Goal: Communication & Community: Answer question/provide support

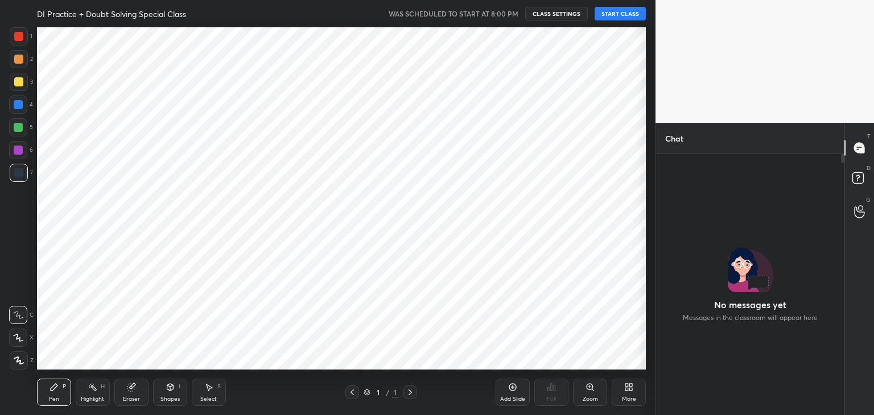
scroll to position [230, 185]
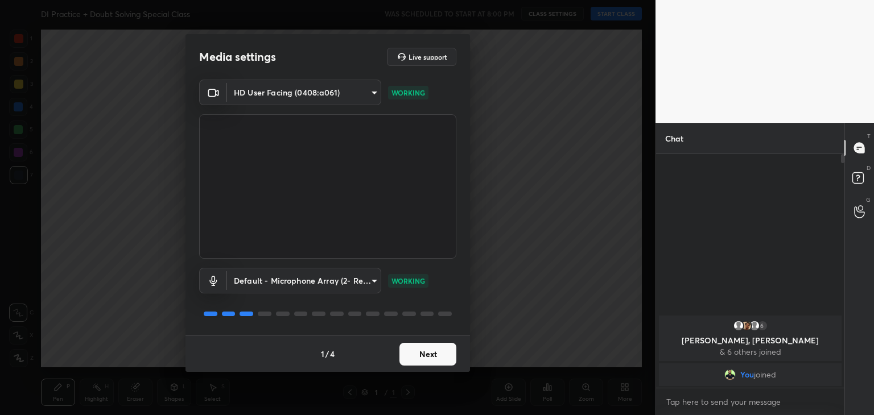
click at [420, 350] on button "Next" at bounding box center [427, 354] width 57 height 23
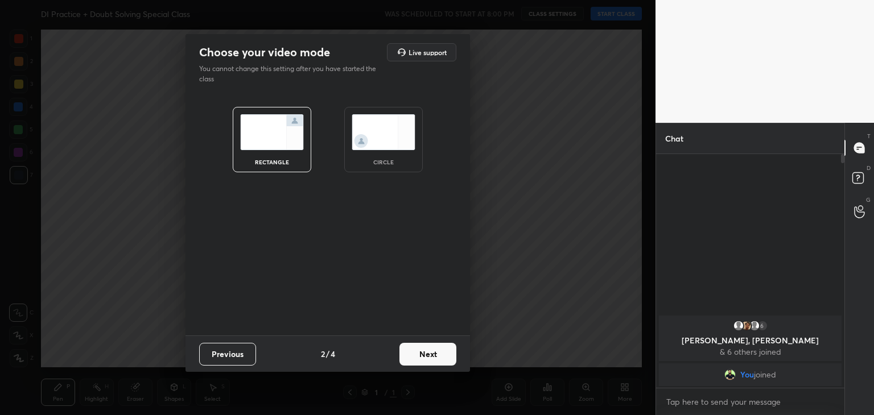
click at [382, 132] on img at bounding box center [384, 132] width 64 height 36
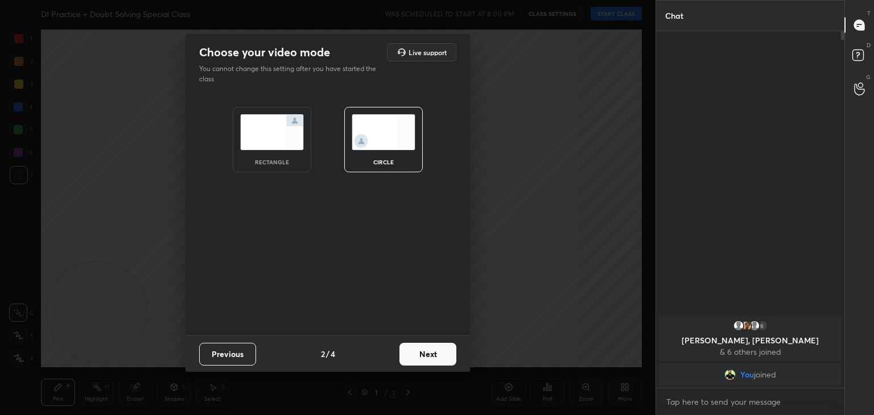
click at [422, 356] on button "Next" at bounding box center [427, 354] width 57 height 23
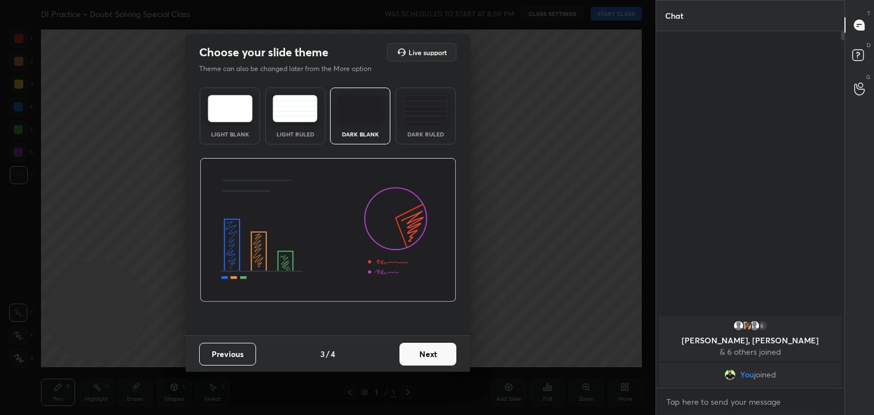
click at [435, 357] on button "Next" at bounding box center [427, 354] width 57 height 23
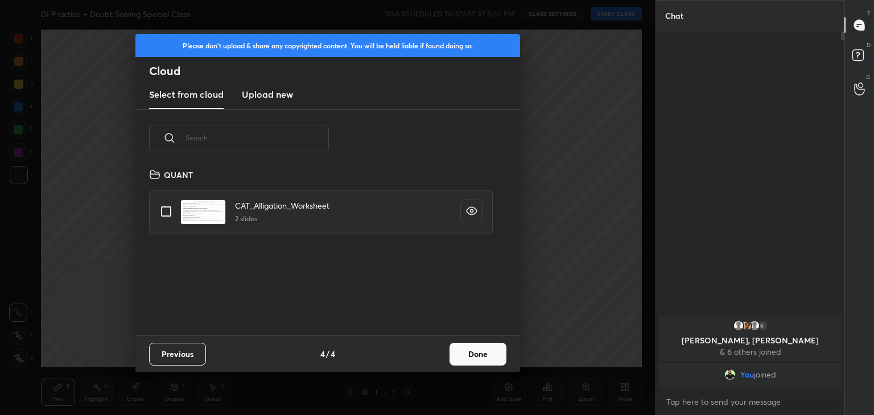
scroll to position [168, 365]
click at [485, 350] on button "Done" at bounding box center [477, 354] width 57 height 23
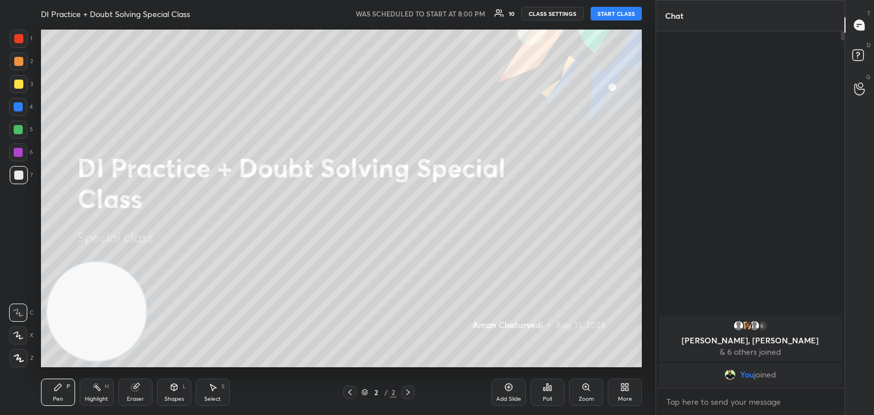
click at [622, 20] on div "DI Practice + Doubt Solving Special Class WAS SCHEDULED TO START AT 8:00 PM 10 …" at bounding box center [341, 13] width 601 height 27
click at [622, 16] on button "START CLASS" at bounding box center [616, 14] width 51 height 14
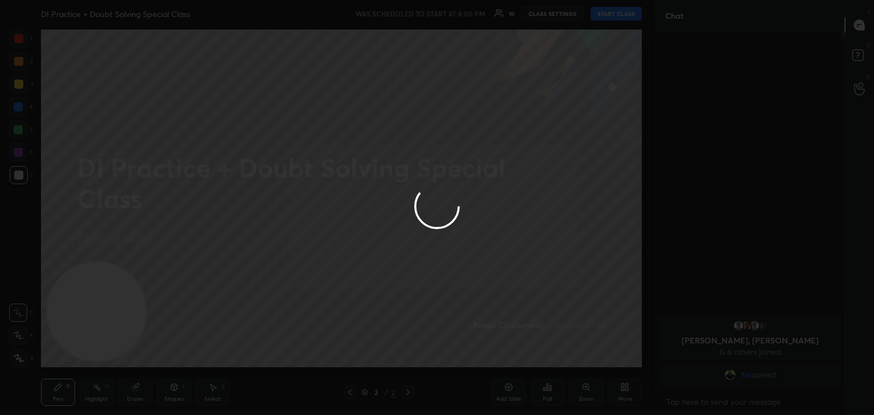
type textarea "x"
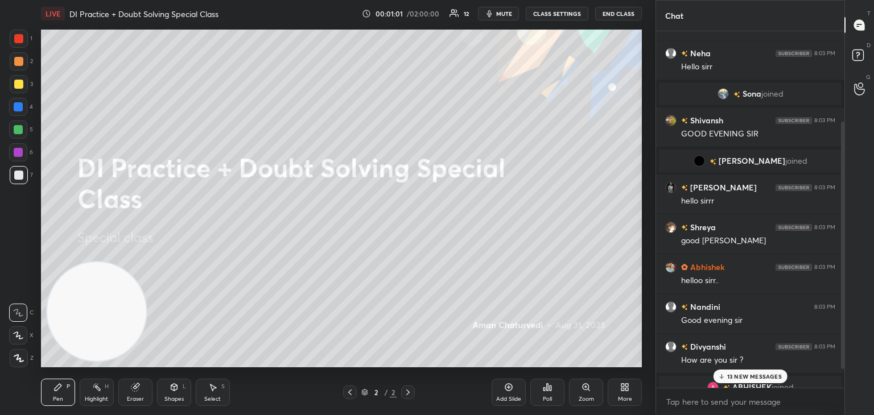
scroll to position [158, 0]
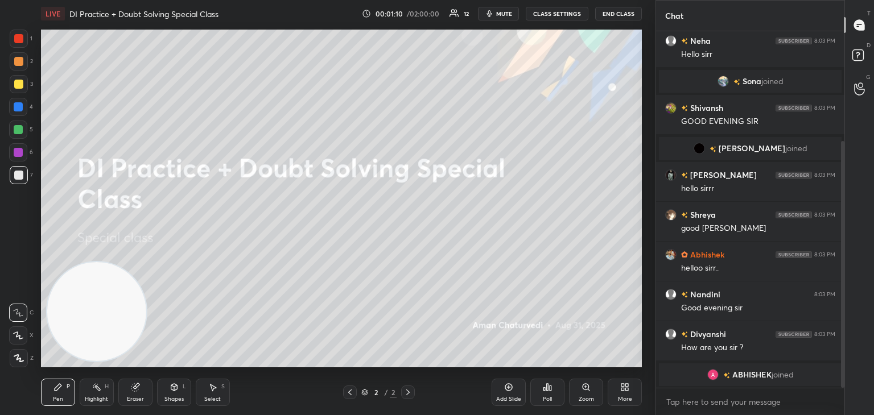
click at [622, 394] on div "More" at bounding box center [625, 392] width 34 height 27
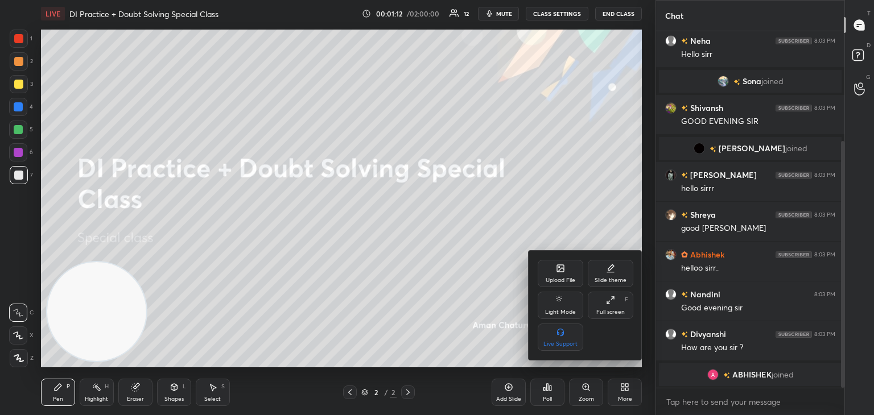
click at [563, 271] on icon at bounding box center [560, 268] width 7 height 7
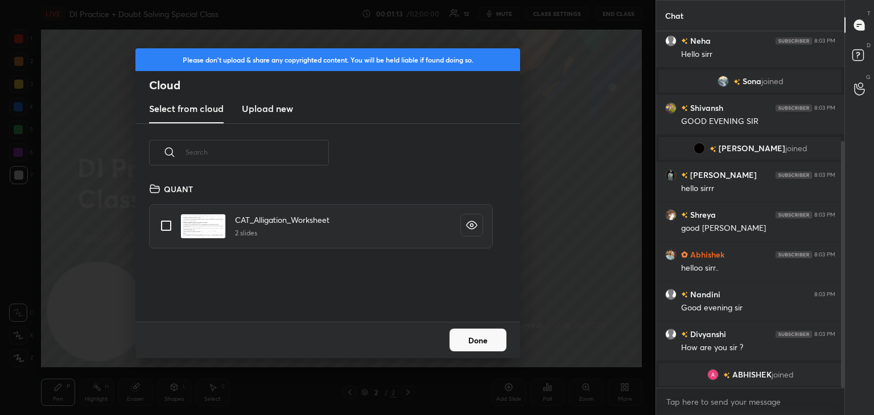
scroll to position [140, 365]
click at [266, 105] on h3 "Upload new" at bounding box center [267, 109] width 51 height 14
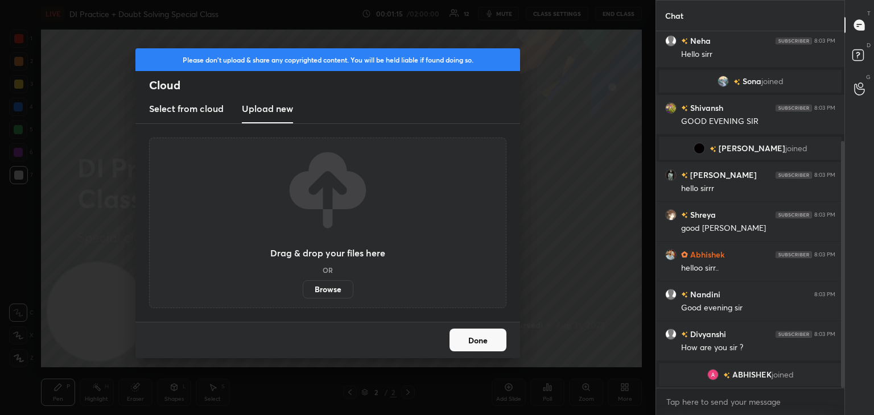
click at [324, 286] on label "Browse" at bounding box center [328, 289] width 51 height 18
click at [303, 286] on input "Browse" at bounding box center [303, 289] width 0 height 18
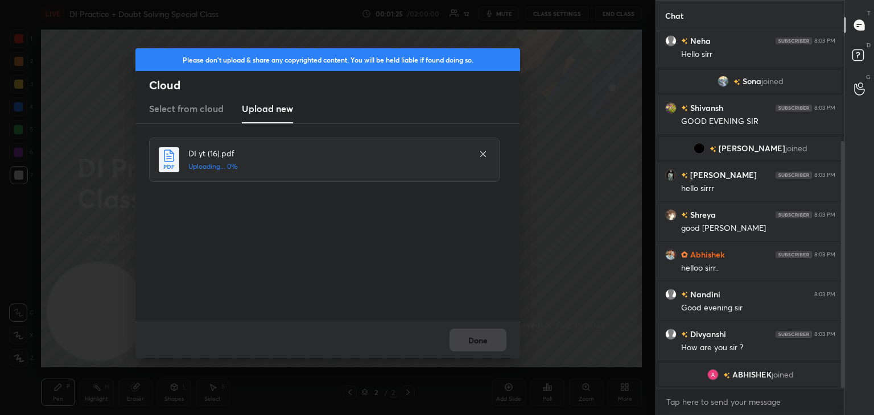
scroll to position [198, 0]
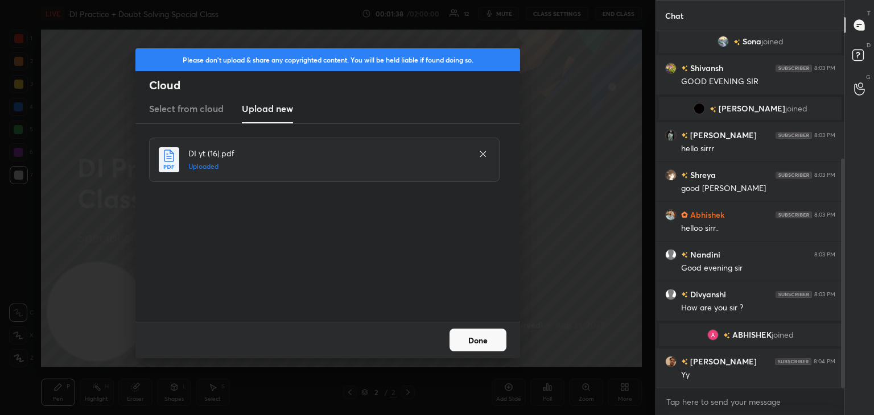
click at [484, 337] on button "Done" at bounding box center [477, 340] width 57 height 23
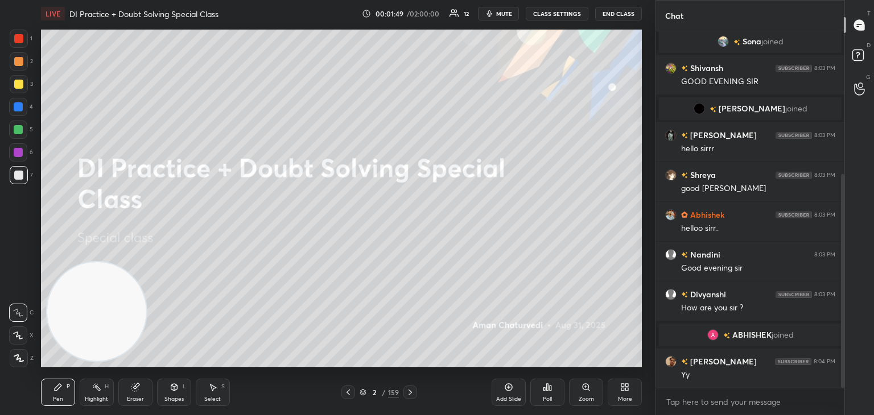
scroll to position [238, 0]
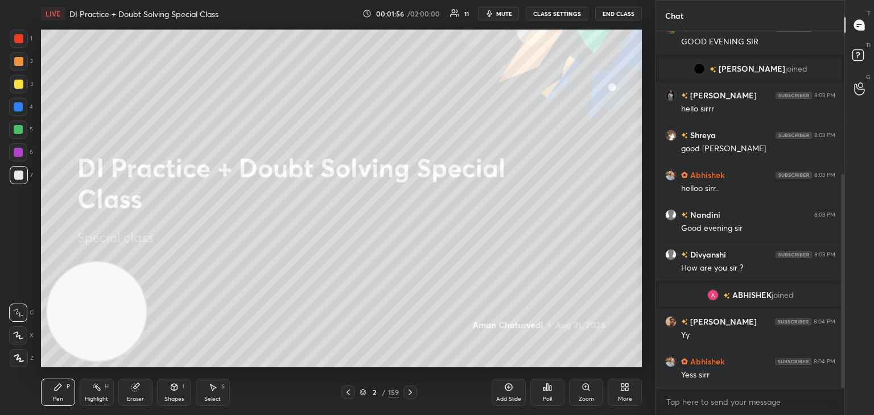
click at [125, 399] on div "Eraser" at bounding box center [135, 392] width 34 height 27
click at [16, 361] on span "Erase all" at bounding box center [18, 358] width 17 height 8
click at [32, 383] on div "1 2 3 4 5 6 7 C X Z C X Z E E Erase all H H LIVE DI Practice + Doubt Solving Sp…" at bounding box center [323, 207] width 646 height 415
click at [135, 395] on div "Eraser" at bounding box center [135, 392] width 34 height 27
click at [3, 357] on div "1 2 3 4 5 6 7 C X Z C X Z E E Erase all H H" at bounding box center [18, 199] width 36 height 338
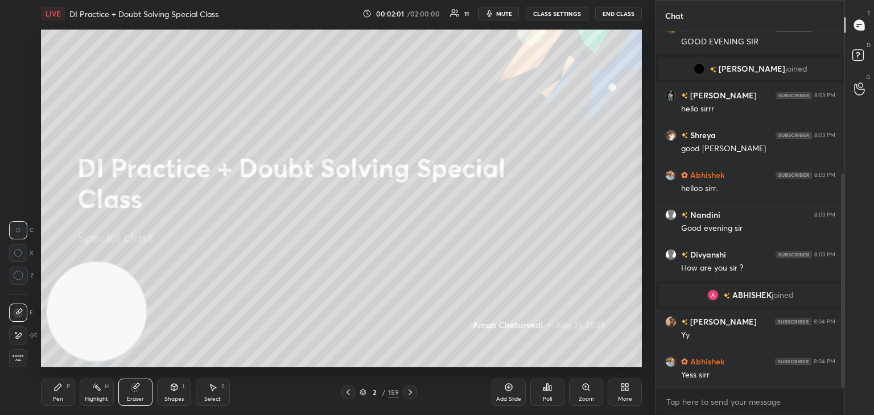
click at [15, 357] on span "Erase all" at bounding box center [18, 358] width 17 height 8
click at [51, 389] on div "Pen P" at bounding box center [58, 392] width 34 height 27
click at [26, 40] on div at bounding box center [19, 39] width 18 height 18
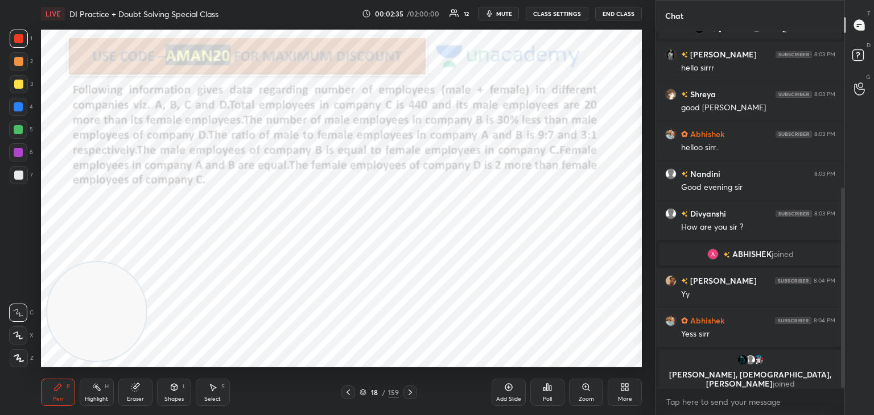
scroll to position [319, 0]
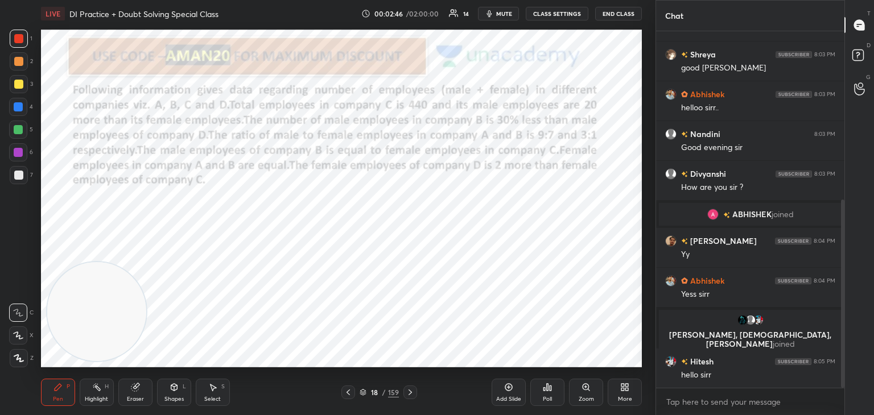
click at [135, 401] on div "Eraser" at bounding box center [135, 400] width 17 height 6
click at [22, 358] on span "Erase all" at bounding box center [18, 358] width 17 height 8
click at [52, 392] on div "Pen P" at bounding box center [58, 392] width 34 height 27
click at [494, 14] on icon "button" at bounding box center [489, 13] width 9 height 9
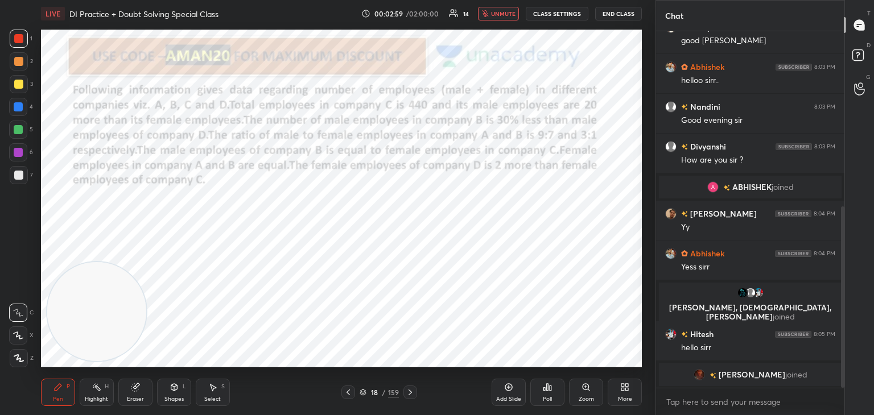
click at [492, 15] on button "unmute" at bounding box center [498, 14] width 41 height 14
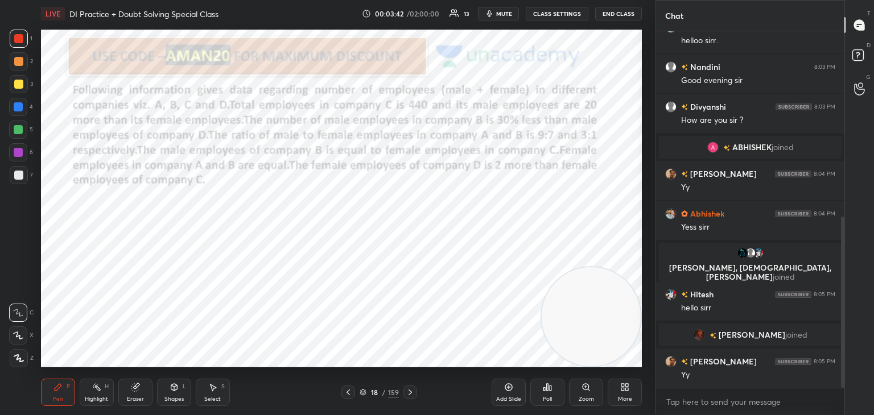
click at [131, 392] on icon at bounding box center [135, 387] width 9 height 9
click at [20, 359] on span "Erase all" at bounding box center [18, 358] width 17 height 8
click at [52, 386] on div "Pen P" at bounding box center [58, 392] width 34 height 27
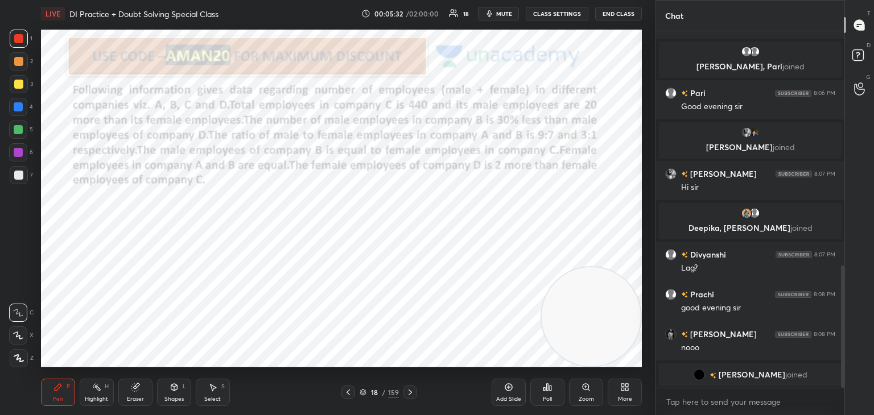
scroll to position [712, 0]
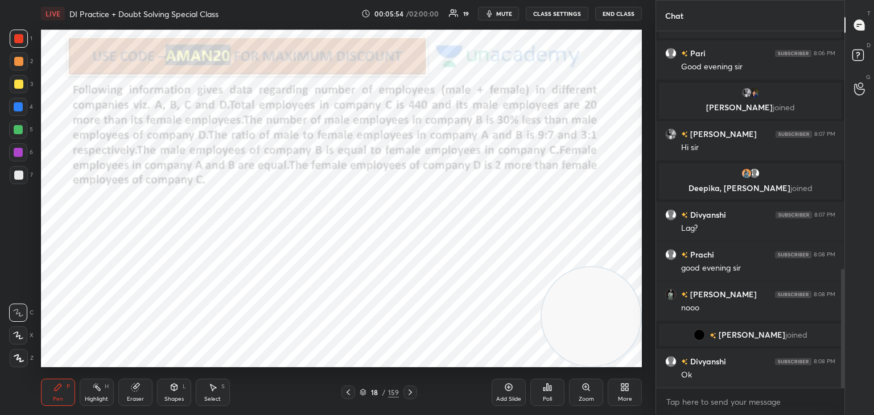
click at [124, 390] on div "Eraser" at bounding box center [135, 392] width 34 height 27
click at [15, 276] on icon at bounding box center [19, 276] width 10 height 10
click at [64, 381] on div "Pen P" at bounding box center [58, 392] width 34 height 27
click at [59, 381] on div "Pen P" at bounding box center [58, 392] width 34 height 27
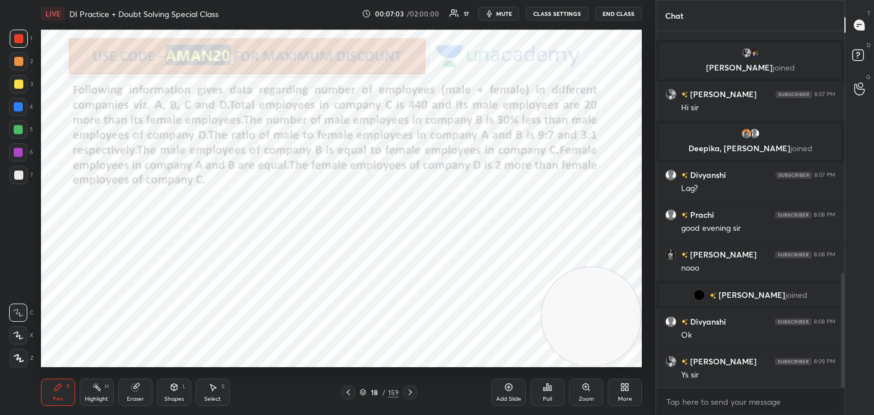
click at [126, 384] on div "Eraser" at bounding box center [135, 392] width 34 height 27
click at [67, 389] on div "P" at bounding box center [68, 387] width 3 height 6
click at [125, 385] on div "Eraser" at bounding box center [135, 392] width 34 height 27
click at [65, 387] on div "Pen P" at bounding box center [58, 392] width 34 height 27
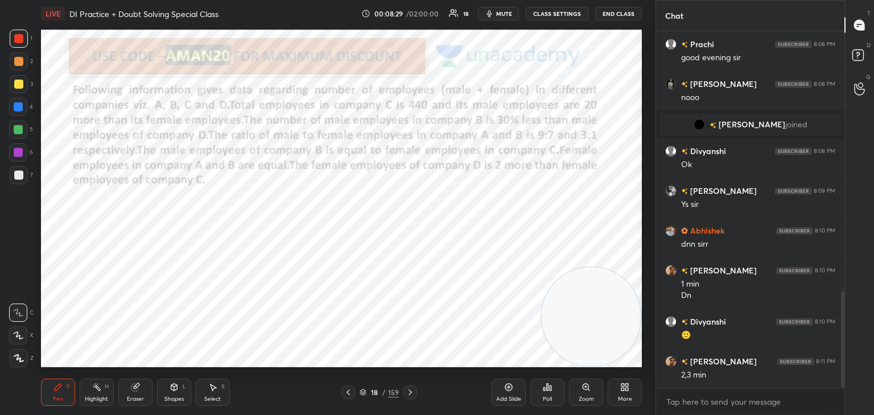
scroll to position [963, 0]
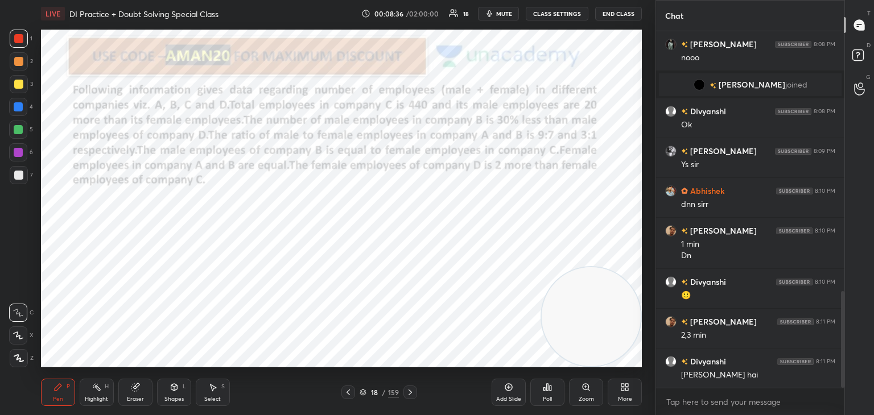
click at [130, 392] on div "Eraser" at bounding box center [135, 392] width 34 height 27
click at [57, 390] on icon at bounding box center [58, 387] width 7 height 7
click at [16, 40] on div at bounding box center [18, 38] width 9 height 9
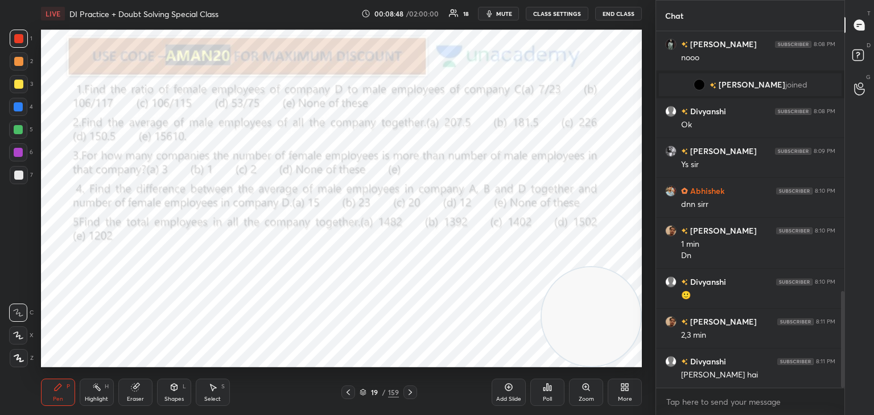
click at [549, 397] on div "Poll" at bounding box center [547, 400] width 9 height 6
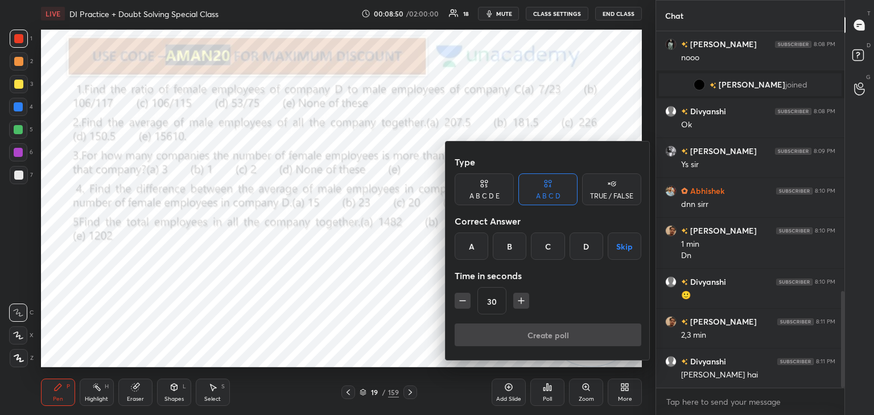
click at [519, 249] on div "B" at bounding box center [510, 246] width 34 height 27
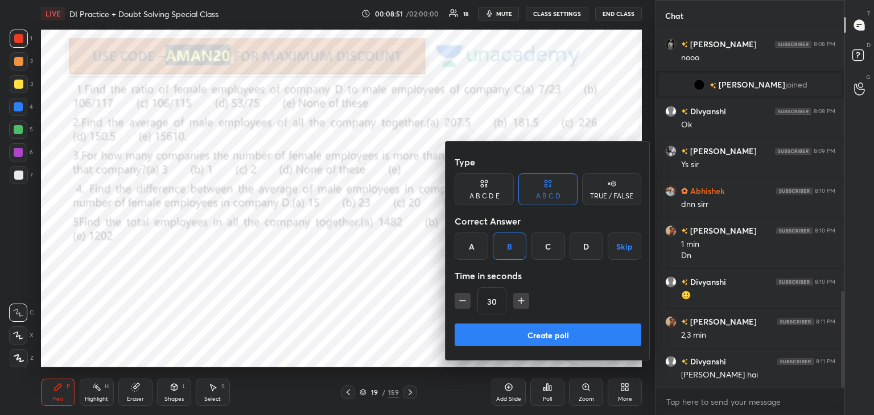
click at [488, 189] on div "A B C D E" at bounding box center [484, 190] width 59 height 32
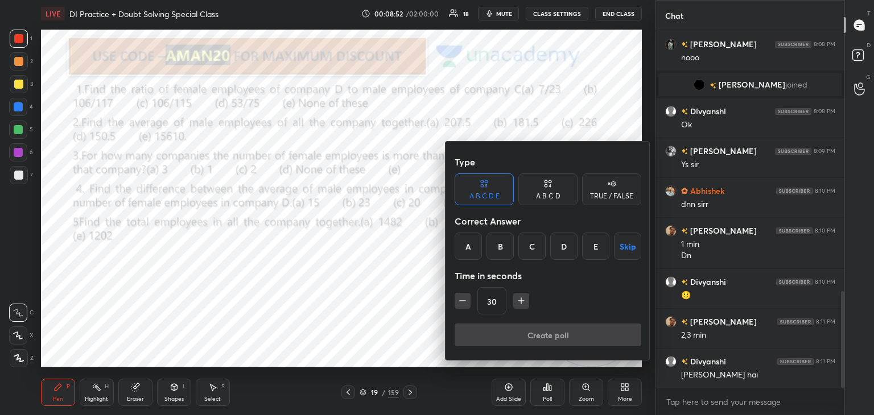
click at [503, 254] on div "B" at bounding box center [499, 246] width 27 height 27
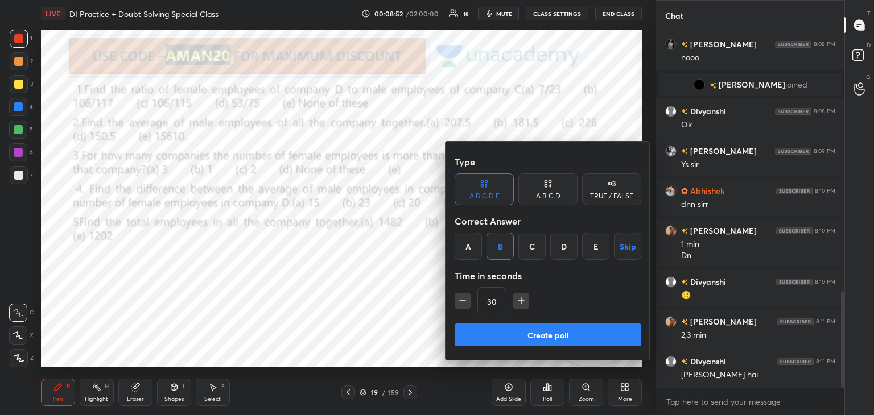
click at [525, 331] on button "Create poll" at bounding box center [548, 335] width 187 height 23
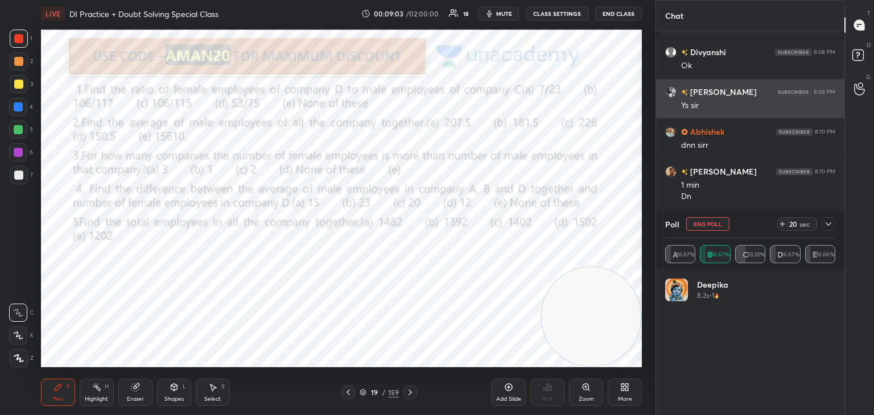
scroll to position [133, 167]
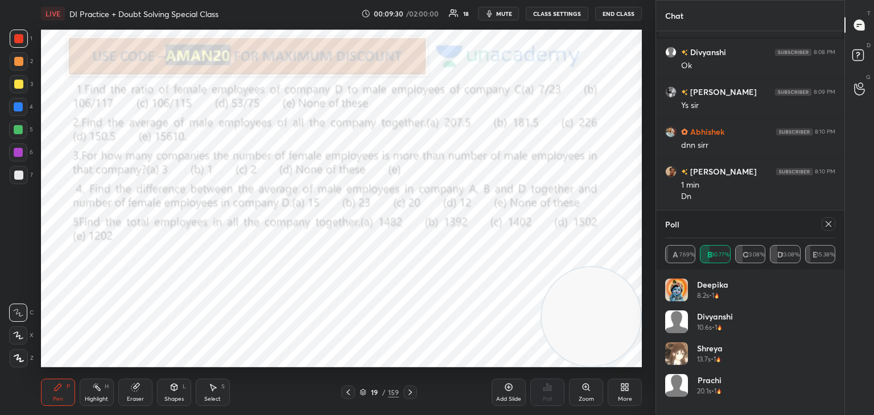
click at [828, 226] on icon at bounding box center [828, 224] width 9 height 9
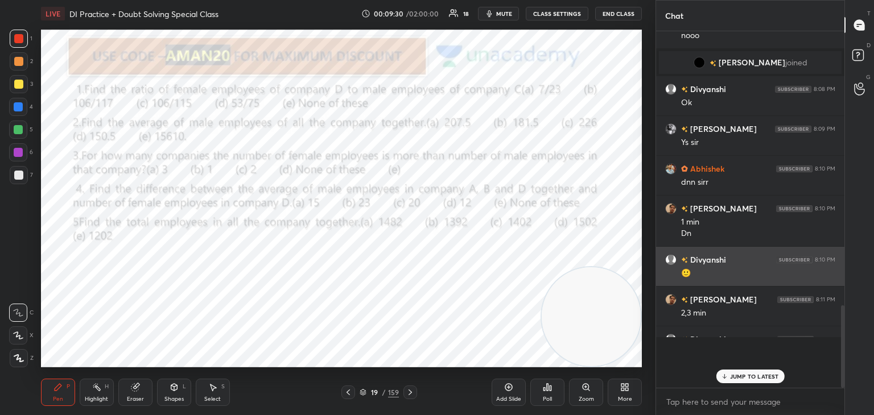
scroll to position [379, 185]
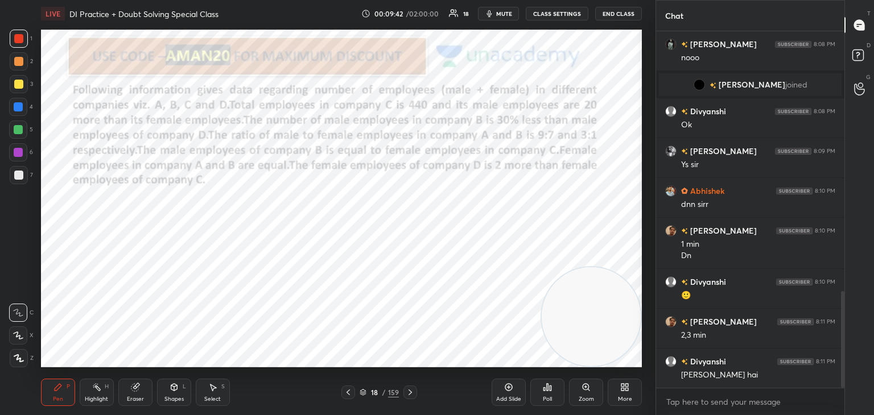
click at [171, 394] on div "Shapes L" at bounding box center [174, 392] width 34 height 27
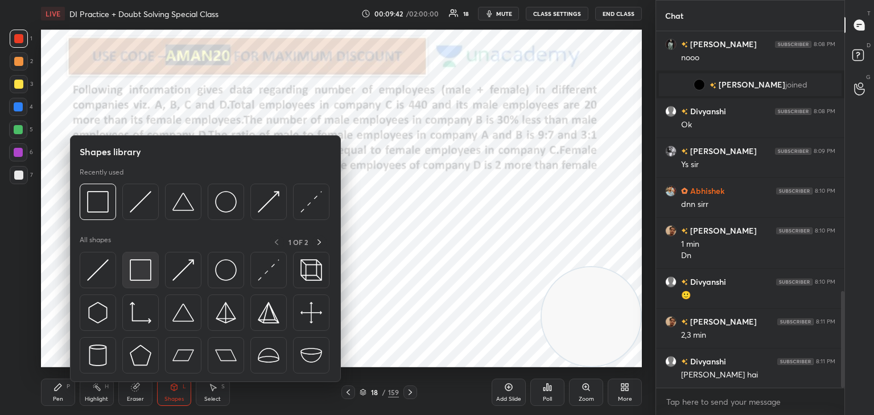
click at [156, 274] on div at bounding box center [140, 270] width 36 height 36
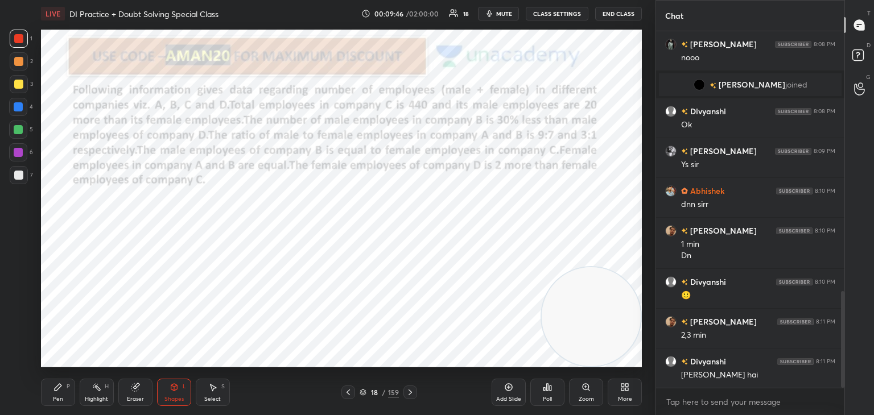
click at [173, 388] on icon at bounding box center [174, 387] width 6 height 7
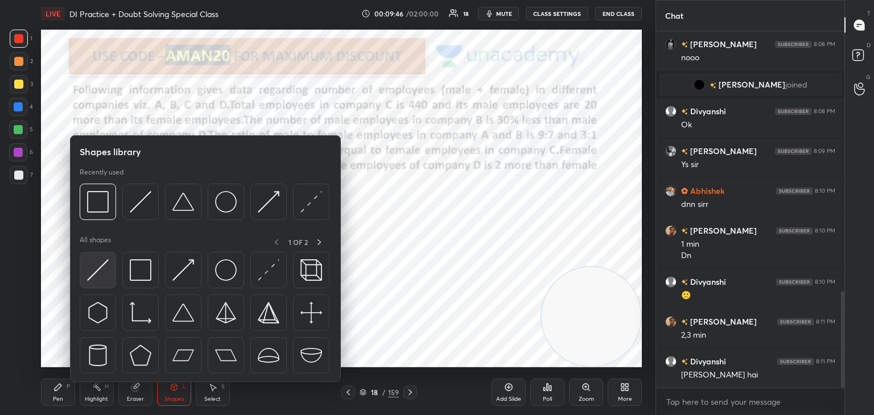
click at [96, 272] on img at bounding box center [98, 270] width 22 height 22
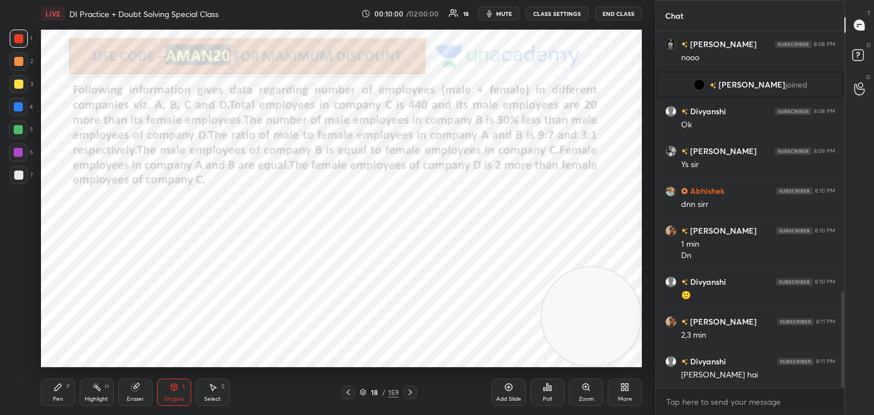
click at [50, 389] on div "Pen P" at bounding box center [58, 392] width 34 height 27
click at [13, 123] on div at bounding box center [18, 130] width 18 height 18
click at [20, 335] on icon at bounding box center [18, 335] width 9 height 7
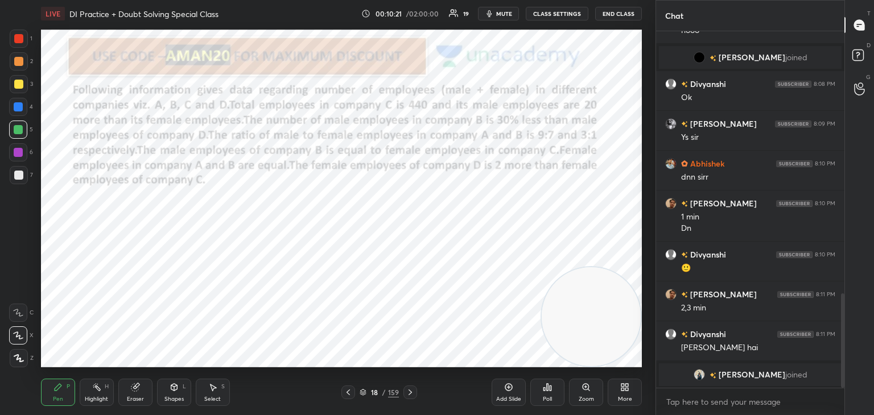
click at [23, 151] on div at bounding box center [18, 152] width 18 height 18
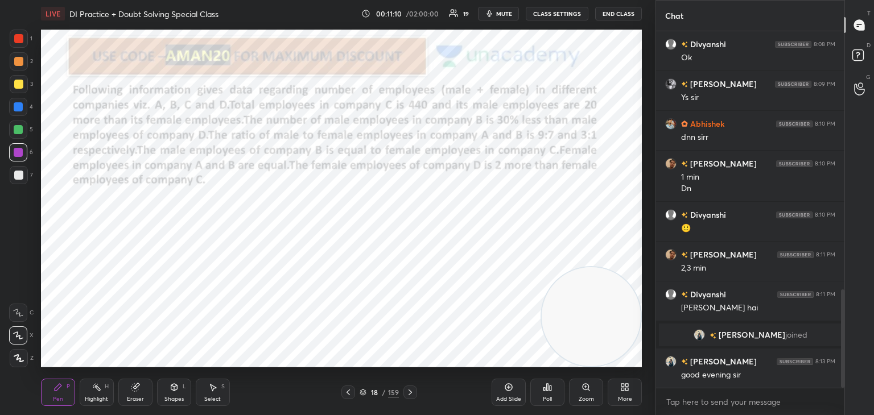
scroll to position [980, 0]
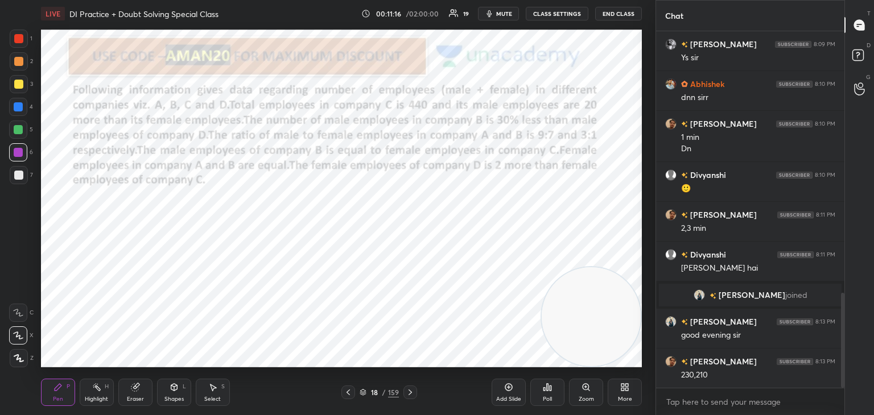
click at [21, 34] on div at bounding box center [18, 38] width 9 height 9
click at [134, 391] on icon at bounding box center [134, 387] width 7 height 7
click at [15, 257] on icon at bounding box center [18, 253] width 8 height 8
click at [69, 392] on div "Pen P" at bounding box center [58, 392] width 34 height 27
click at [72, 394] on div "Pen P" at bounding box center [58, 392] width 34 height 27
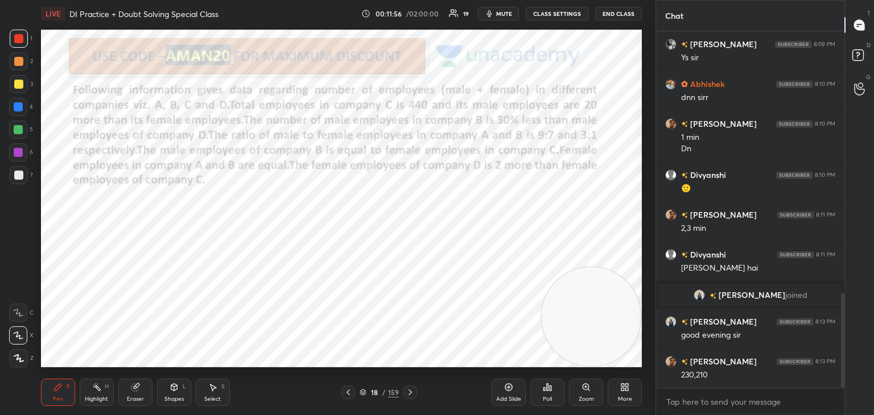
click at [17, 154] on div at bounding box center [18, 152] width 9 height 9
click at [24, 127] on div at bounding box center [18, 130] width 18 height 18
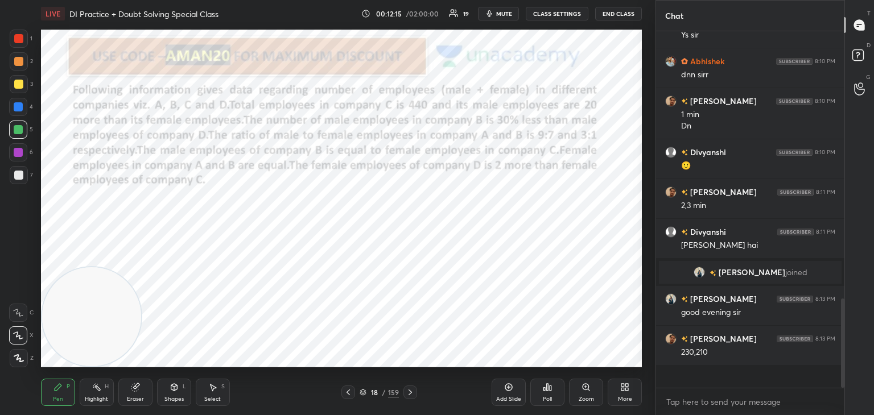
scroll to position [353, 185]
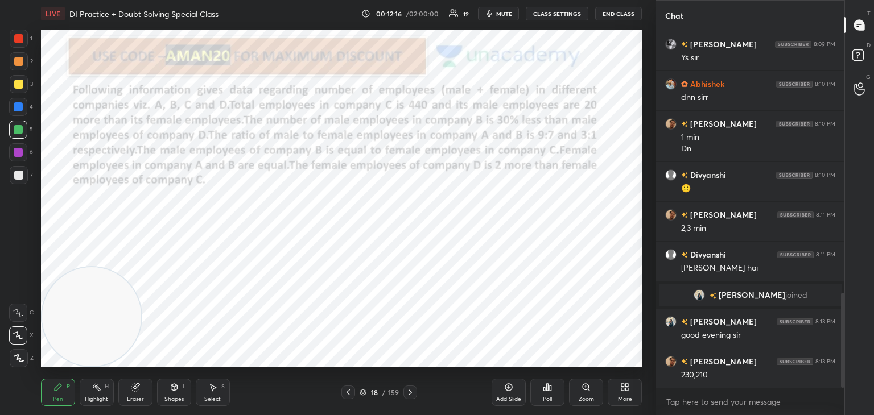
click at [23, 150] on div at bounding box center [18, 152] width 18 height 18
click at [23, 108] on div at bounding box center [18, 107] width 18 height 18
click at [141, 391] on div "Eraser" at bounding box center [135, 392] width 34 height 27
click at [20, 284] on div at bounding box center [19, 276] width 18 height 18
click at [56, 394] on div "Pen P" at bounding box center [58, 392] width 34 height 27
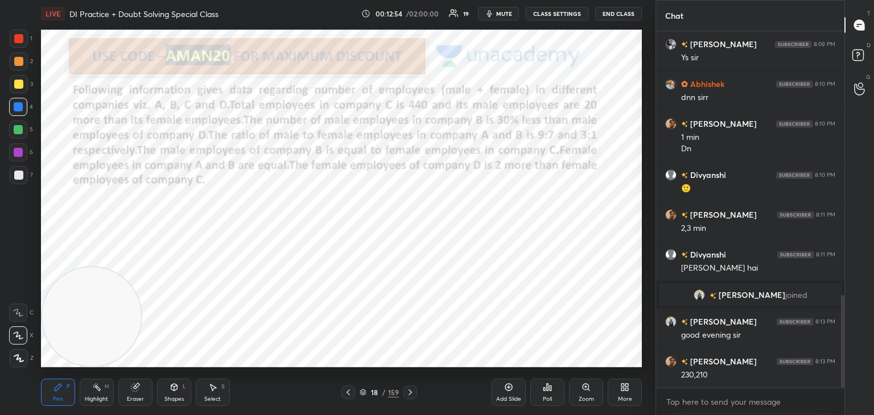
scroll to position [1020, 0]
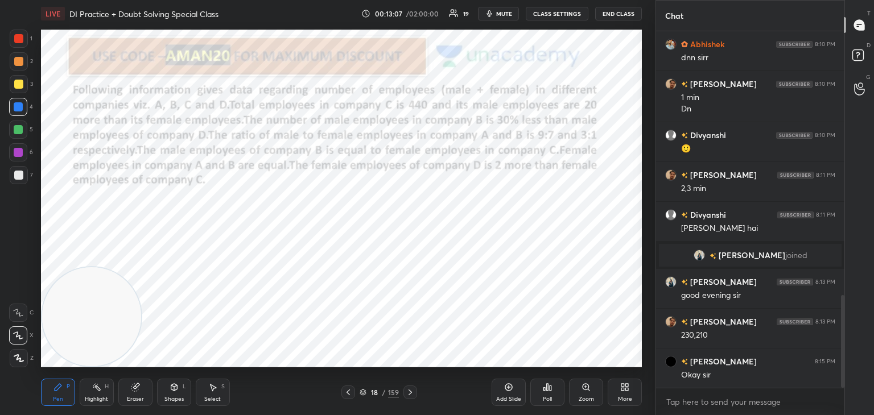
click at [137, 393] on div "Eraser" at bounding box center [135, 392] width 34 height 27
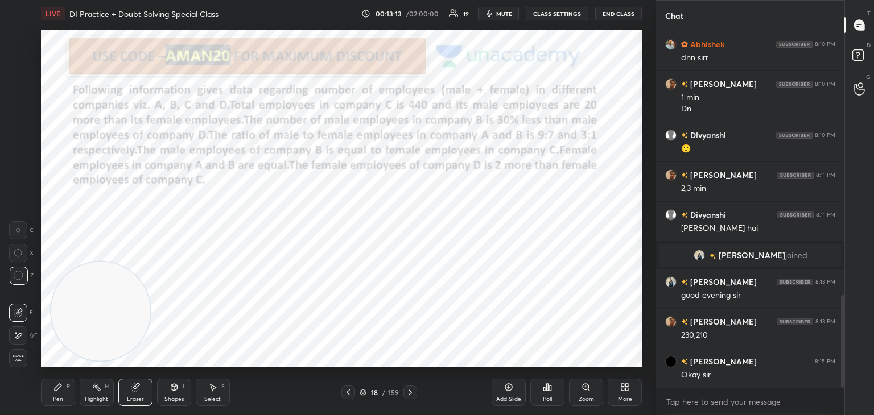
click at [69, 384] on div "P" at bounding box center [68, 387] width 3 height 6
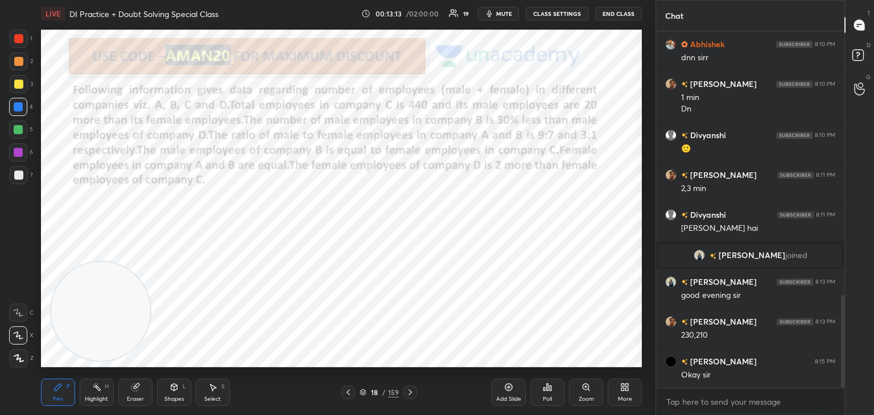
click at [66, 390] on div "Pen P" at bounding box center [58, 392] width 34 height 27
click at [15, 155] on div at bounding box center [18, 152] width 9 height 9
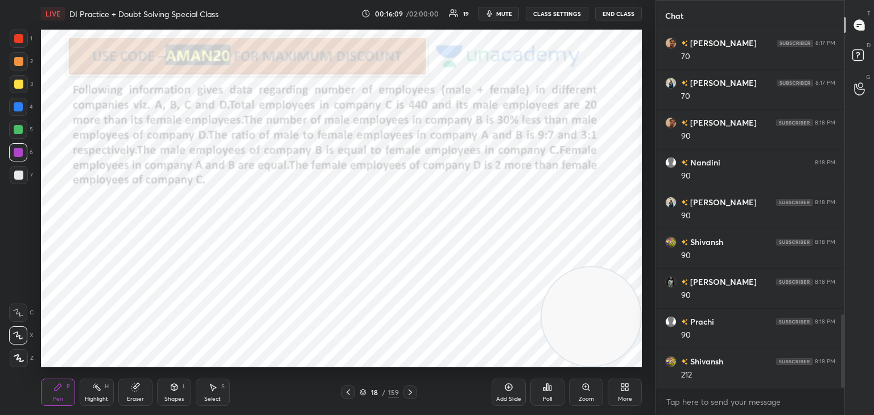
scroll to position [1418, 0]
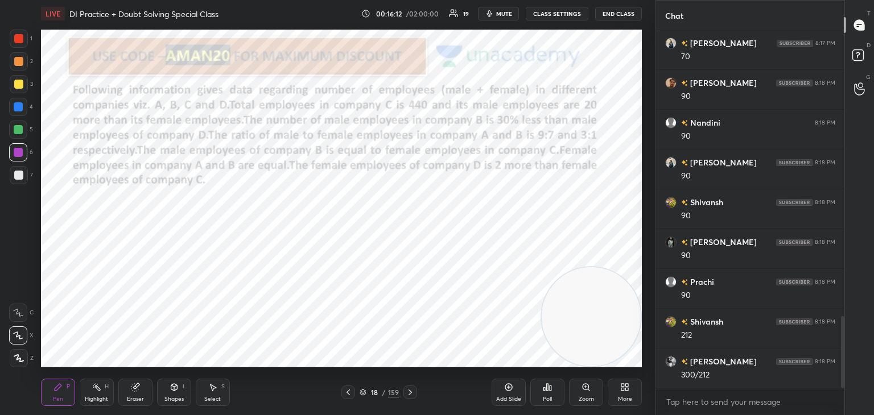
click at [135, 391] on icon at bounding box center [134, 387] width 7 height 7
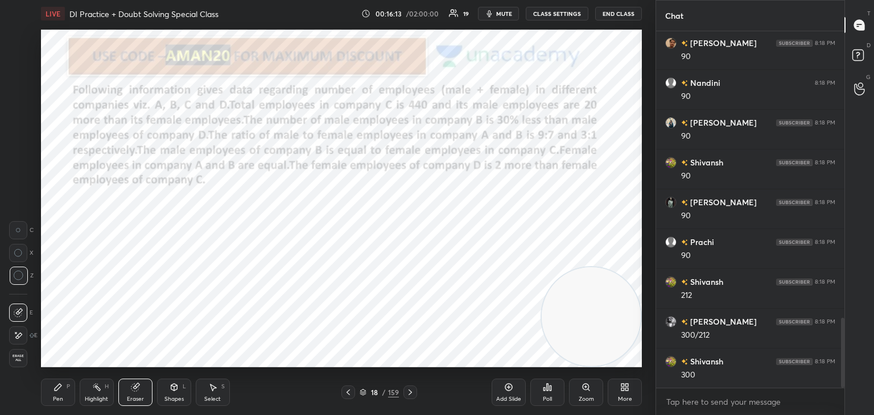
scroll to position [1497, 0]
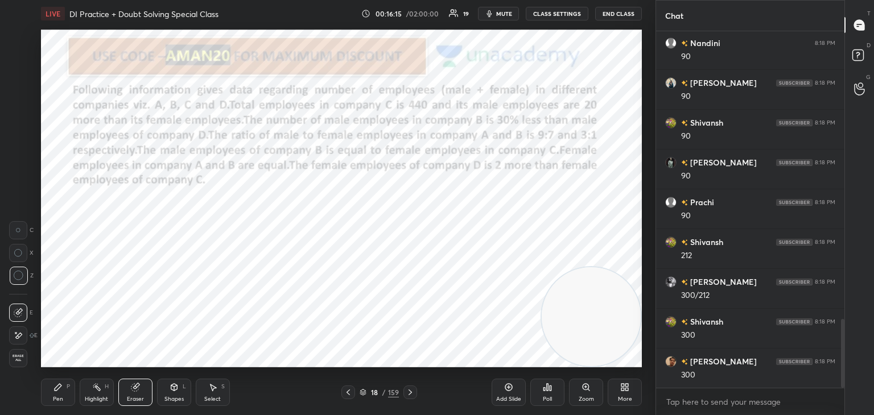
click at [67, 387] on div "P" at bounding box center [68, 387] width 3 height 6
click at [68, 384] on div "P" at bounding box center [68, 387] width 3 height 6
click at [18, 131] on div at bounding box center [18, 129] width 9 height 9
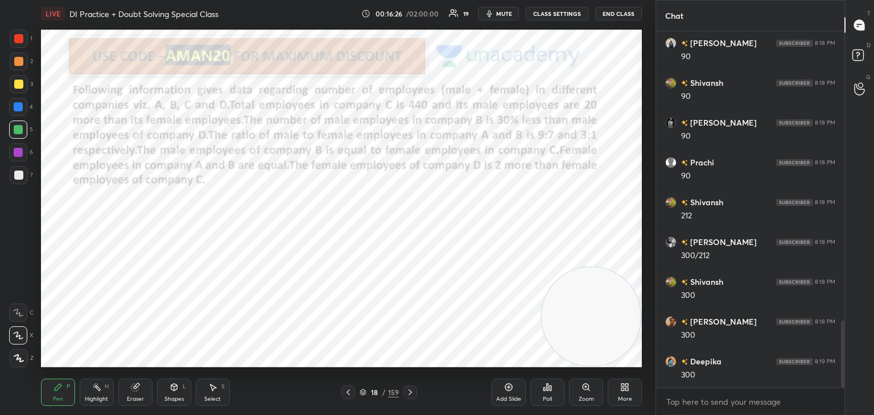
click at [134, 394] on div "Eraser" at bounding box center [135, 392] width 34 height 27
click at [96, 393] on div "Highlight H" at bounding box center [97, 392] width 34 height 27
click at [16, 160] on div at bounding box center [18, 152] width 18 height 18
click at [21, 360] on icon at bounding box center [18, 358] width 9 height 9
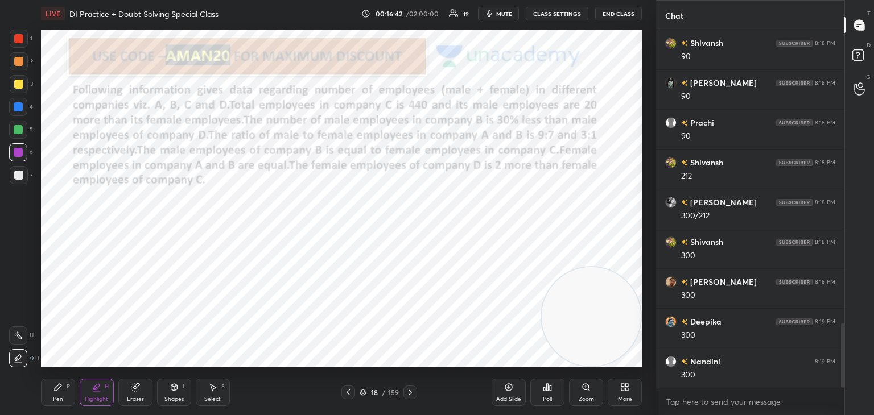
scroll to position [1617, 0]
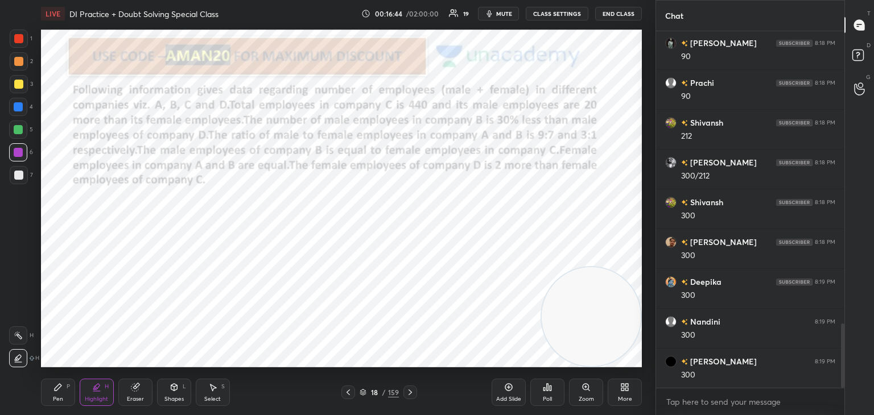
click at [21, 130] on div at bounding box center [18, 129] width 9 height 9
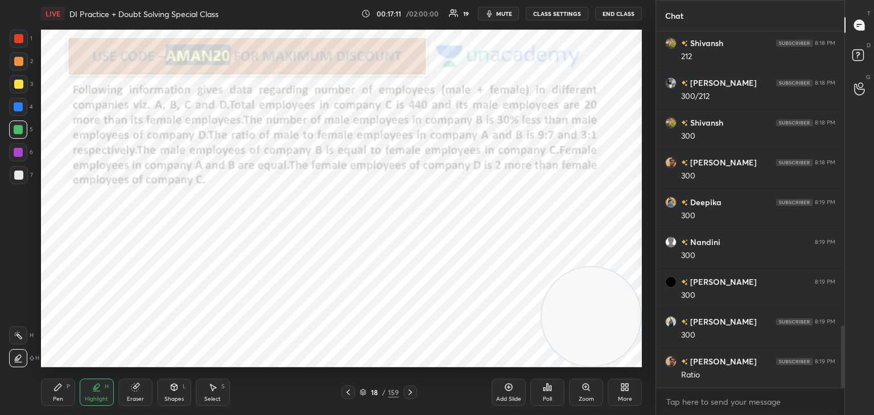
scroll to position [1736, 0]
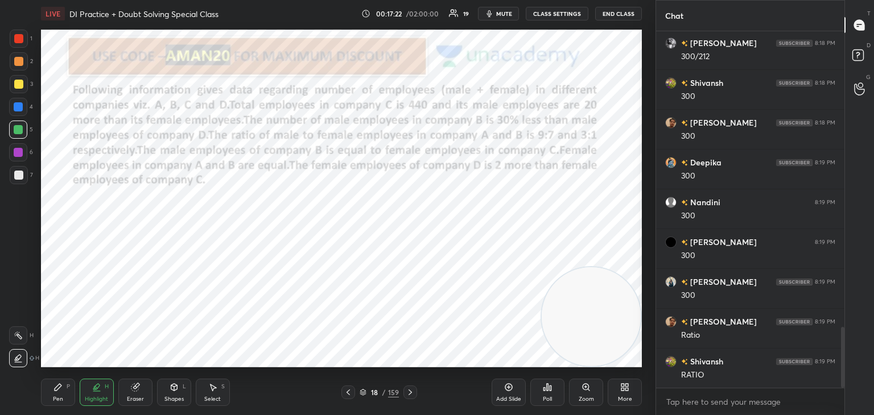
click at [507, 24] on div "LIVE DI Practice + Doubt Solving Special Class 00:17:22 / 02:00:00 19 mute CLAS…" at bounding box center [341, 13] width 601 height 27
click at [510, 15] on span "mute" at bounding box center [504, 14] width 16 height 8
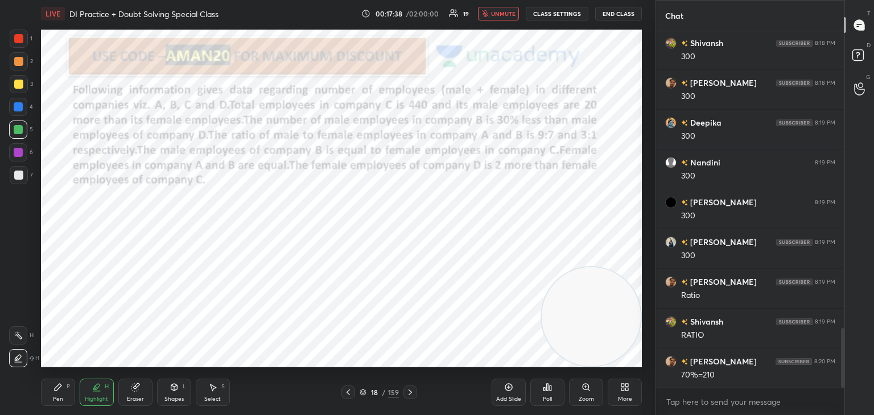
scroll to position [1816, 0]
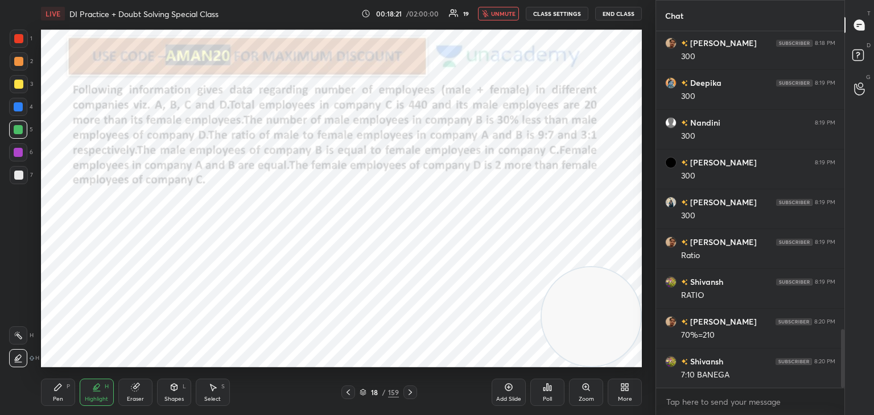
click at [507, 14] on span "unmute" at bounding box center [503, 14] width 24 height 8
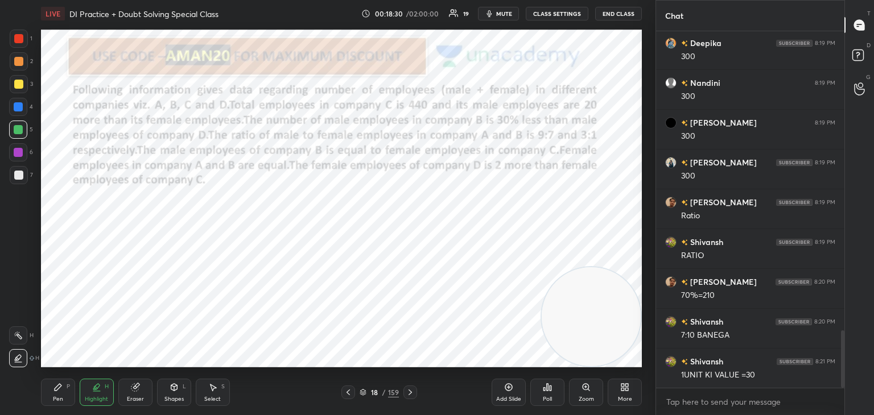
click at [27, 37] on div at bounding box center [19, 39] width 18 height 18
click at [65, 389] on div "Pen P" at bounding box center [58, 392] width 34 height 27
click at [18, 110] on div at bounding box center [18, 106] width 9 height 9
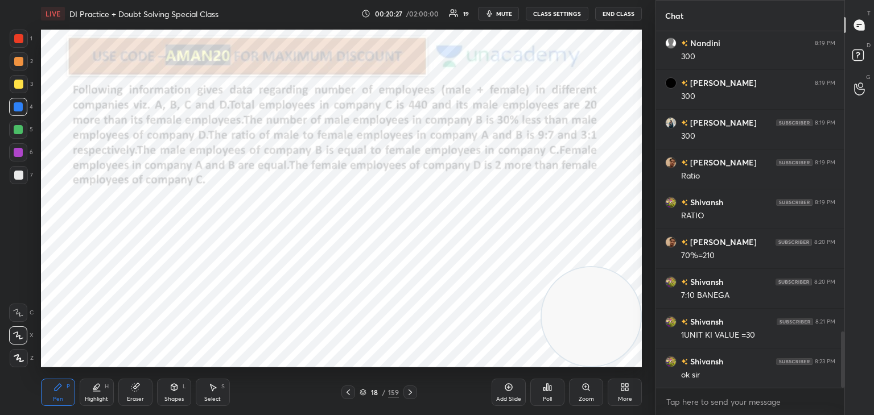
click at [13, 130] on div at bounding box center [18, 130] width 18 height 18
click at [18, 353] on div at bounding box center [19, 358] width 18 height 18
click at [223, 390] on div "Select S" at bounding box center [213, 392] width 34 height 27
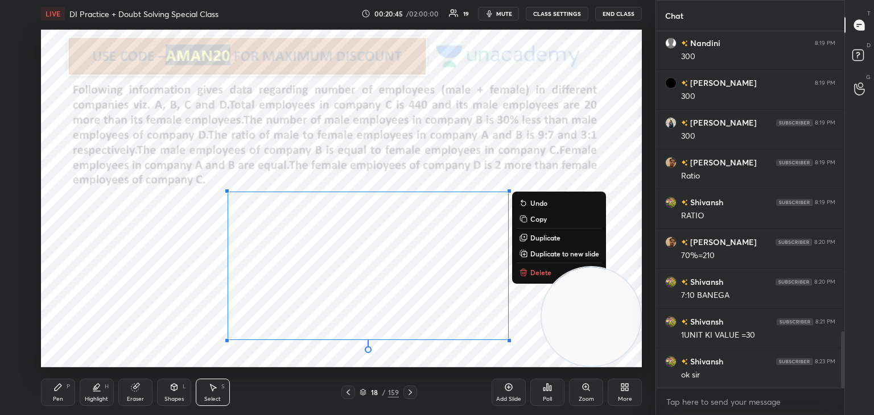
click at [537, 220] on p "Copy" at bounding box center [538, 218] width 16 height 9
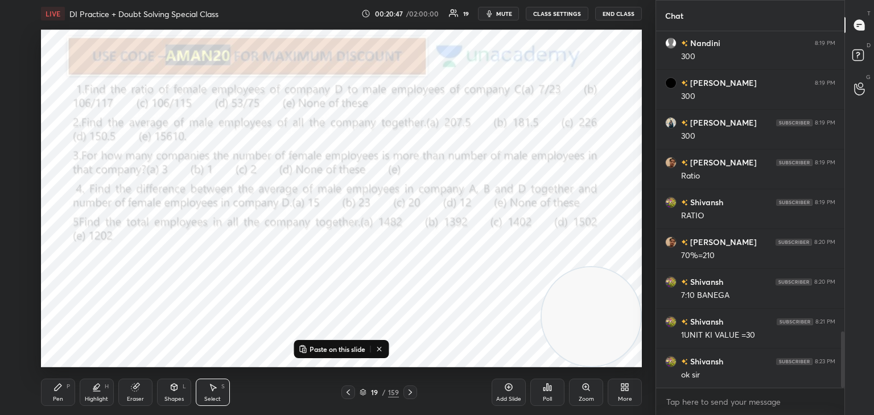
click at [325, 346] on p "Paste on this slide" at bounding box center [337, 349] width 56 height 9
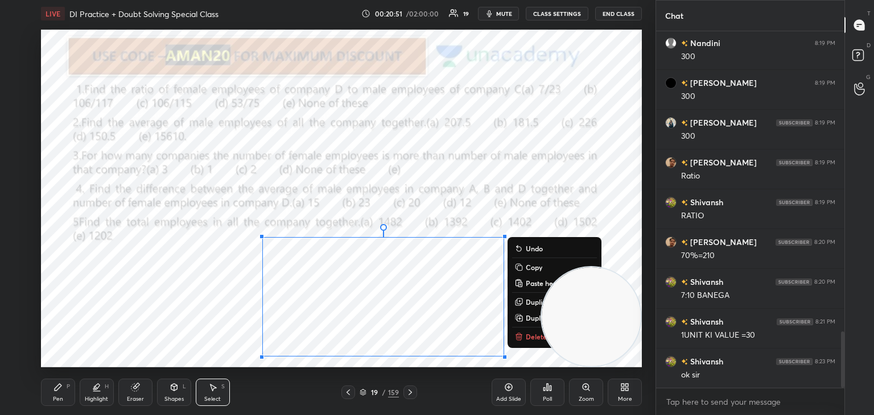
click at [59, 390] on icon at bounding box center [57, 387] width 9 height 9
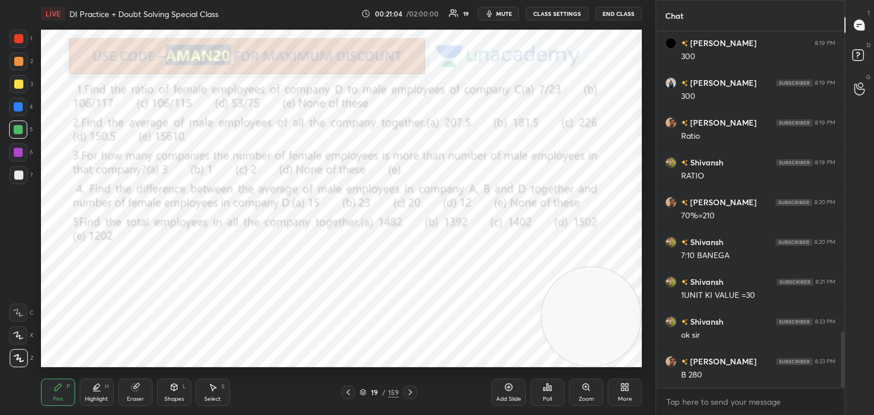
click at [23, 311] on div at bounding box center [18, 313] width 18 height 18
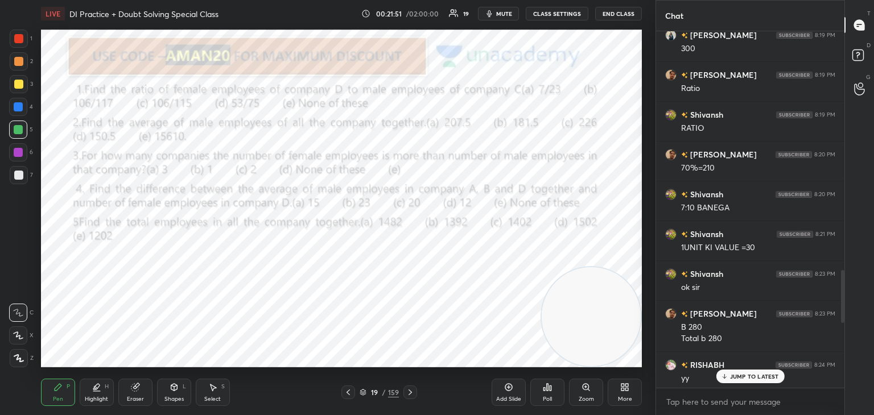
scroll to position [2066, 0]
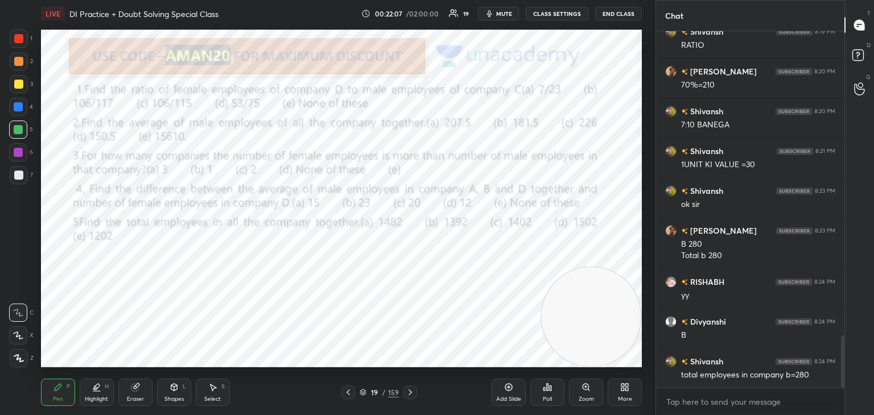
click at [147, 392] on div "Eraser" at bounding box center [135, 392] width 34 height 27
click at [68, 391] on div "Pen P" at bounding box center [58, 392] width 34 height 27
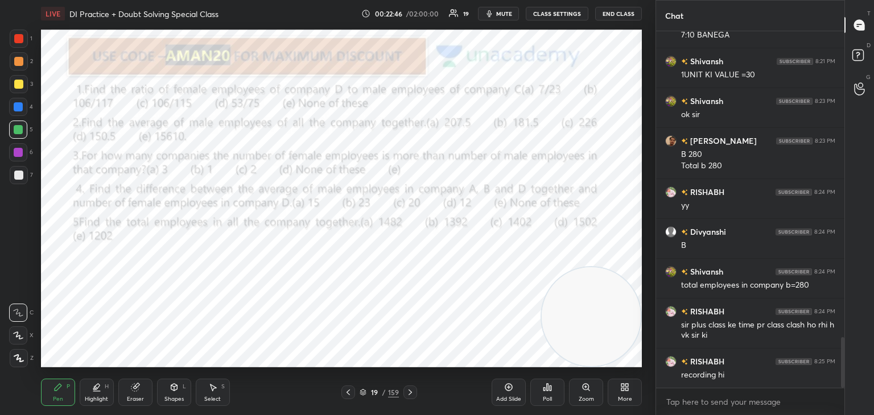
scroll to position [2168, 0]
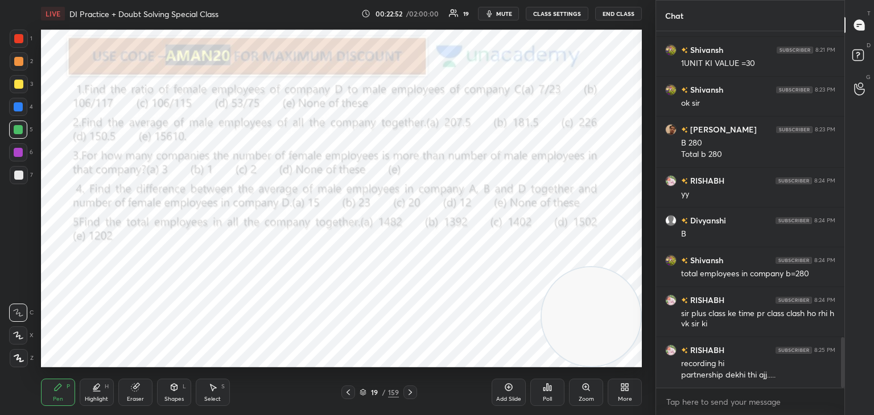
click at [141, 377] on div "Pen P Highlight H Eraser Shapes L Select S 19 / 159 Add Slide Poll Zoom More" at bounding box center [341, 393] width 601 height 46
click at [137, 394] on div "Eraser" at bounding box center [135, 392] width 34 height 27
click at [72, 381] on div "Pen P" at bounding box center [58, 392] width 34 height 27
click at [72, 385] on div "Pen P" at bounding box center [58, 392] width 34 height 27
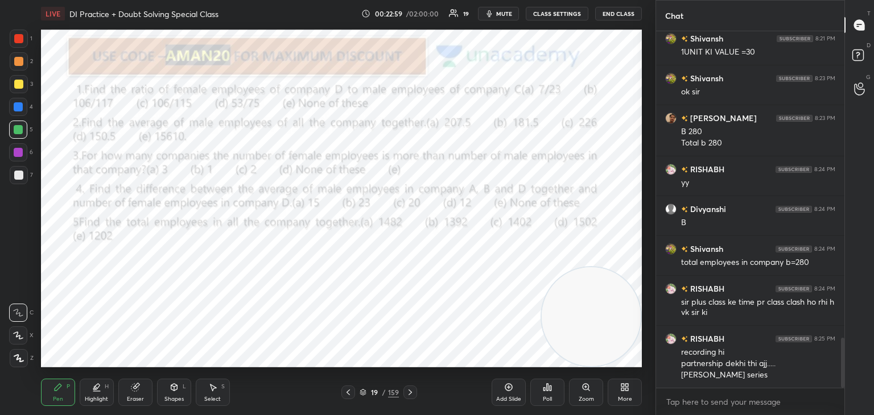
click at [22, 39] on div at bounding box center [18, 38] width 9 height 9
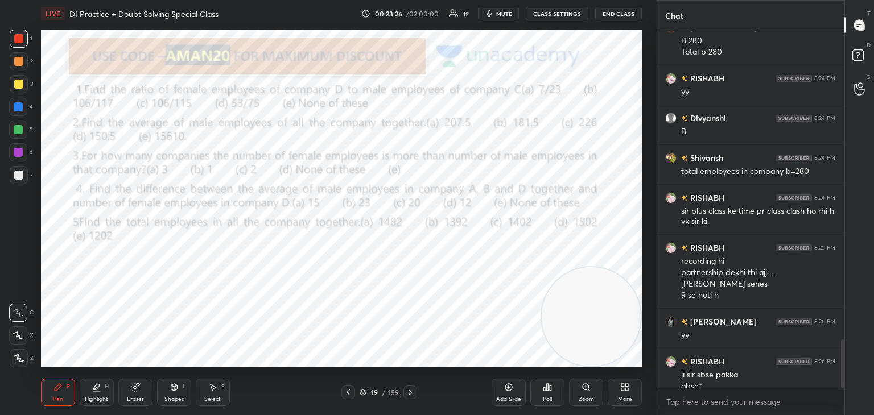
scroll to position [2281, 0]
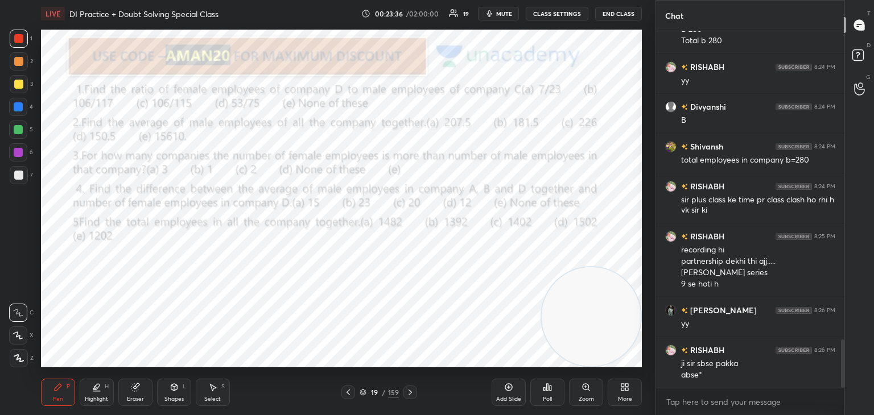
click at [135, 386] on icon at bounding box center [134, 387] width 7 height 7
click at [52, 391] on div "Pen P" at bounding box center [58, 392] width 34 height 27
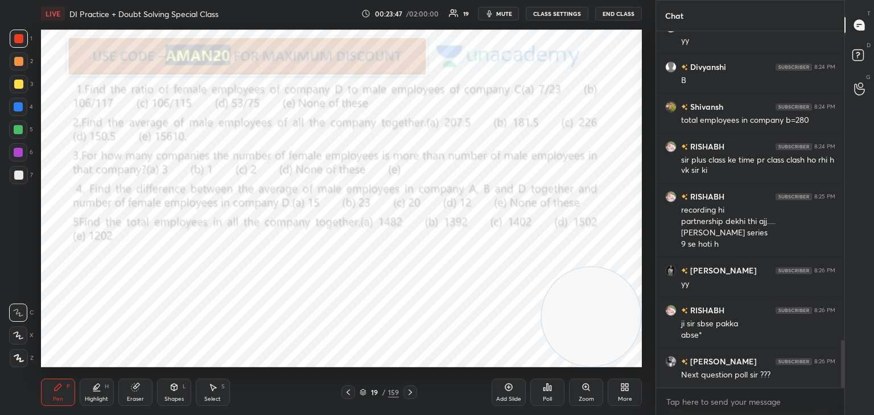
click at [552, 389] on div "Poll" at bounding box center [547, 392] width 34 height 27
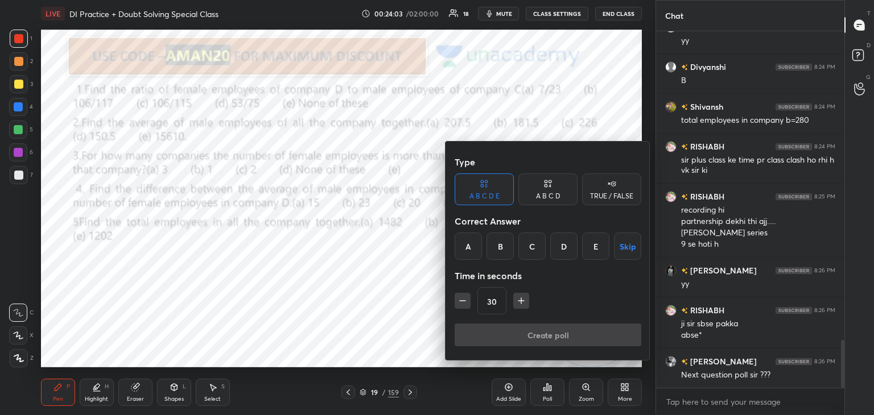
click at [140, 339] on div at bounding box center [437, 207] width 874 height 415
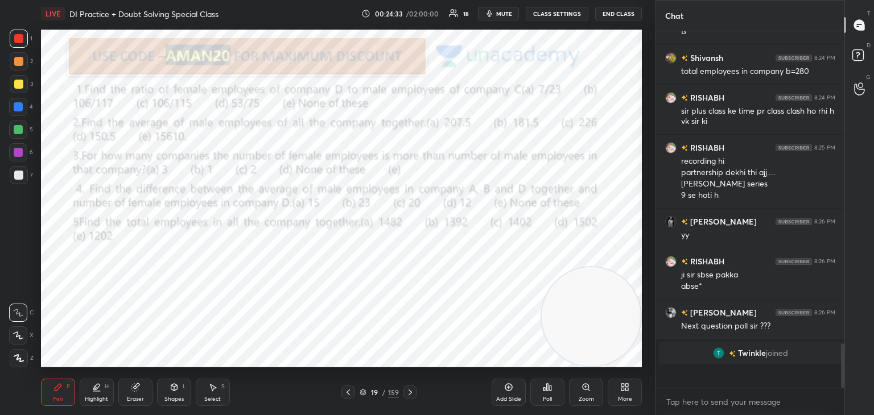
scroll to position [2349, 0]
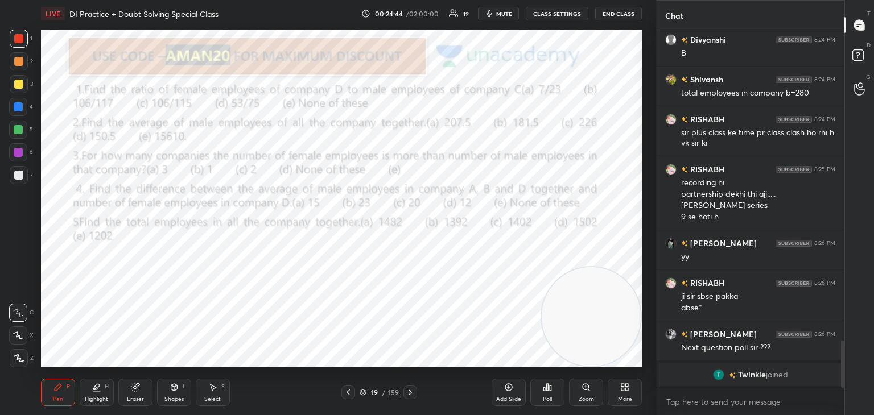
click at [548, 399] on div "Poll" at bounding box center [547, 400] width 9 height 6
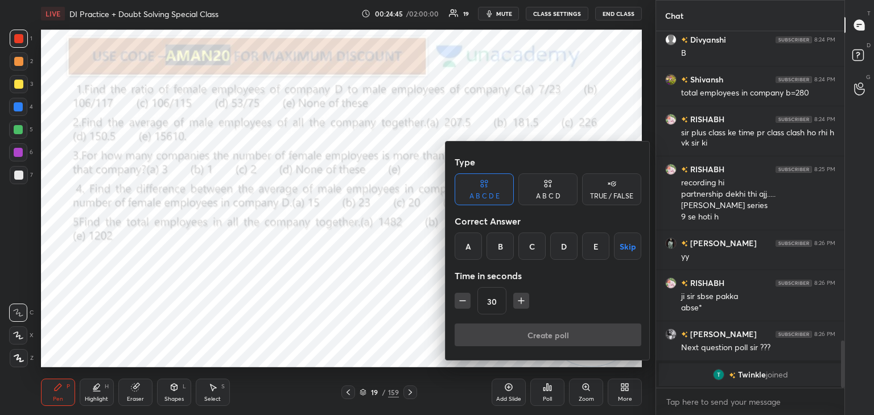
click at [472, 253] on div "A" at bounding box center [468, 246] width 27 height 27
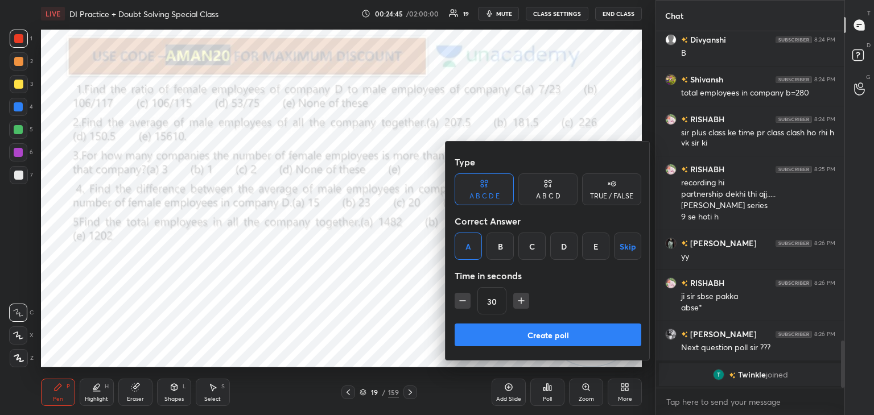
click at [501, 337] on button "Create poll" at bounding box center [548, 335] width 187 height 23
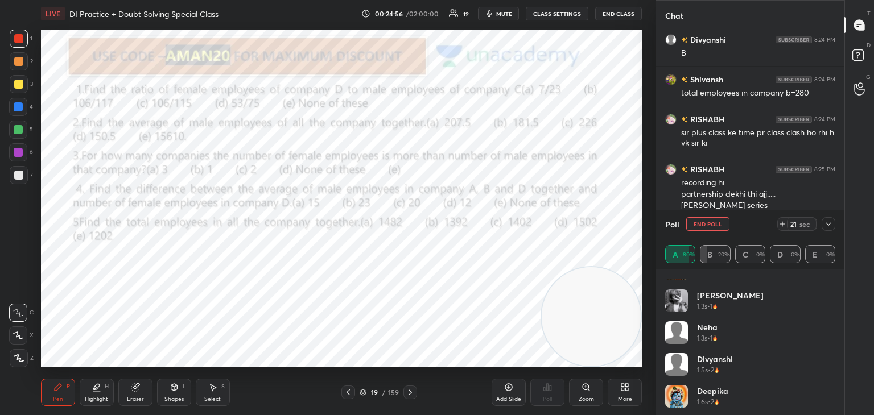
scroll to position [118, 0]
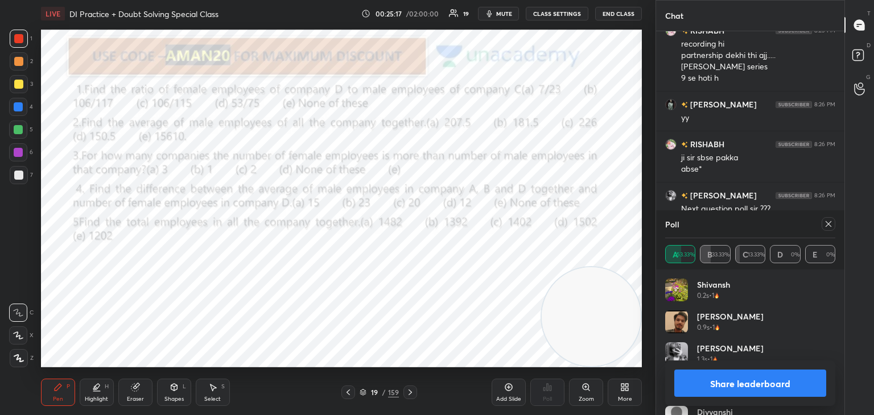
click at [735, 385] on button "Share leaderboard" at bounding box center [750, 383] width 152 height 27
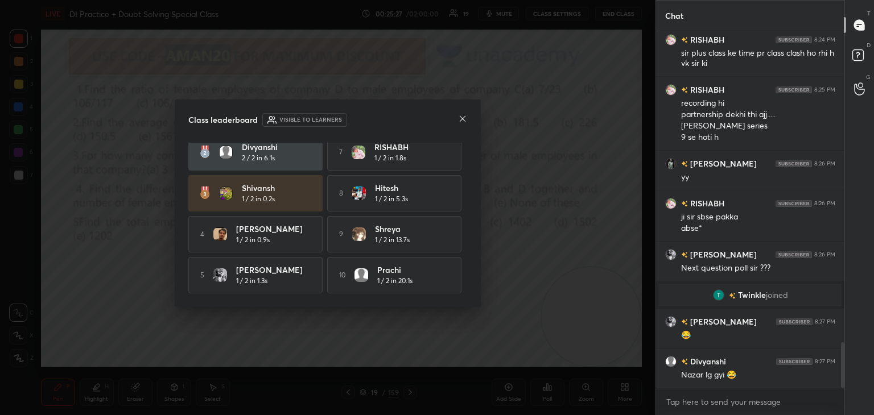
click at [461, 115] on icon at bounding box center [462, 118] width 9 height 9
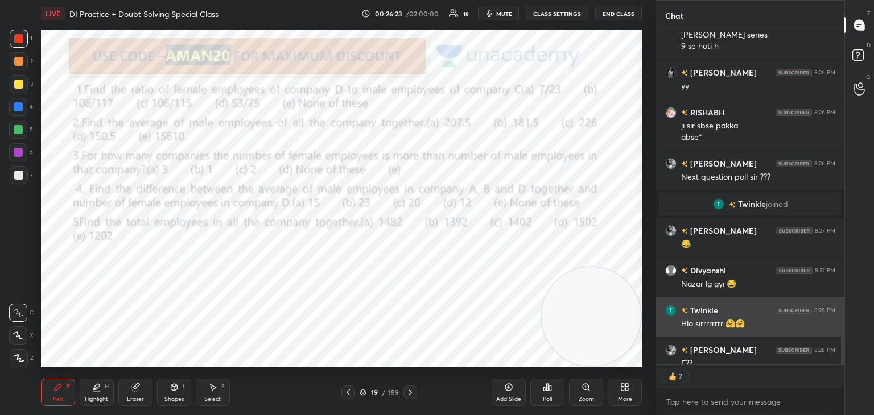
scroll to position [2542, 0]
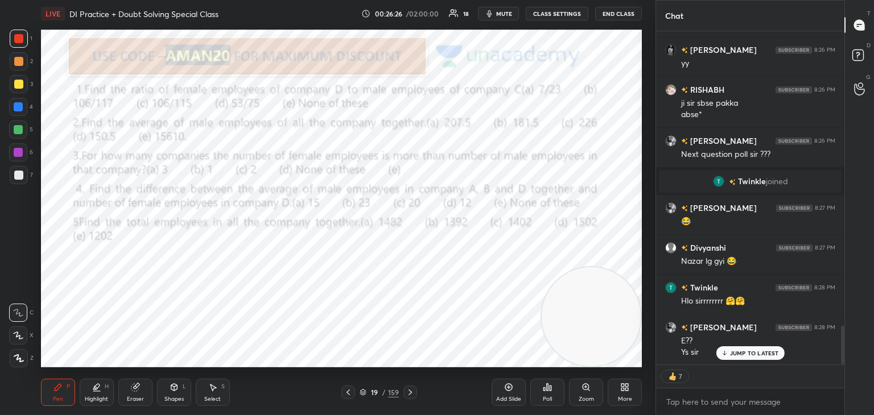
click at [546, 393] on div "Poll" at bounding box center [547, 392] width 34 height 27
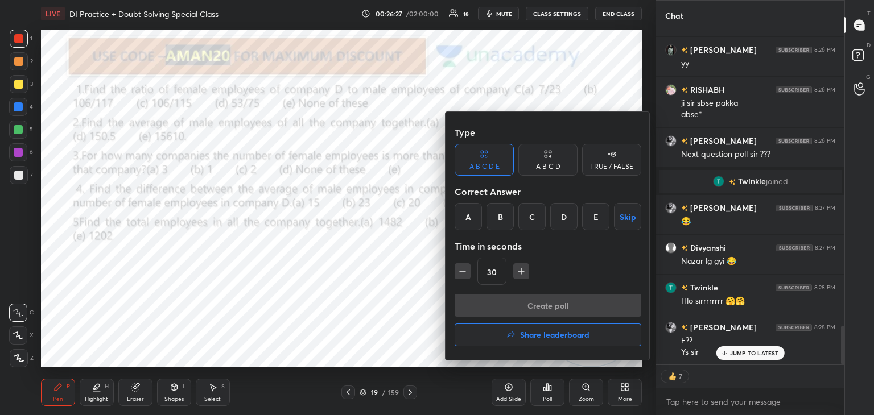
click at [589, 219] on div "E" at bounding box center [595, 216] width 27 height 27
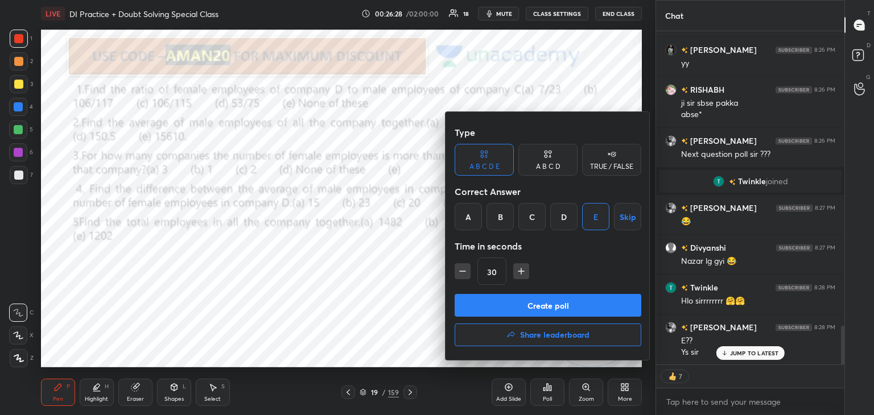
click at [520, 306] on button "Create poll" at bounding box center [548, 305] width 187 height 23
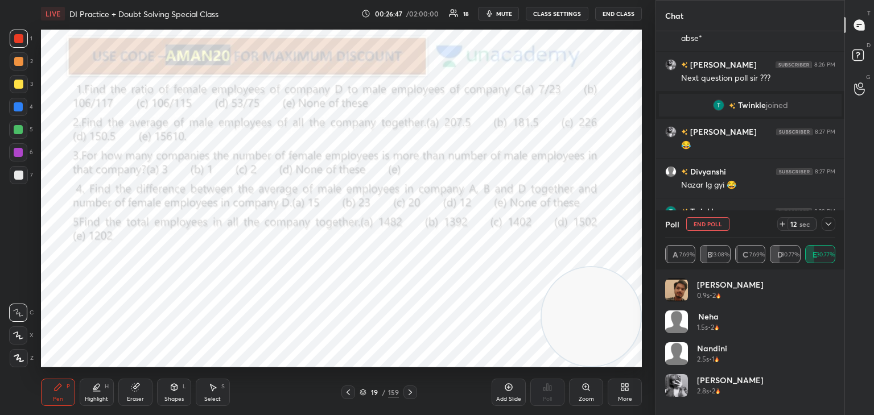
scroll to position [2630, 0]
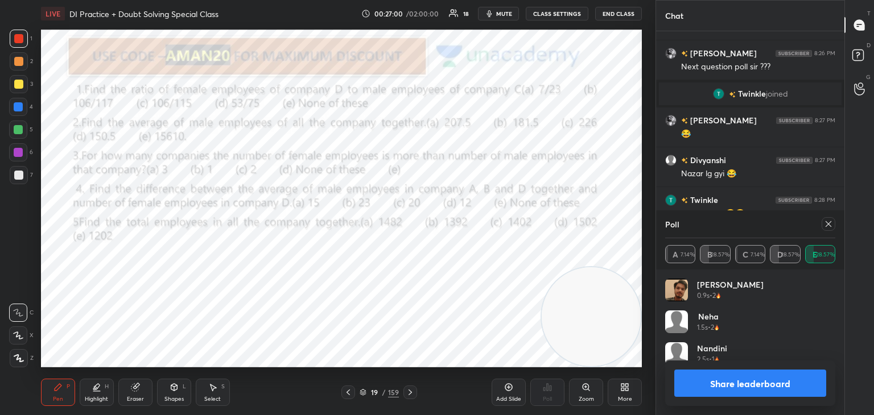
click at [745, 378] on button "Share leaderboard" at bounding box center [750, 383] width 152 height 27
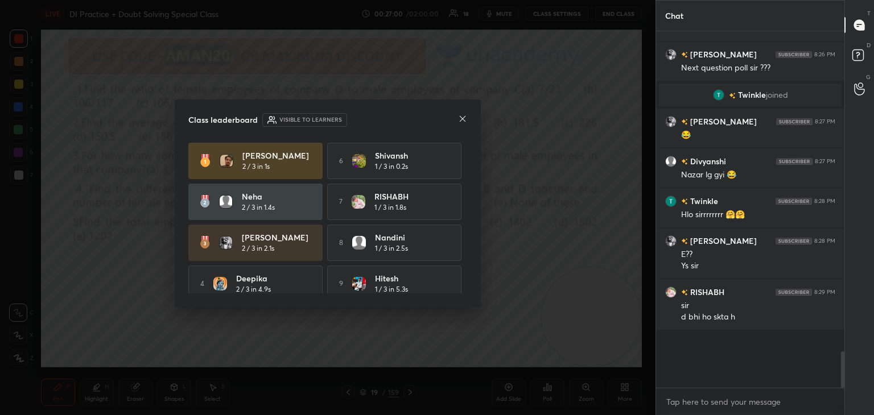
scroll to position [301, 185]
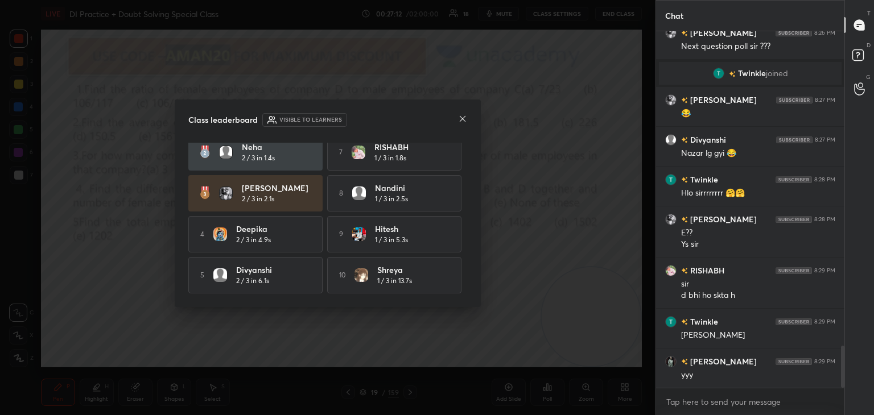
click at [464, 120] on icon at bounding box center [462, 118] width 9 height 9
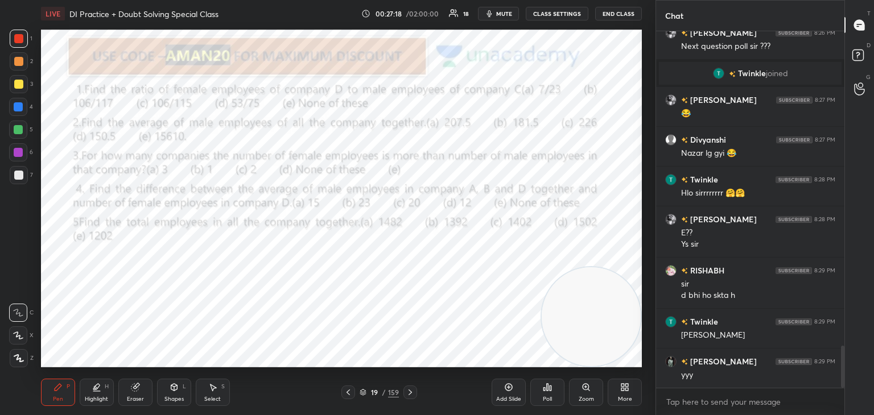
click at [28, 133] on div "5" at bounding box center [21, 130] width 24 height 18
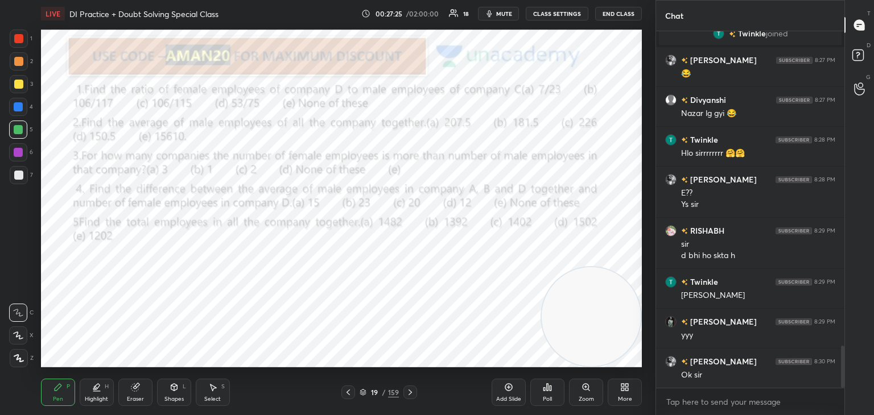
click at [147, 396] on div "Eraser" at bounding box center [135, 392] width 34 height 27
click at [60, 394] on div "Pen P" at bounding box center [58, 392] width 34 height 27
click at [63, 392] on div "Pen P" at bounding box center [58, 392] width 34 height 27
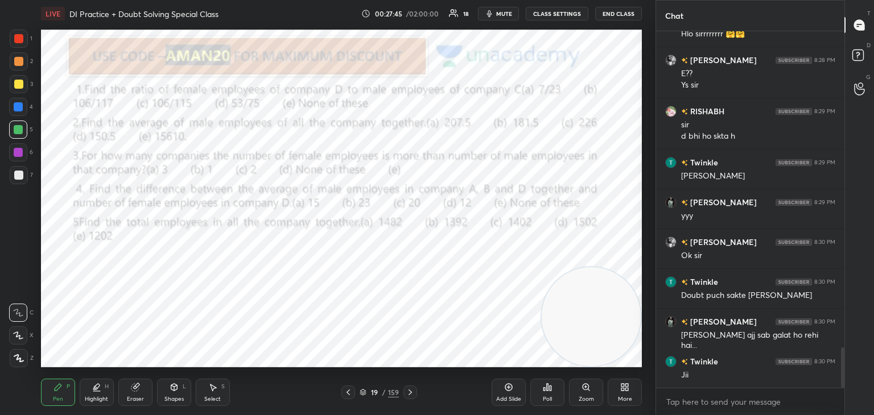
click at [102, 395] on div "Highlight H" at bounding box center [97, 392] width 34 height 27
click at [137, 392] on icon at bounding box center [135, 387] width 9 height 9
click at [104, 391] on div "Highlight H" at bounding box center [97, 392] width 34 height 27
click at [17, 155] on div at bounding box center [18, 152] width 9 height 9
click at [67, 381] on div "Pen P" at bounding box center [58, 392] width 34 height 27
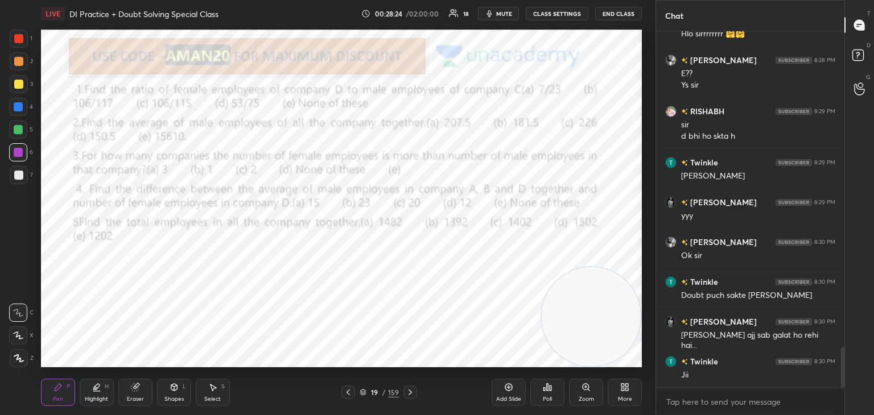
click at [18, 45] on div at bounding box center [19, 39] width 18 height 18
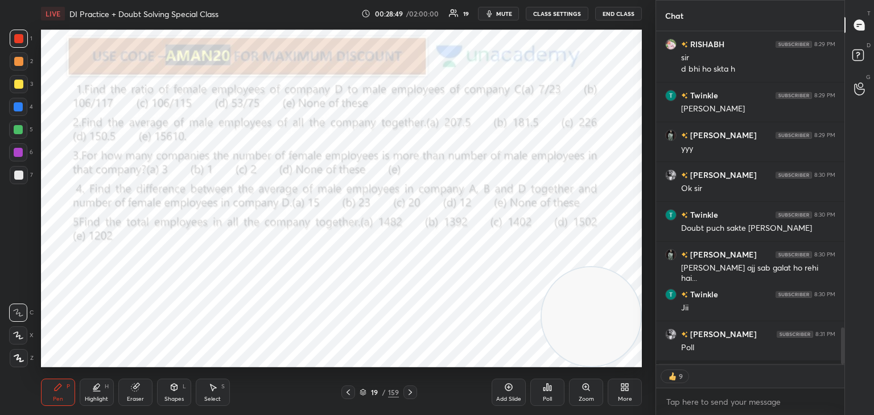
scroll to position [2428, 0]
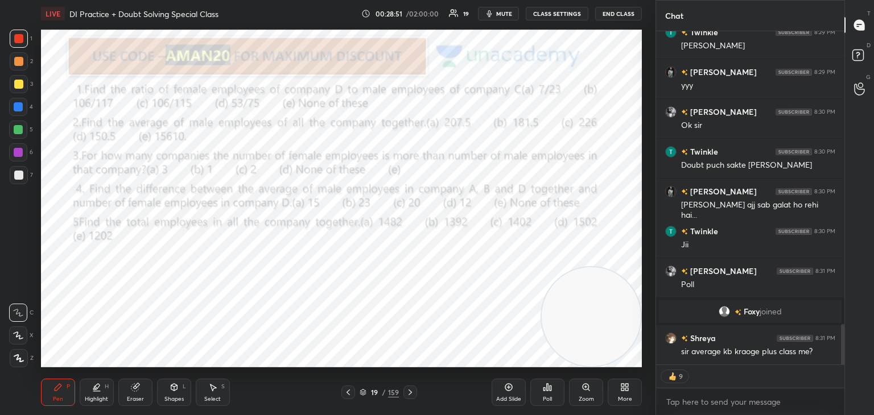
click at [546, 392] on div "Poll" at bounding box center [547, 392] width 34 height 27
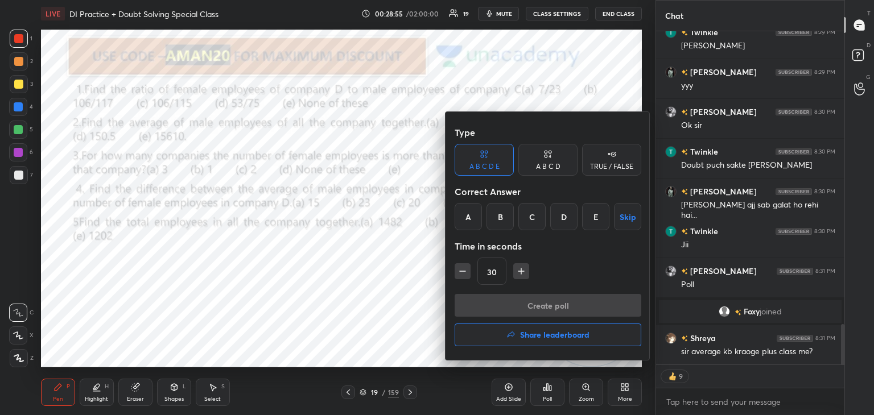
click at [416, 217] on div at bounding box center [437, 207] width 874 height 415
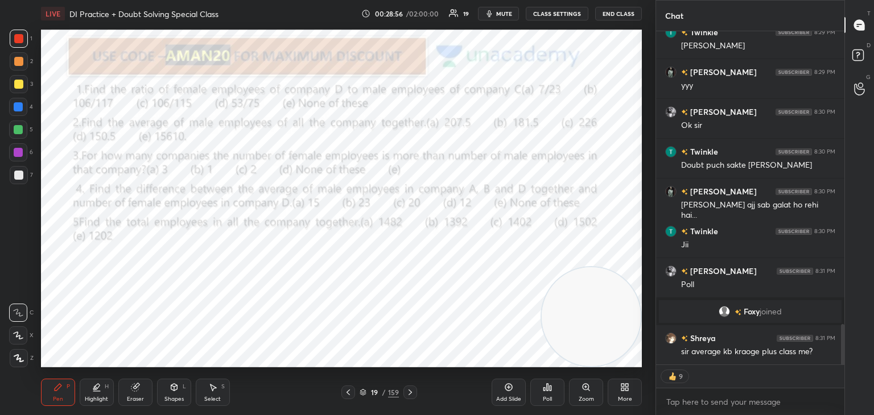
click at [547, 391] on icon at bounding box center [548, 387] width 2 height 7
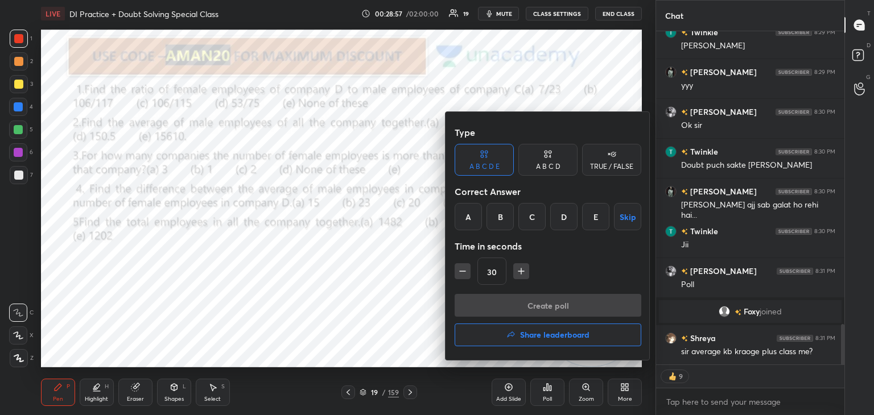
click at [563, 220] on div "D" at bounding box center [563, 216] width 27 height 27
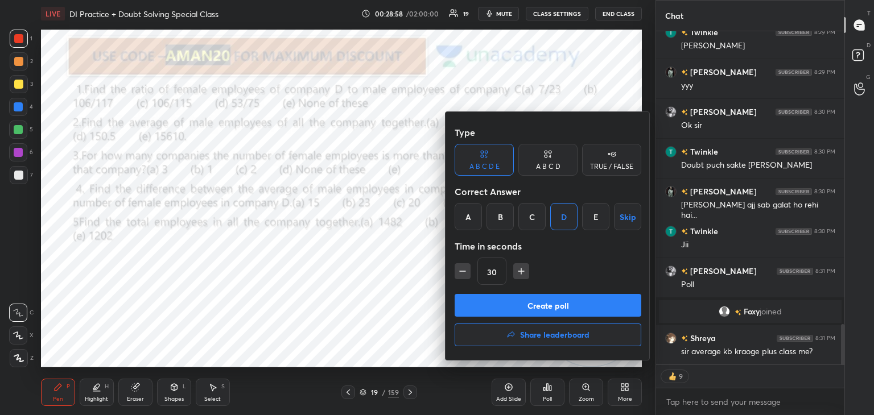
click at [556, 298] on button "Create poll" at bounding box center [548, 305] width 187 height 23
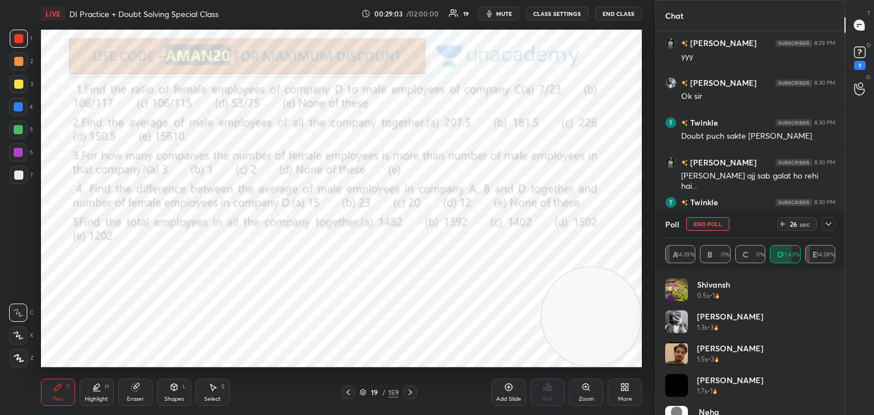
scroll to position [2512, 0]
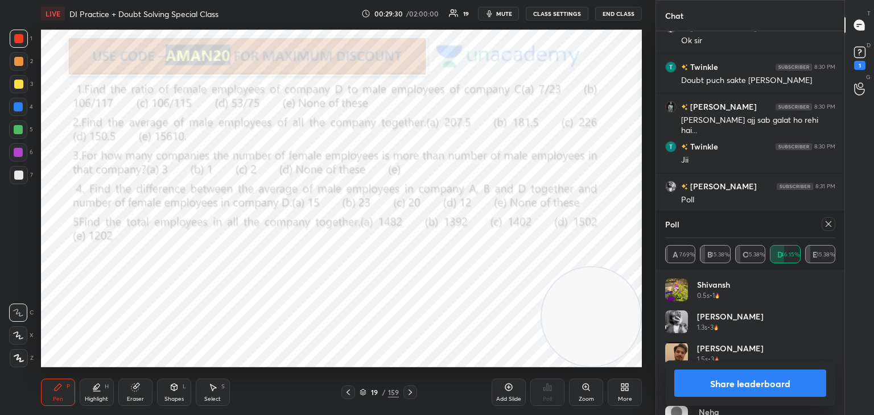
click at [781, 385] on button "Share leaderboard" at bounding box center [750, 383] width 152 height 27
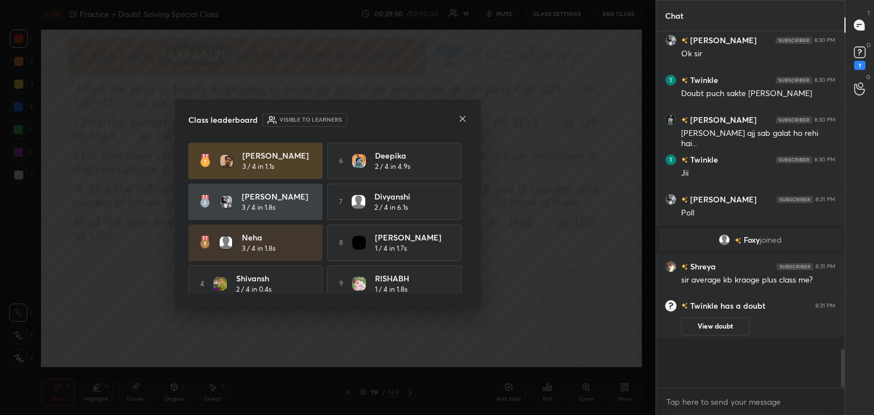
scroll to position [351, 185]
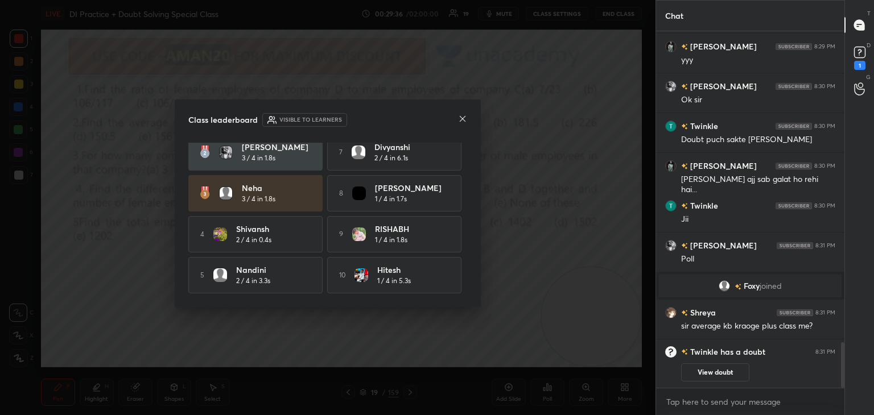
click at [460, 119] on icon at bounding box center [462, 118] width 9 height 9
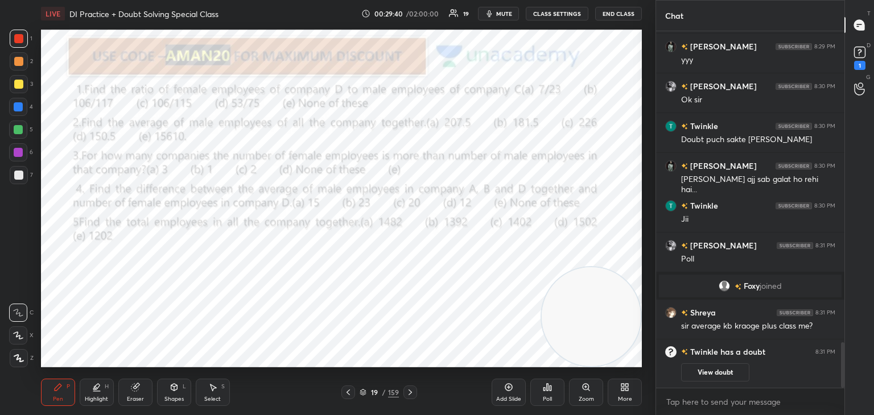
click at [519, 386] on div "Add Slide" at bounding box center [509, 392] width 34 height 27
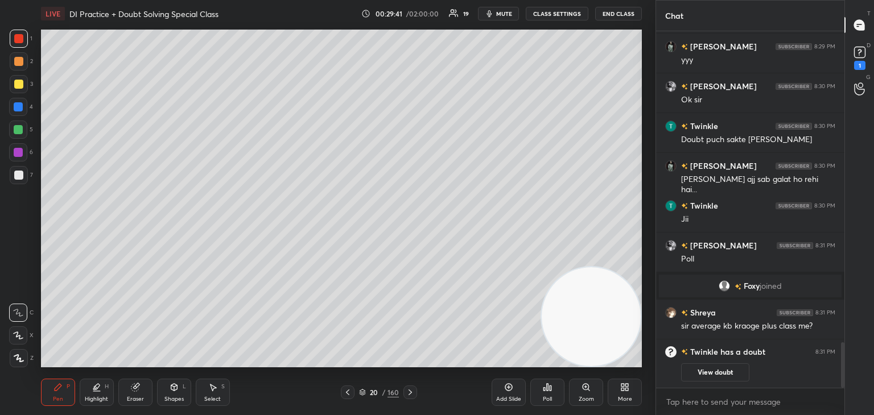
click at [26, 87] on div at bounding box center [19, 84] width 18 height 18
click at [170, 390] on icon at bounding box center [174, 387] width 9 height 9
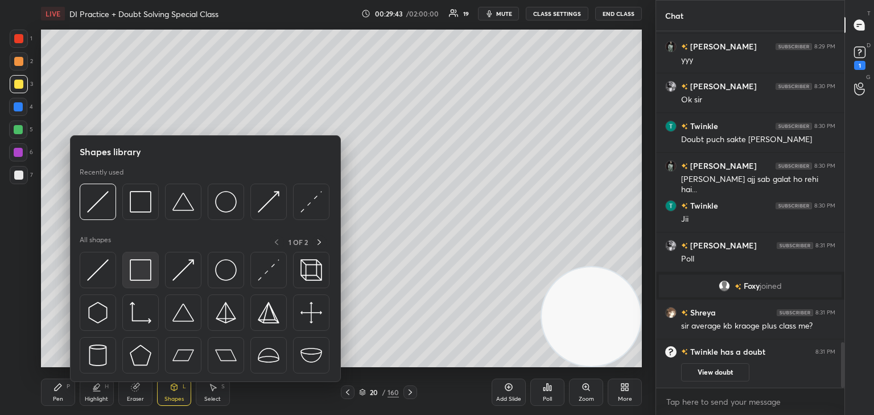
click at [134, 280] on img at bounding box center [141, 270] width 22 height 22
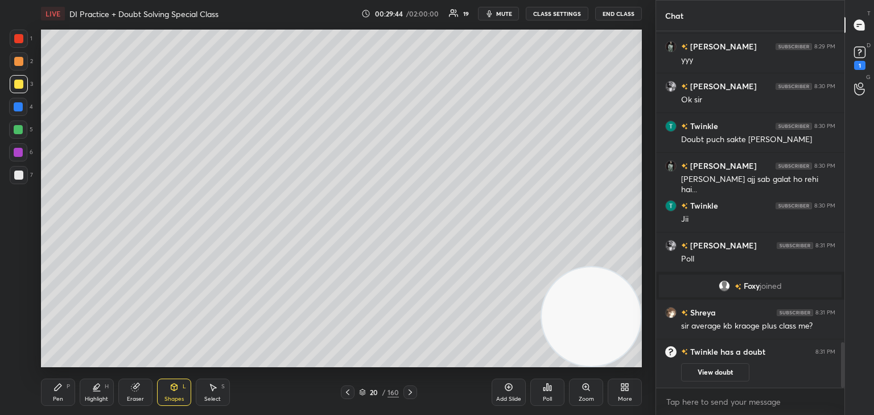
click at [72, 395] on div "Pen P" at bounding box center [58, 392] width 34 height 27
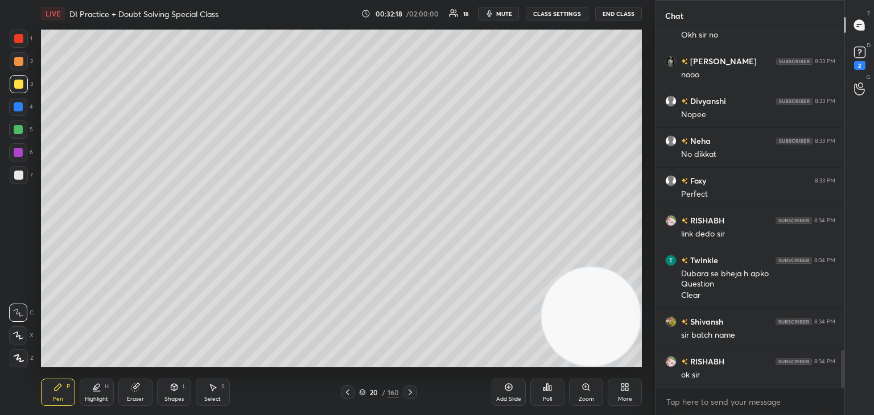
scroll to position [3088, 0]
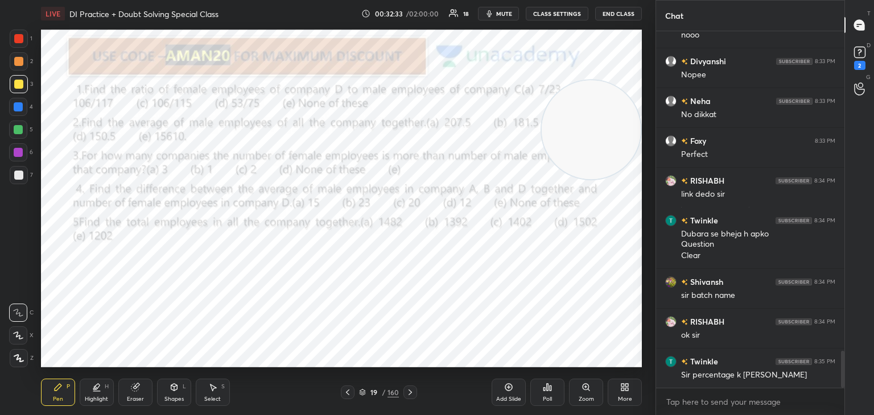
click at [14, 47] on div at bounding box center [19, 39] width 18 height 18
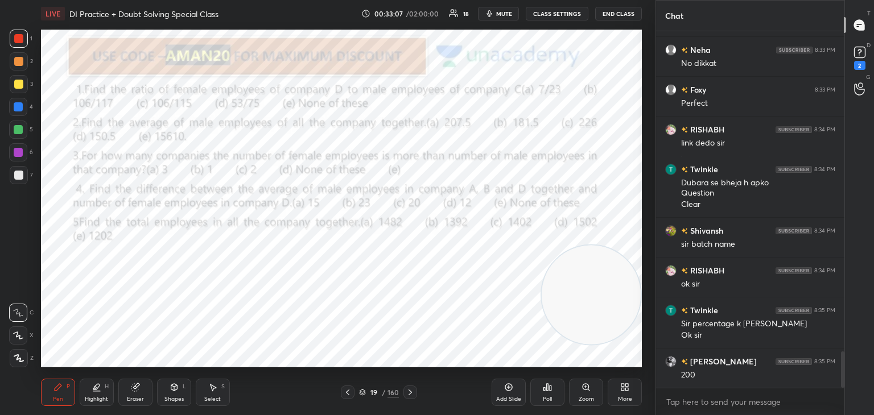
scroll to position [3151, 0]
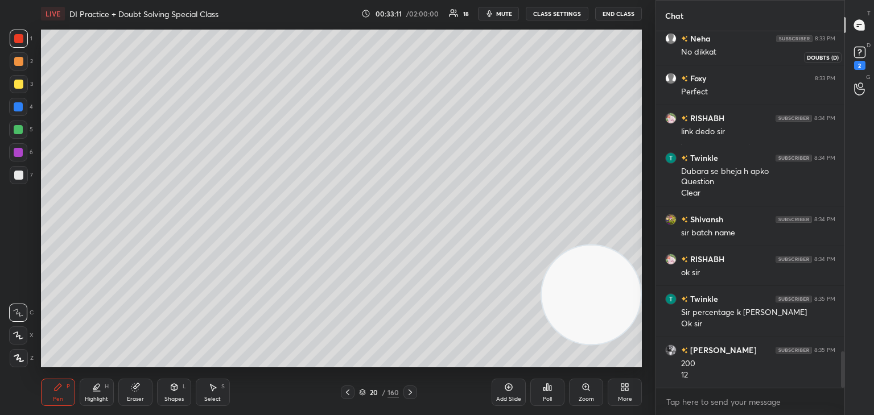
click at [857, 53] on rect at bounding box center [859, 52] width 11 height 11
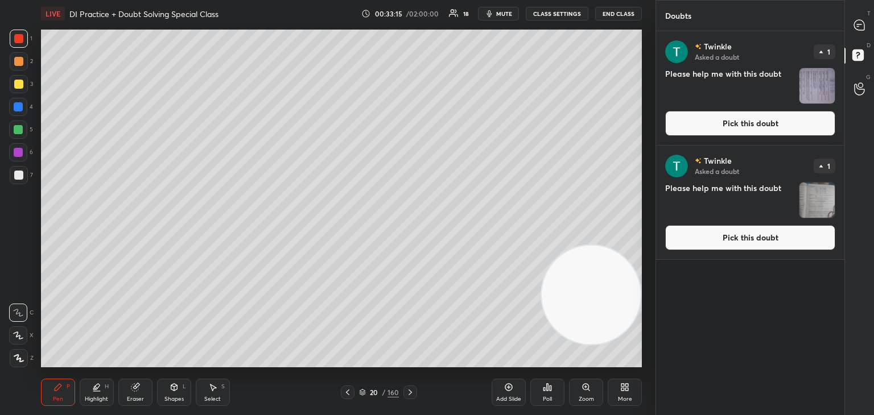
click at [851, 28] on div at bounding box center [859, 25] width 23 height 20
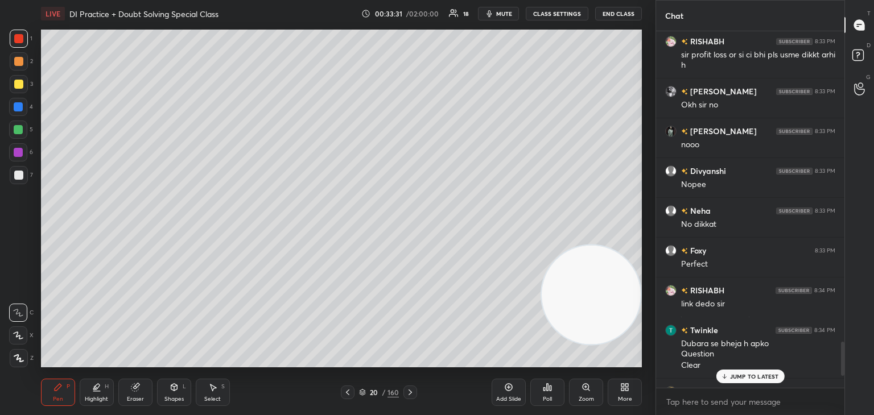
scroll to position [3361, 0]
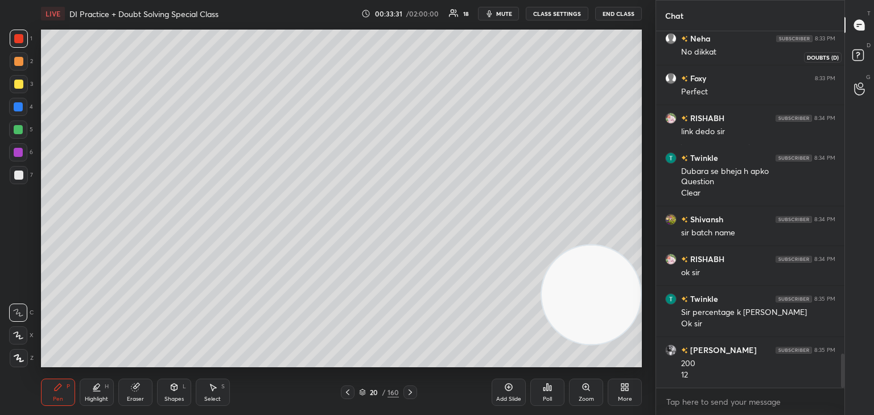
click at [860, 57] on rect at bounding box center [857, 55] width 11 height 11
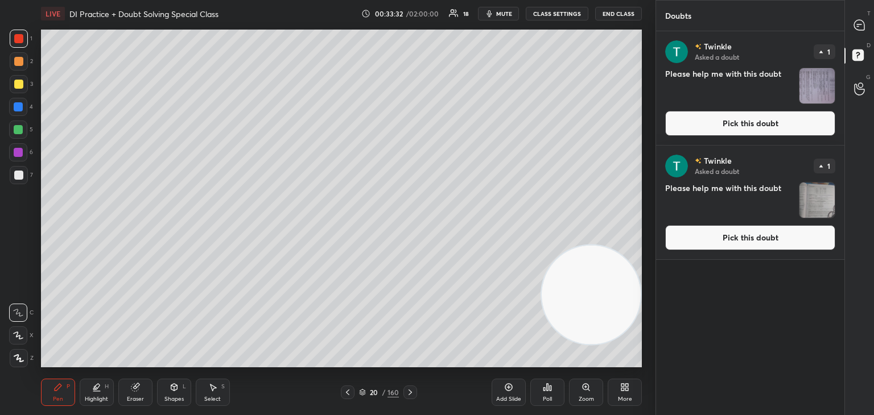
click at [746, 240] on button "Pick this doubt" at bounding box center [750, 237] width 170 height 25
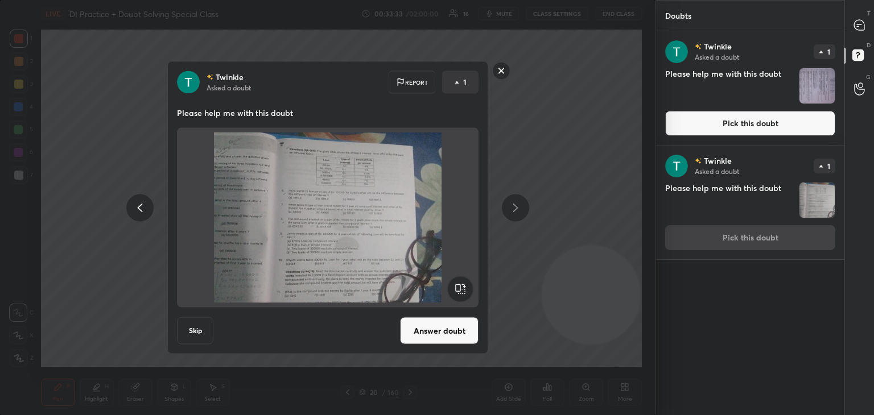
click at [470, 324] on button "Answer doubt" at bounding box center [439, 330] width 79 height 27
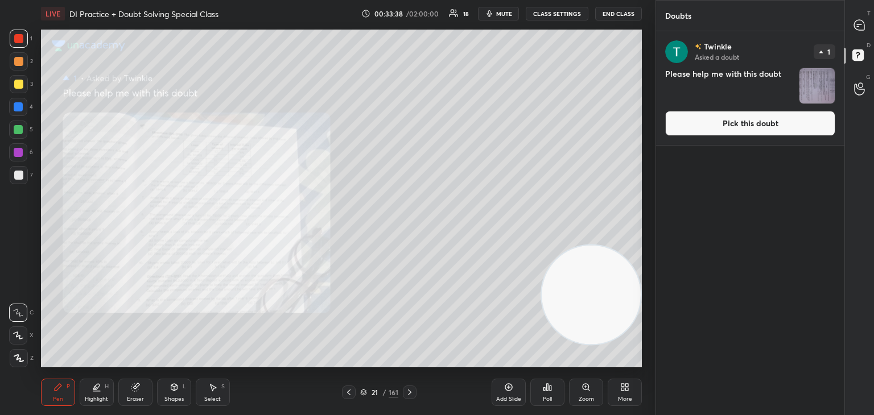
click at [773, 124] on button "Pick this doubt" at bounding box center [750, 123] width 170 height 25
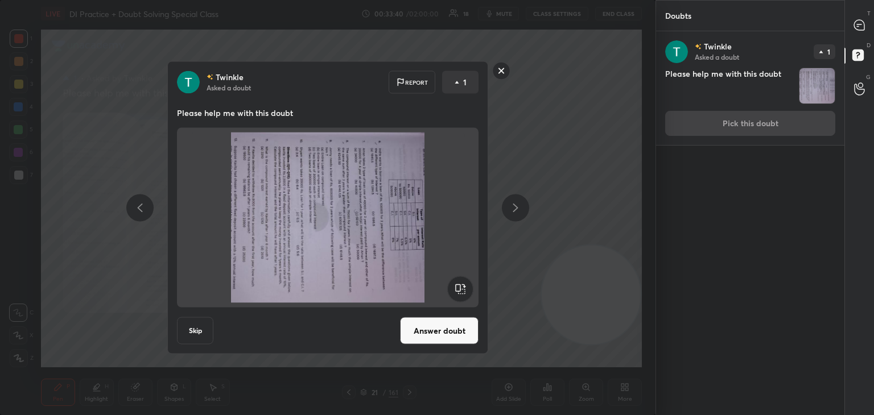
click at [461, 284] on rect at bounding box center [460, 289] width 26 height 26
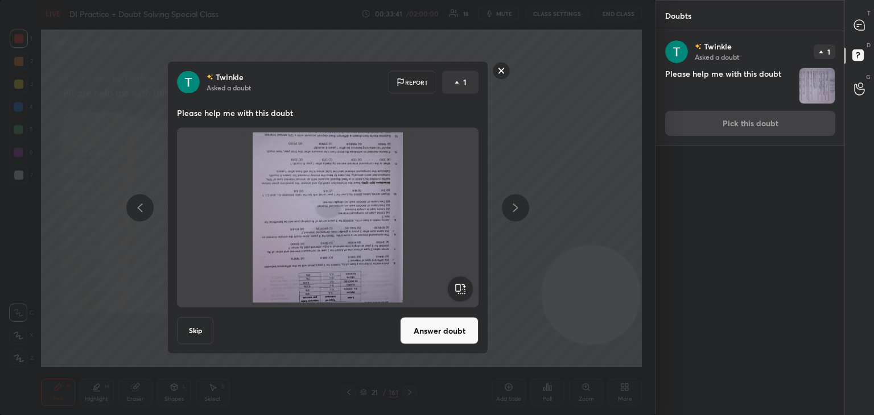
click at [463, 284] on rect at bounding box center [460, 289] width 26 height 26
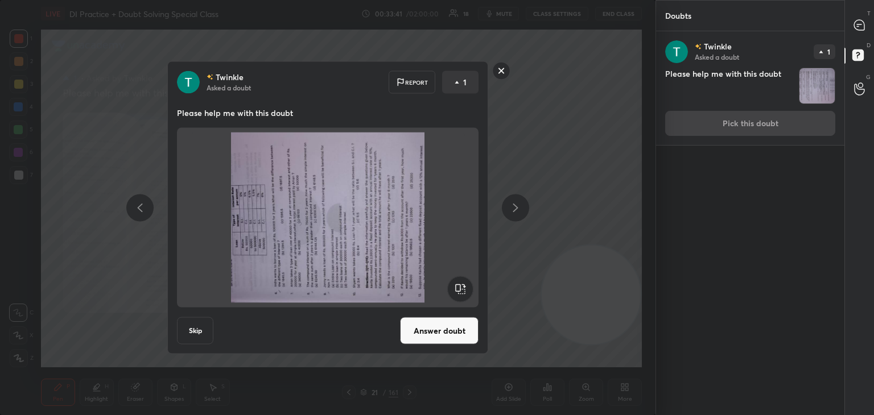
click at [463, 284] on rect at bounding box center [460, 289] width 26 height 26
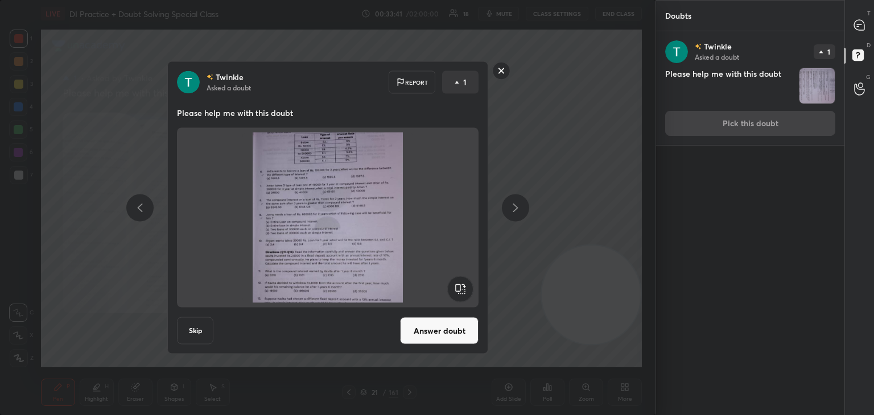
click at [461, 284] on rect at bounding box center [460, 289] width 26 height 26
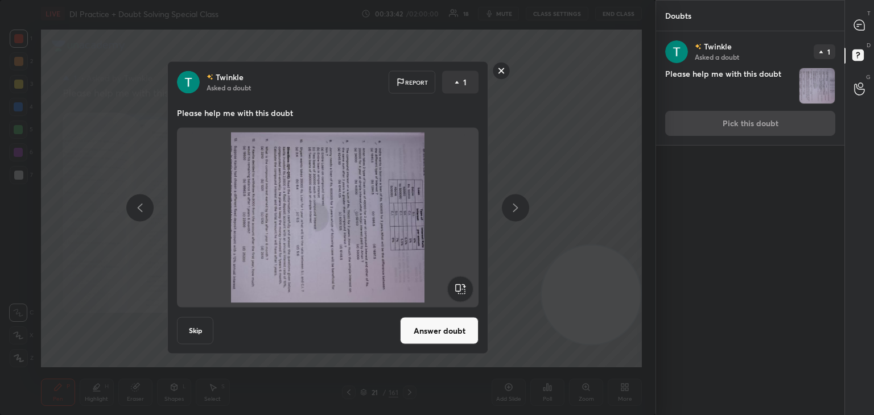
click at [460, 287] on rect at bounding box center [460, 289] width 26 height 26
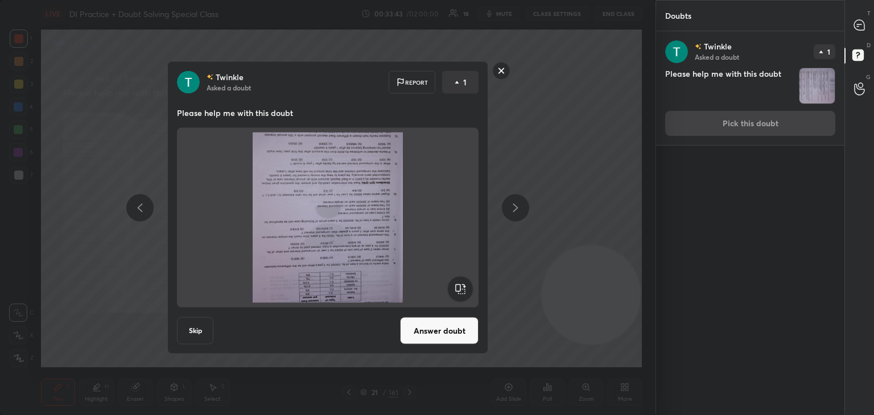
click at [460, 286] on rect at bounding box center [460, 289] width 26 height 26
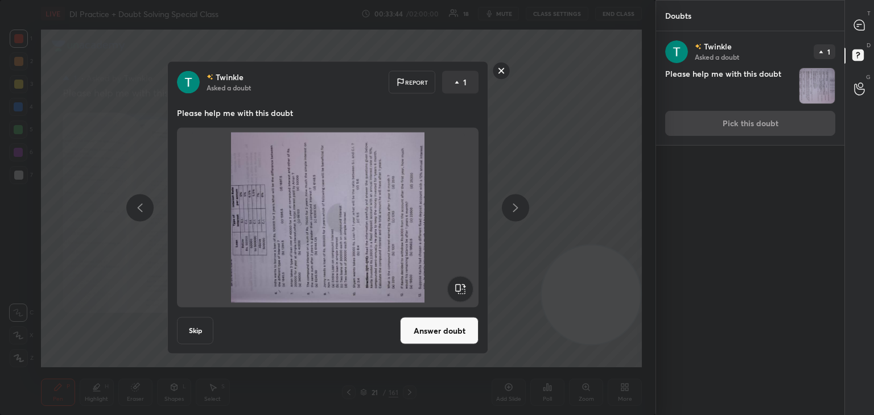
click at [460, 284] on rect at bounding box center [460, 289] width 26 height 26
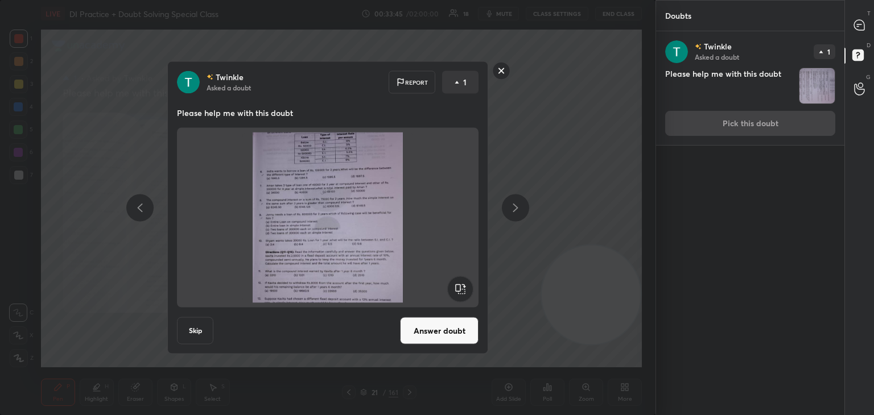
click at [460, 336] on button "Answer doubt" at bounding box center [439, 330] width 79 height 27
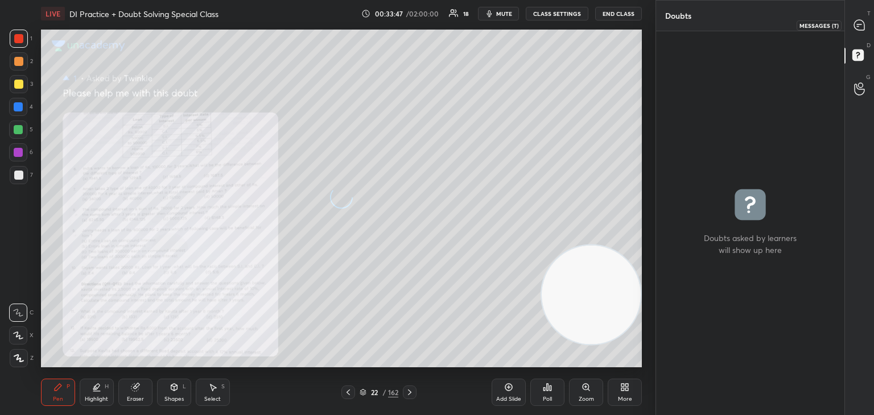
click at [858, 27] on icon at bounding box center [859, 25] width 10 height 10
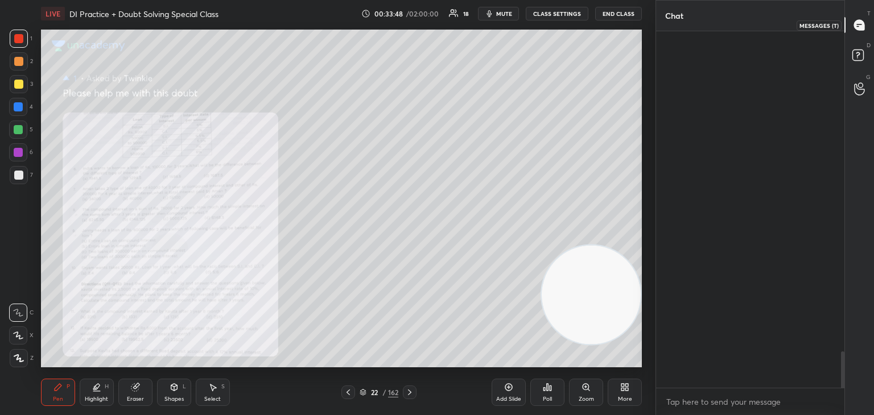
scroll to position [353, 185]
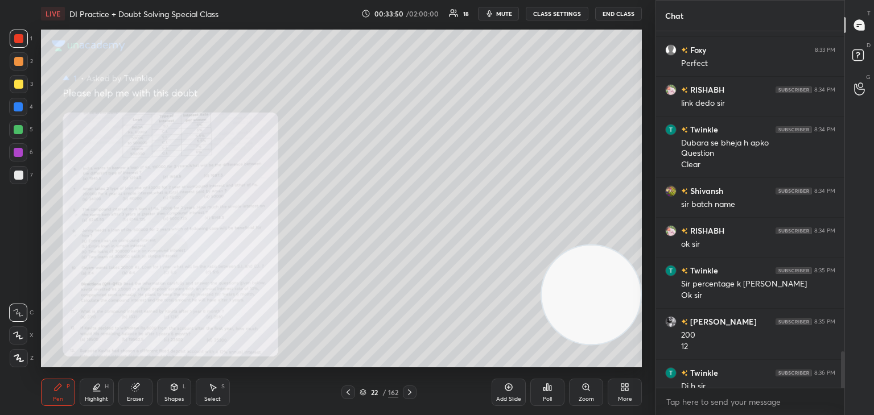
click at [586, 392] on icon at bounding box center [585, 387] width 9 height 9
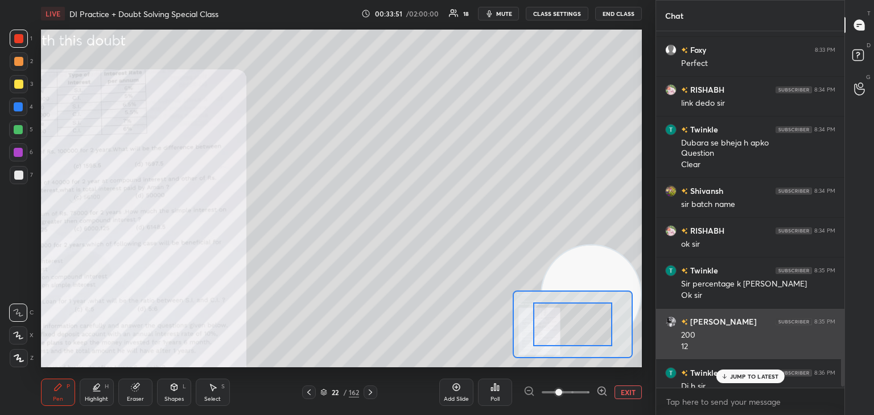
scroll to position [3364, 0]
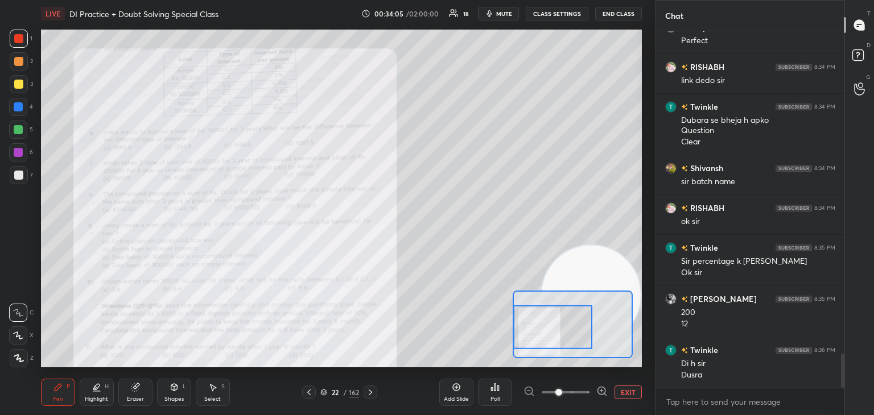
click at [861, 41] on div "D Doubts (D)" at bounding box center [859, 57] width 29 height 32
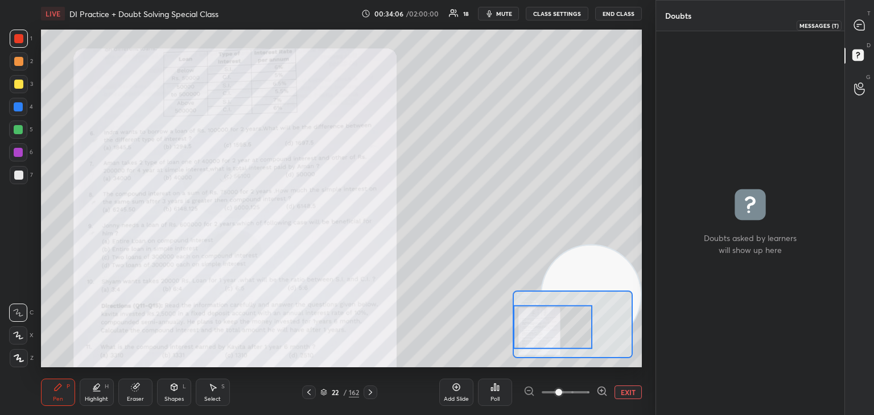
click at [853, 15] on div at bounding box center [859, 25] width 23 height 20
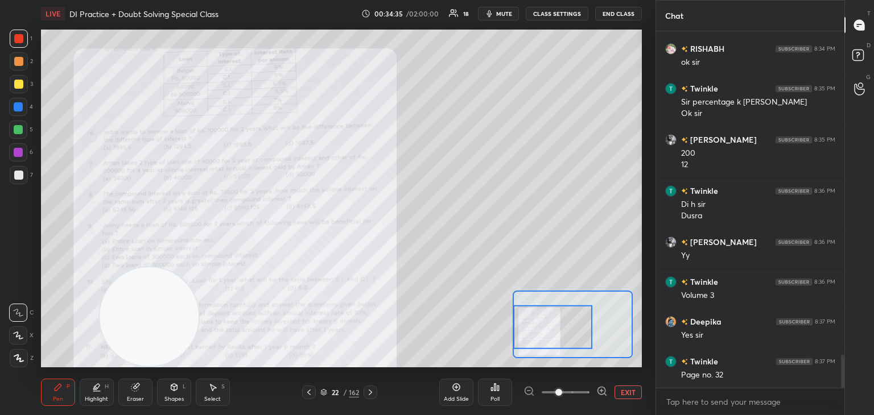
scroll to position [3563, 0]
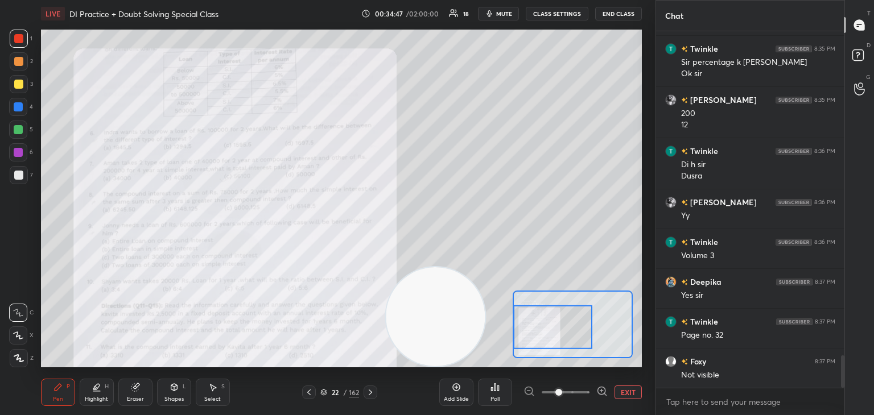
click at [508, 13] on span "mute" at bounding box center [504, 14] width 16 height 8
click at [498, 13] on span "unmute" at bounding box center [503, 14] width 24 height 8
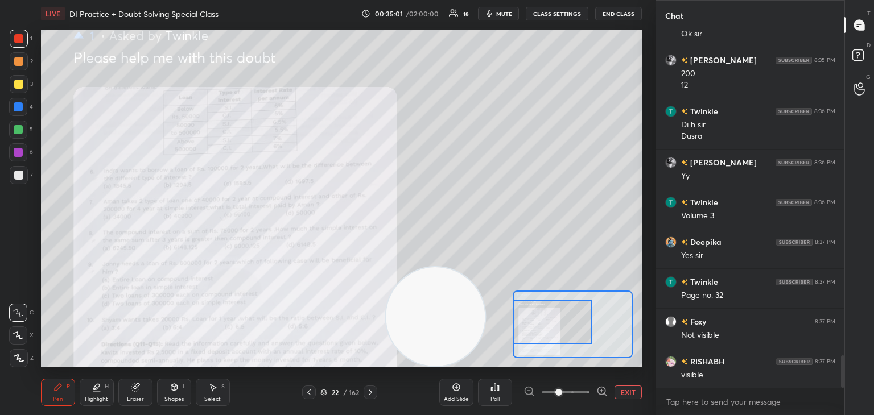
scroll to position [3642, 0]
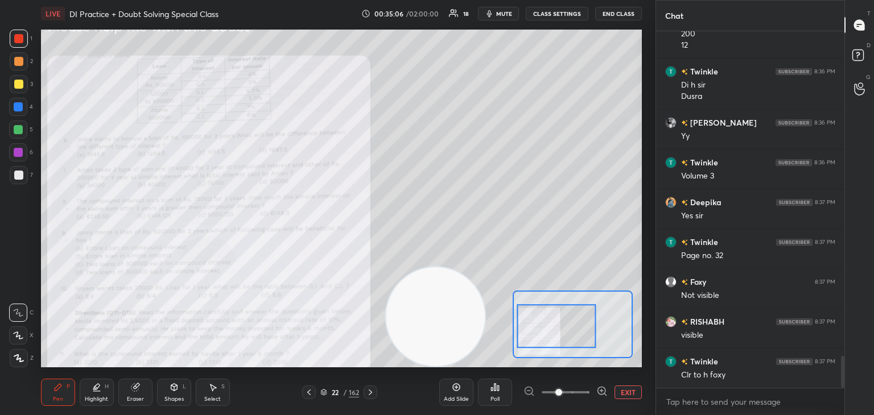
click at [602, 390] on icon at bounding box center [601, 391] width 11 height 11
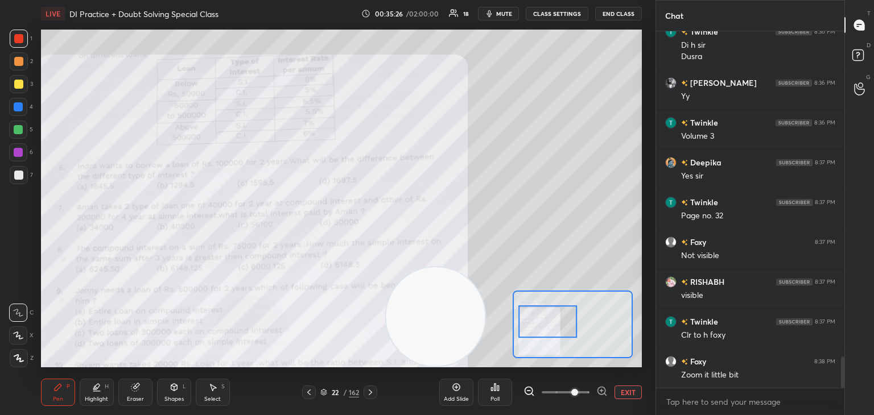
scroll to position [3722, 0]
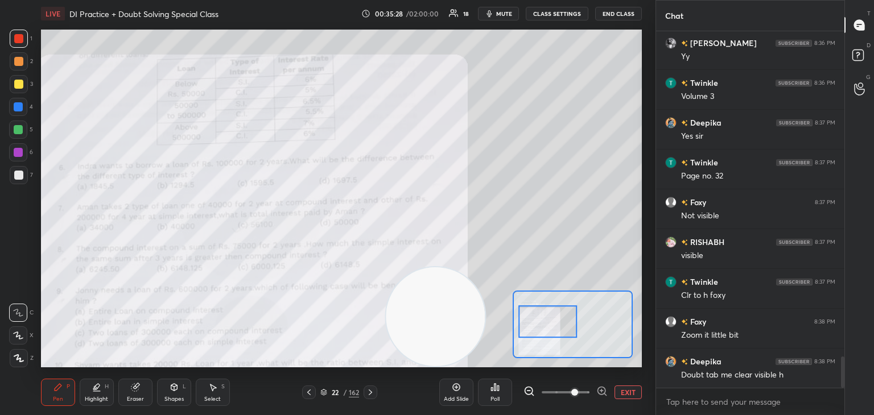
click at [599, 393] on icon at bounding box center [601, 391] width 11 height 11
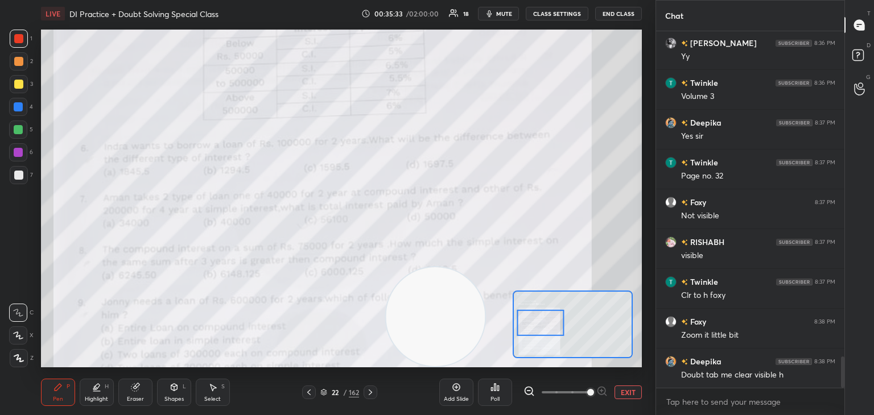
scroll to position [3762, 0]
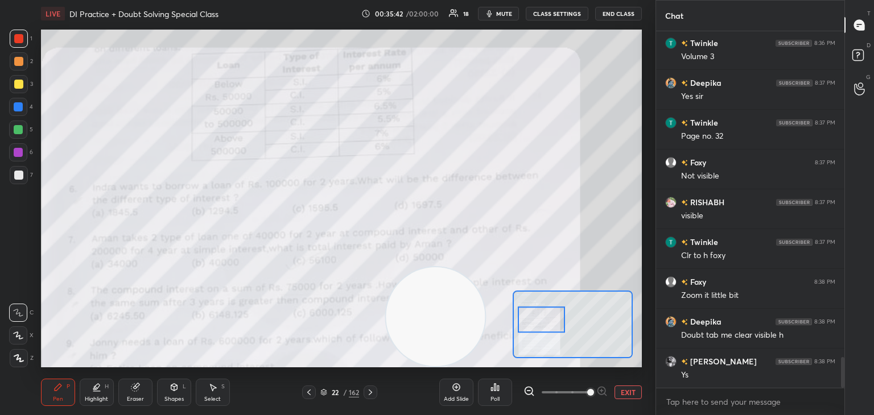
click at [130, 393] on div "Eraser" at bounding box center [135, 392] width 34 height 27
click at [26, 363] on div "Erase all" at bounding box center [18, 358] width 18 height 18
click at [65, 395] on div "Pen P" at bounding box center [58, 392] width 34 height 27
click at [141, 392] on div "Eraser" at bounding box center [135, 392] width 34 height 27
click at [24, 361] on span "Erase all" at bounding box center [18, 358] width 17 height 8
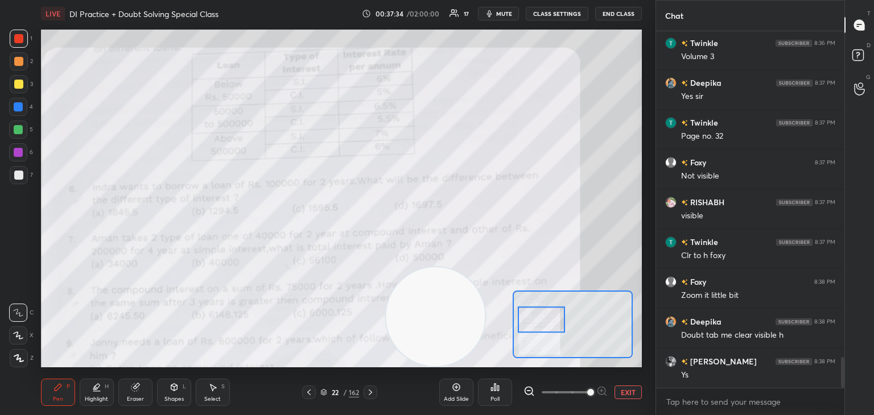
click at [47, 391] on div "Pen P" at bounding box center [58, 392] width 34 height 27
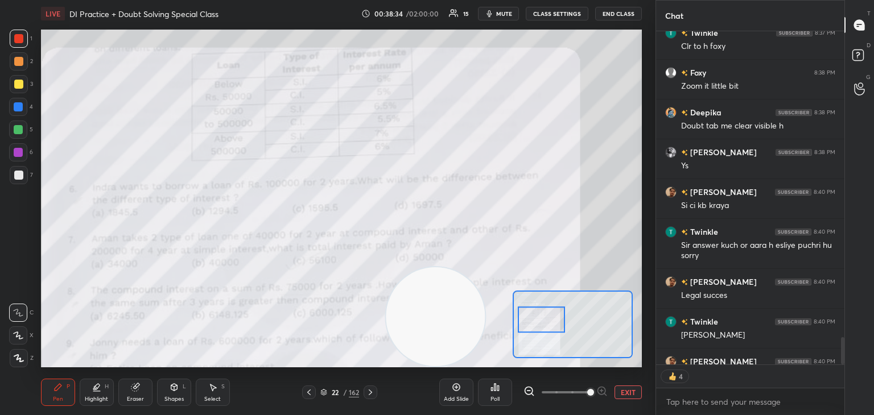
scroll to position [353, 185]
click at [146, 394] on div "Eraser" at bounding box center [135, 392] width 34 height 27
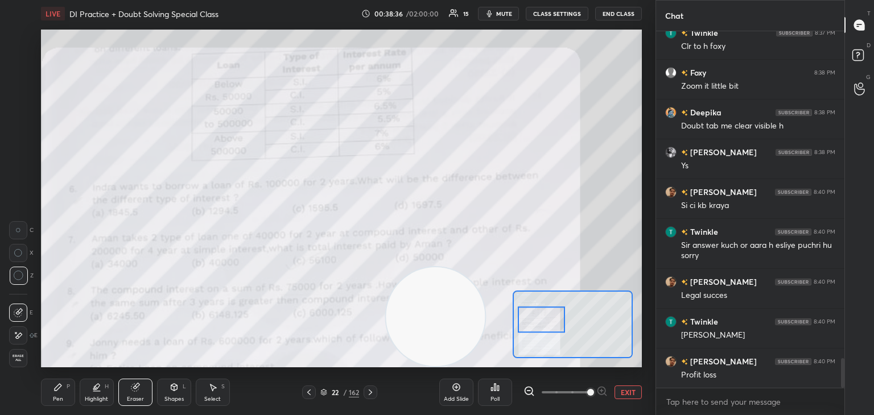
click at [52, 397] on div "Pen P" at bounding box center [58, 392] width 34 height 27
click at [61, 397] on div "Pen" at bounding box center [58, 400] width 10 height 6
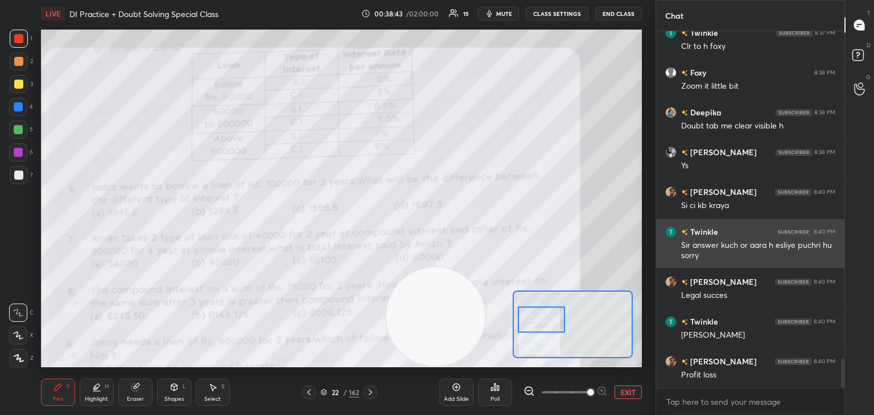
scroll to position [4011, 0]
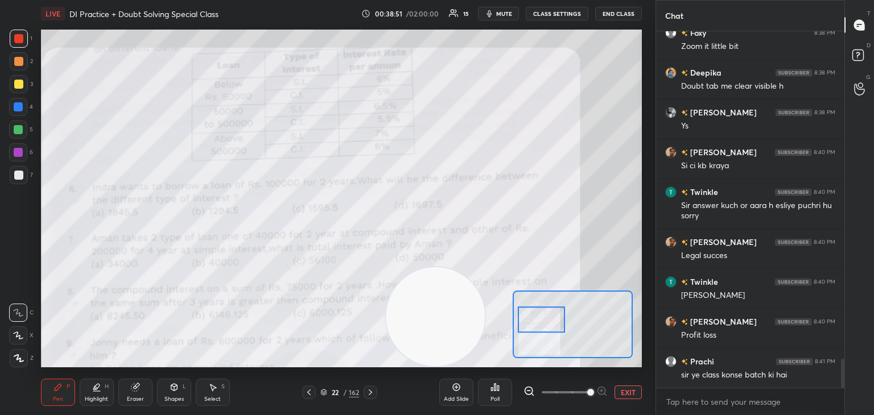
click at [147, 391] on div "Eraser" at bounding box center [135, 392] width 34 height 27
click at [61, 391] on icon at bounding box center [57, 387] width 9 height 9
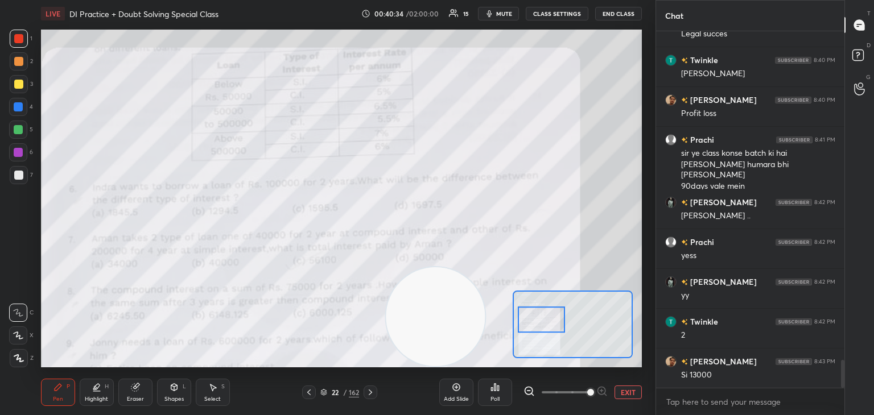
scroll to position [4273, 0]
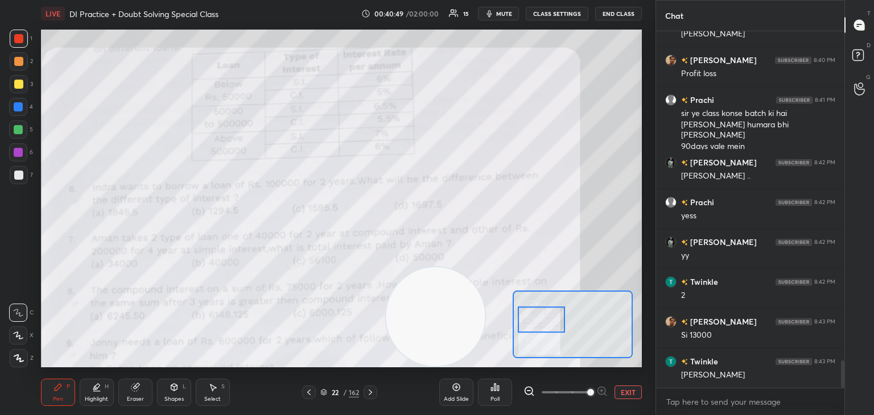
click at [24, 110] on div at bounding box center [18, 107] width 18 height 18
click at [502, 16] on span "mute" at bounding box center [504, 14] width 16 height 8
click at [503, 14] on span "unmute" at bounding box center [503, 14] width 24 height 8
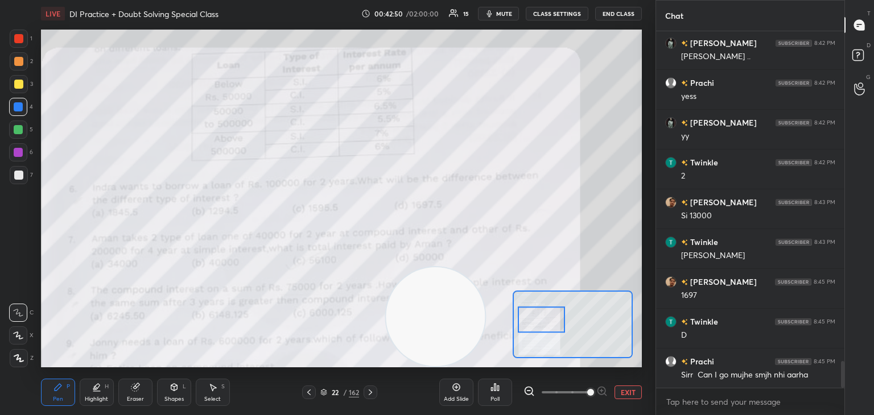
scroll to position [4432, 0]
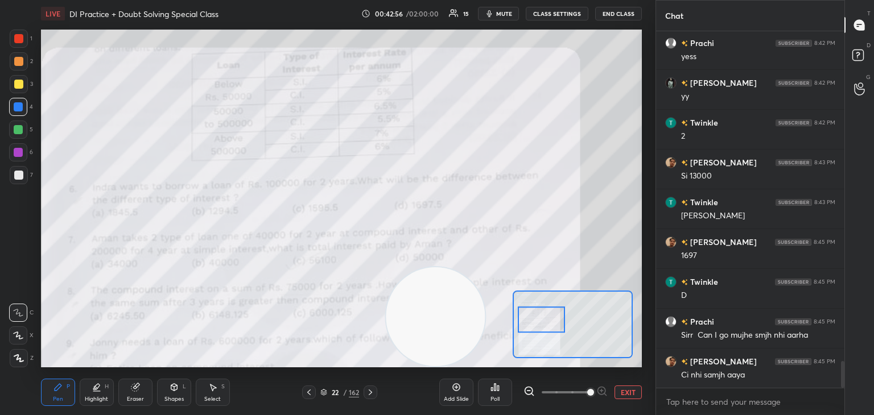
click at [471, 391] on div "Add Slide" at bounding box center [456, 392] width 34 height 27
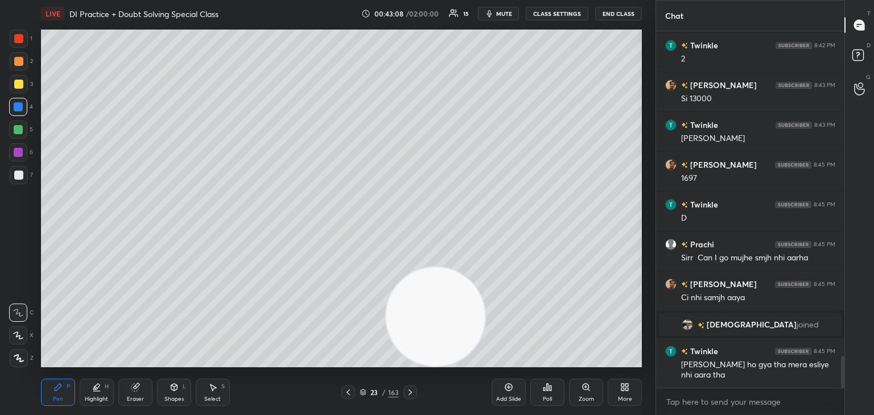
scroll to position [3667, 0]
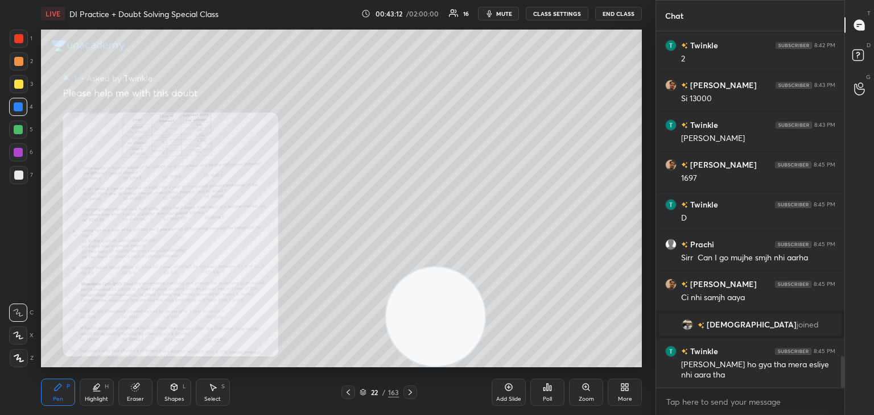
click at [589, 393] on div "Zoom" at bounding box center [586, 392] width 34 height 27
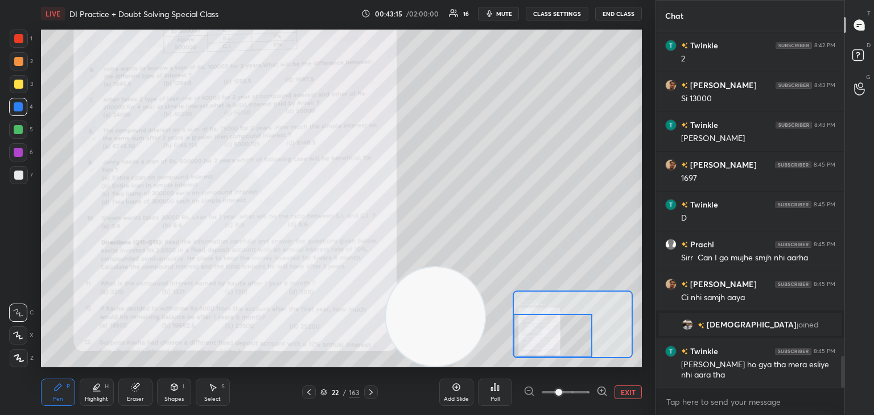
click at [602, 391] on icon at bounding box center [601, 391] width 3 height 0
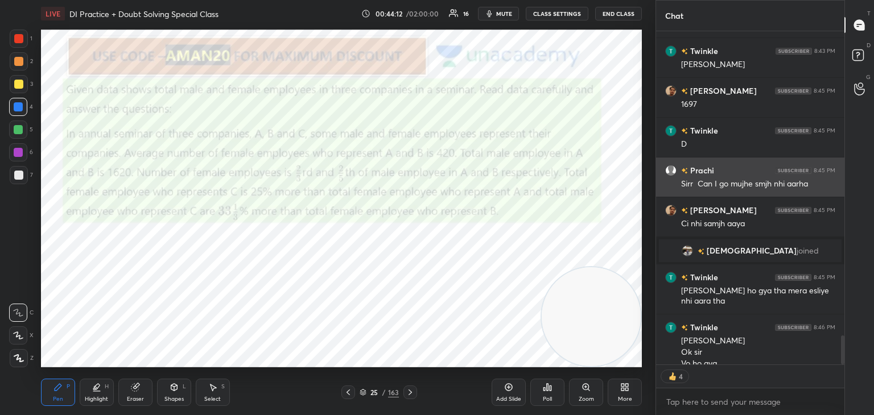
scroll to position [353, 185]
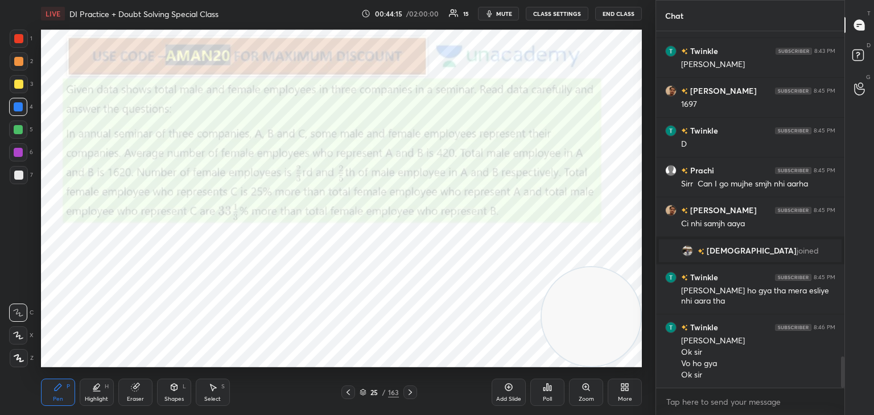
click at [20, 37] on div at bounding box center [18, 38] width 9 height 9
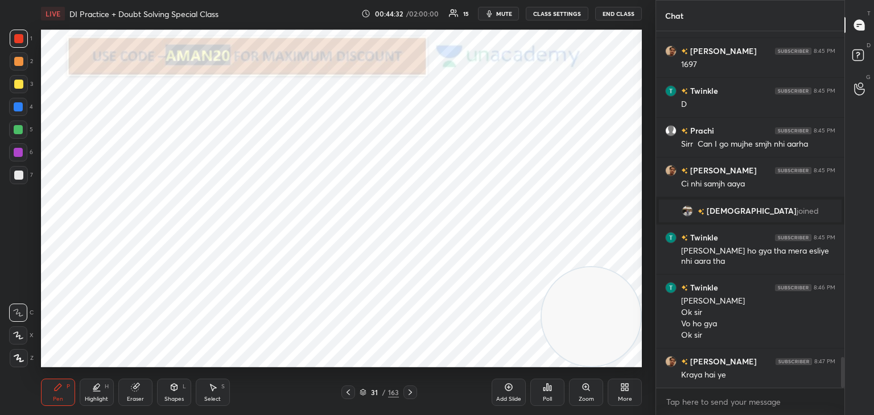
click at [360, 392] on icon at bounding box center [363, 391] width 6 height 3
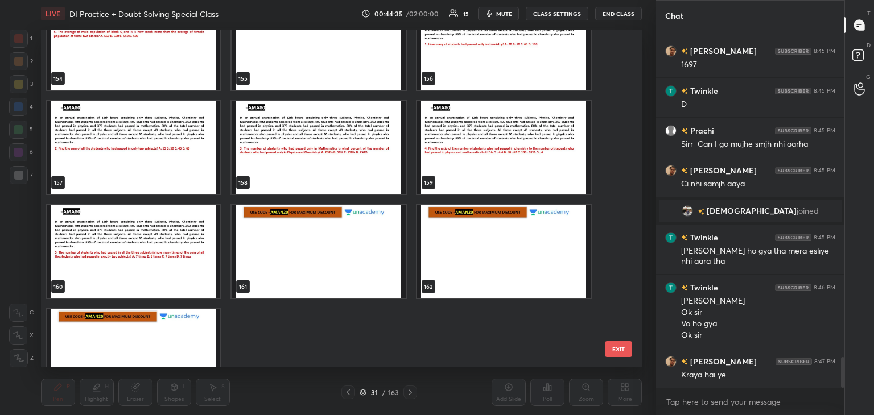
scroll to position [5347, 0]
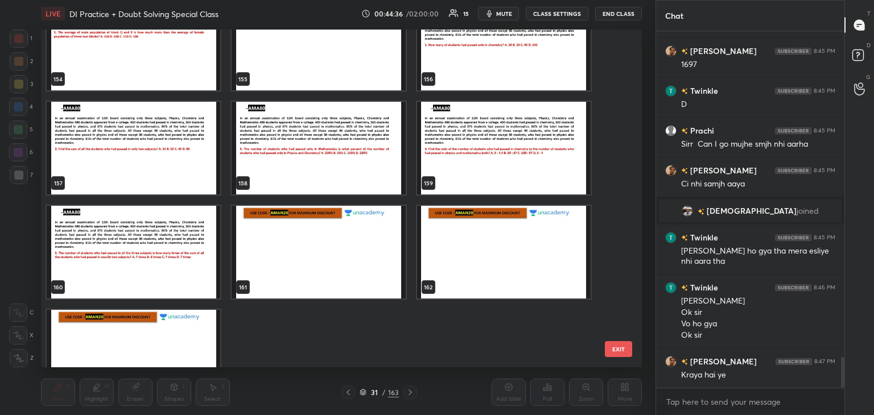
click at [173, 274] on img "grid" at bounding box center [134, 252] width 174 height 93
click at [173, 272] on img "grid" at bounding box center [134, 252] width 174 height 93
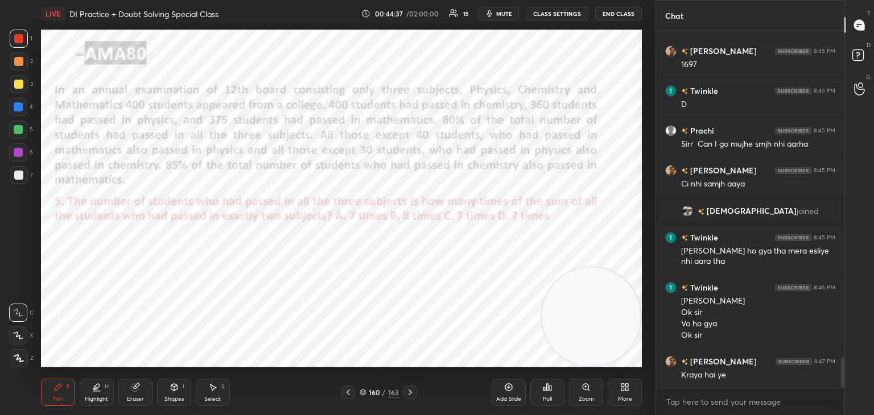
click at [174, 272] on img "grid" at bounding box center [134, 252] width 174 height 93
click at [172, 273] on img "grid" at bounding box center [134, 252] width 174 height 93
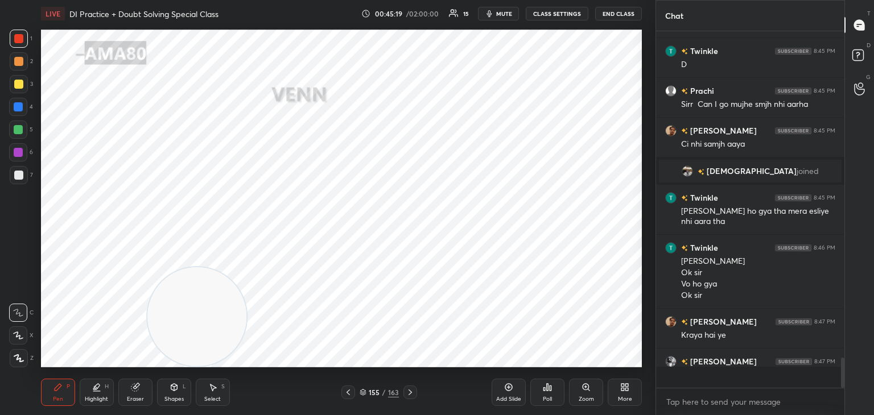
scroll to position [353, 185]
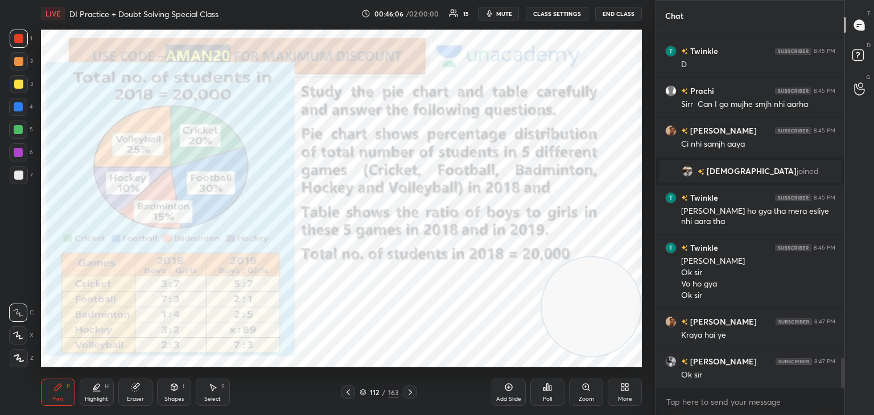
click at [24, 85] on div at bounding box center [19, 84] width 18 height 18
click at [23, 110] on div at bounding box center [18, 107] width 18 height 18
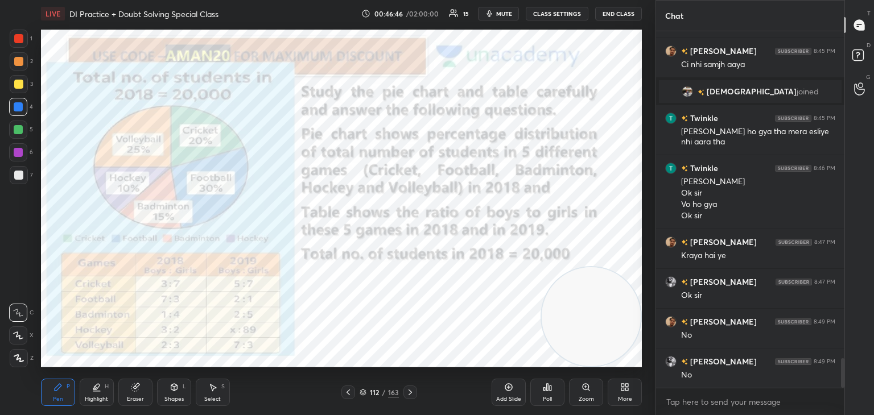
scroll to position [3952, 0]
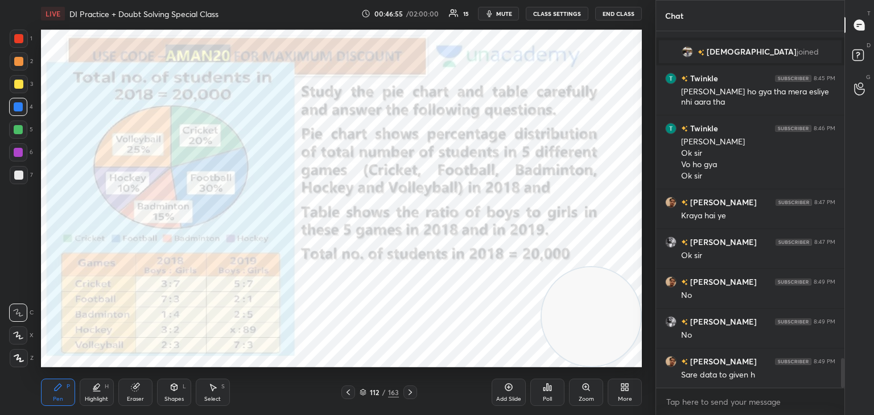
click at [139, 389] on icon at bounding box center [135, 387] width 9 height 9
click at [20, 358] on span "Erase all" at bounding box center [18, 358] width 17 height 8
click at [57, 387] on icon at bounding box center [58, 387] width 7 height 7
click at [138, 402] on div "Eraser" at bounding box center [135, 400] width 17 height 6
click at [18, 359] on span "Erase all" at bounding box center [18, 358] width 17 height 8
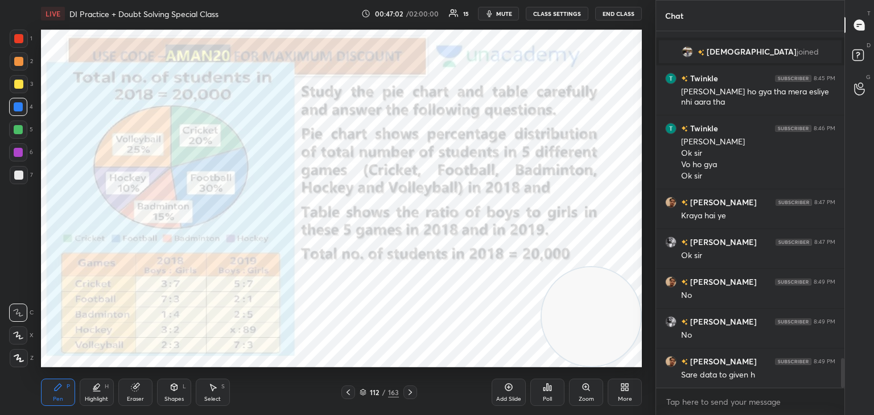
click at [51, 385] on div "Pen P" at bounding box center [58, 392] width 34 height 27
click at [20, 37] on div at bounding box center [18, 38] width 9 height 9
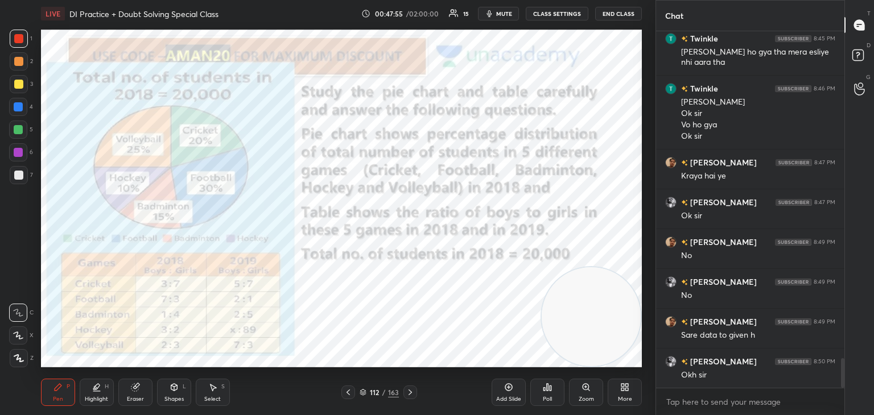
click at [129, 400] on div "Eraser" at bounding box center [135, 400] width 17 height 6
click at [20, 360] on span "Erase all" at bounding box center [18, 358] width 17 height 8
click at [61, 392] on div "Pen P" at bounding box center [58, 392] width 34 height 27
click at [23, 106] on div at bounding box center [18, 106] width 9 height 9
click at [20, 40] on div at bounding box center [18, 38] width 9 height 9
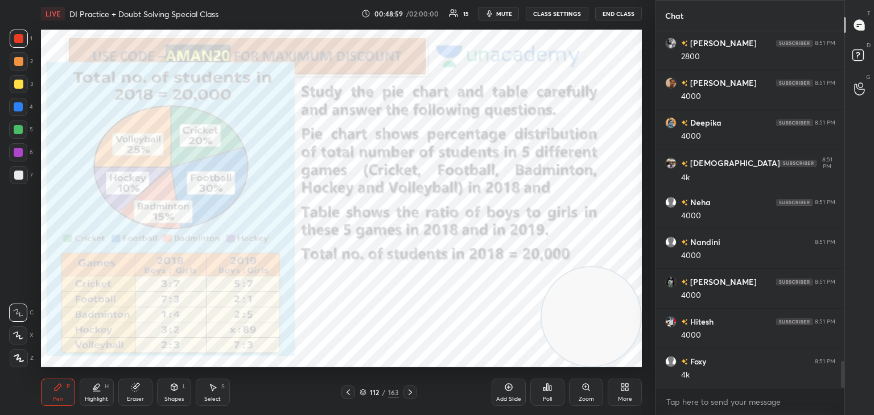
scroll to position [4390, 0]
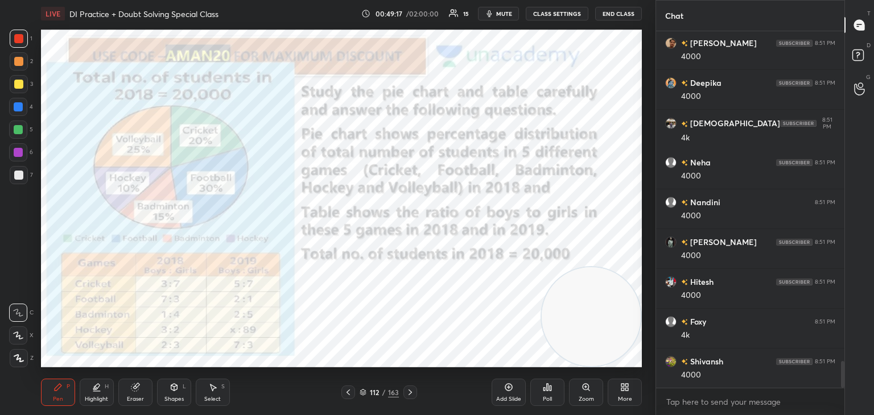
click at [18, 151] on div at bounding box center [18, 152] width 9 height 9
click at [127, 395] on div "Eraser" at bounding box center [135, 392] width 34 height 27
click at [93, 395] on div "Highlight H" at bounding box center [97, 392] width 34 height 27
click at [132, 392] on div "Eraser" at bounding box center [135, 392] width 34 height 27
click at [24, 358] on span "Erase all" at bounding box center [18, 358] width 17 height 8
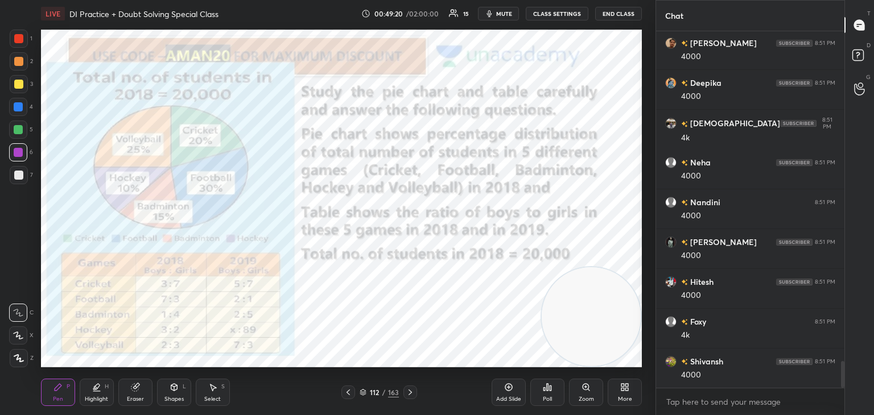
click at [56, 392] on icon at bounding box center [57, 387] width 9 height 9
click at [22, 358] on icon at bounding box center [19, 358] width 10 height 8
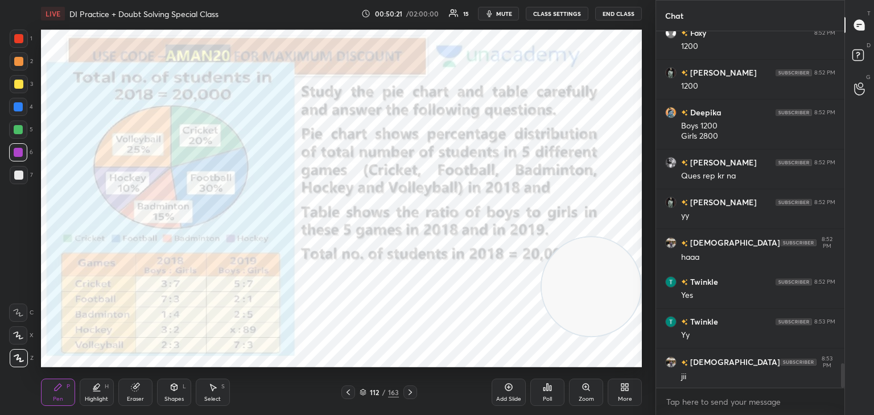
scroll to position [4918, 0]
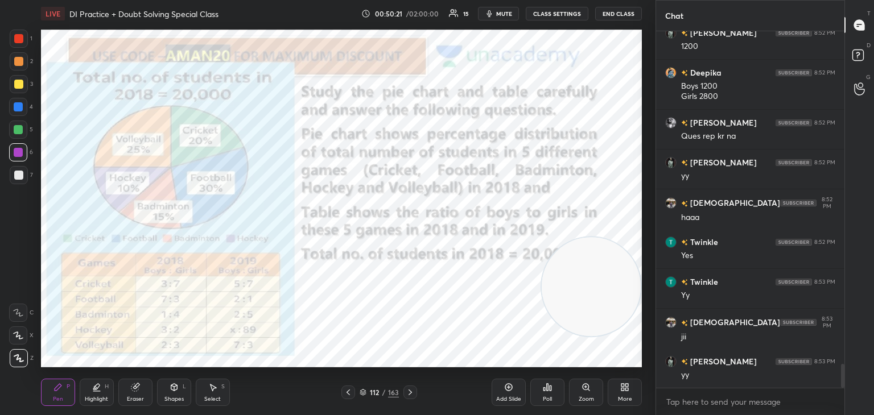
click at [131, 395] on div "Eraser" at bounding box center [135, 392] width 34 height 27
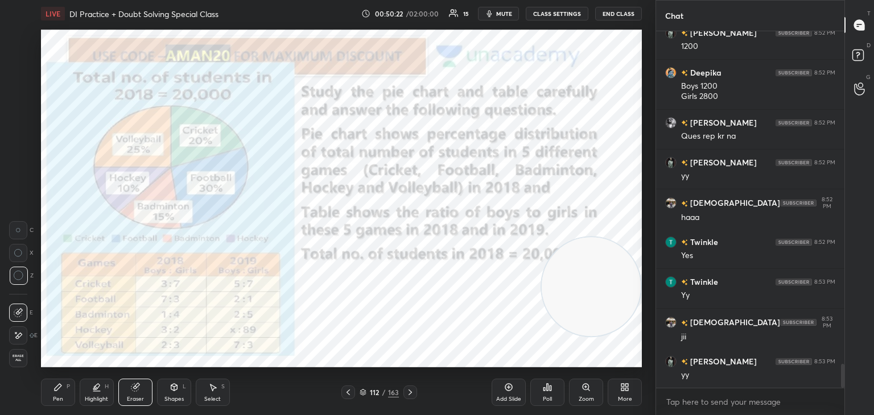
click at [25, 365] on div "Erase all" at bounding box center [18, 358] width 18 height 18
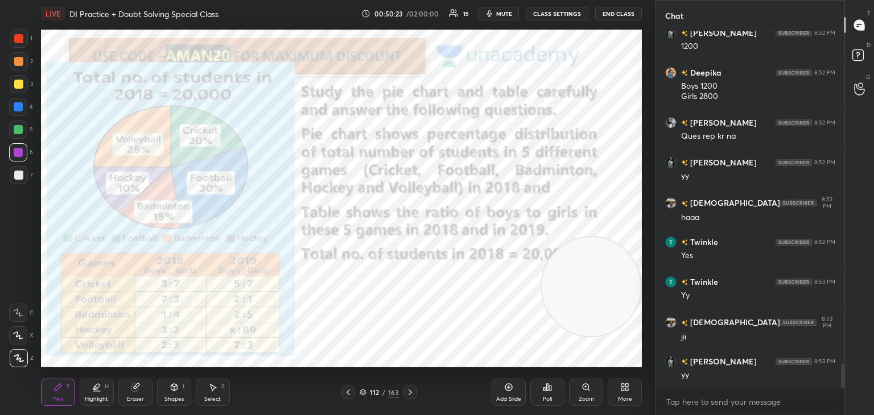
click at [57, 395] on div "Pen P" at bounding box center [58, 392] width 34 height 27
click at [20, 39] on div at bounding box center [18, 38] width 9 height 9
click at [15, 155] on div at bounding box center [18, 152] width 9 height 9
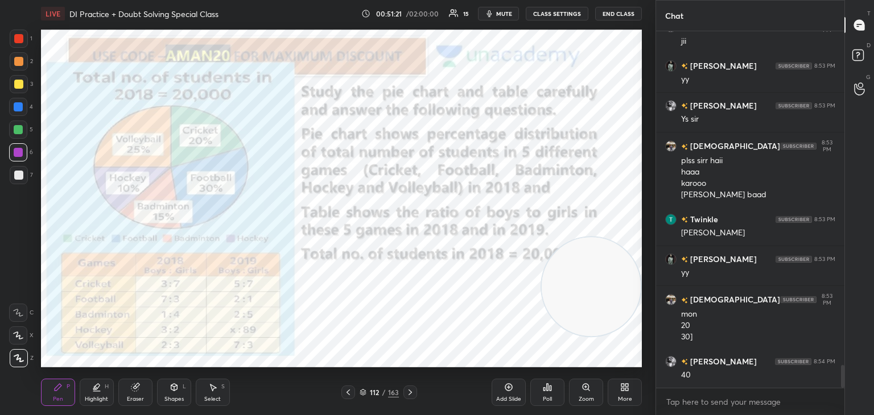
scroll to position [5253, 0]
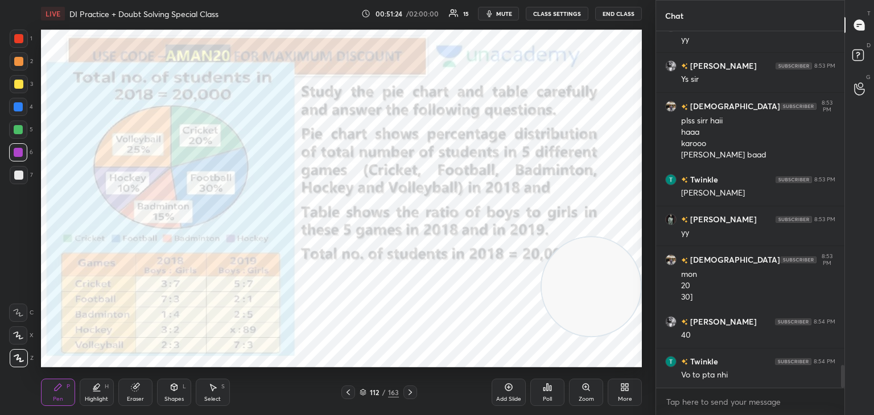
click at [133, 392] on icon at bounding box center [135, 387] width 9 height 9
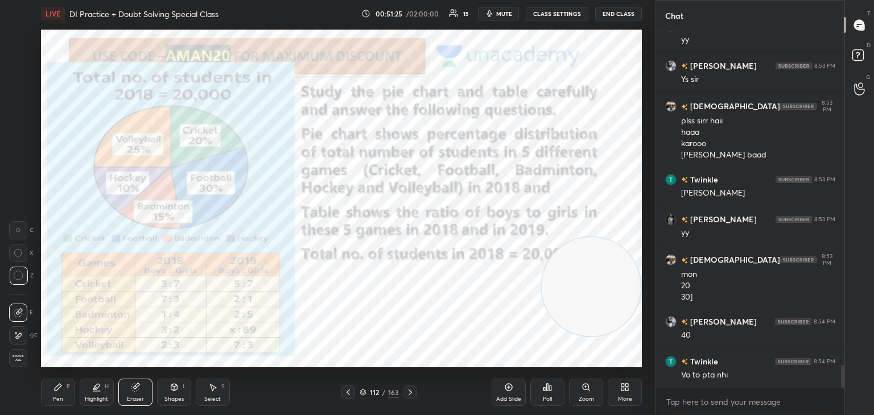
click at [21, 361] on span "Erase all" at bounding box center [18, 358] width 17 height 8
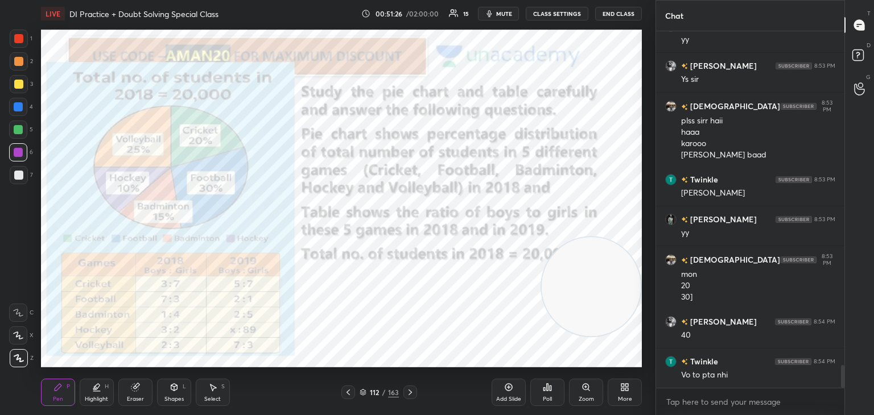
click at [51, 398] on div "Pen P" at bounding box center [58, 392] width 34 height 27
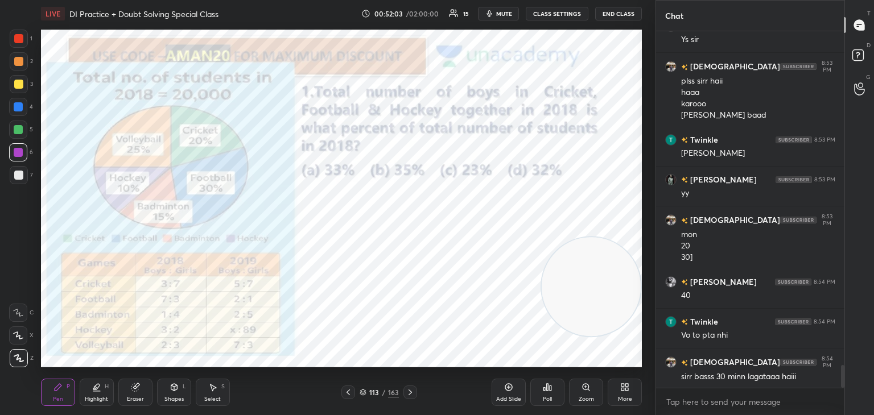
click at [65, 27] on div "LIVE DI Practice + Doubt Solving Special Class" at bounding box center [199, 13] width 316 height 27
click at [20, 39] on div at bounding box center [18, 38] width 9 height 9
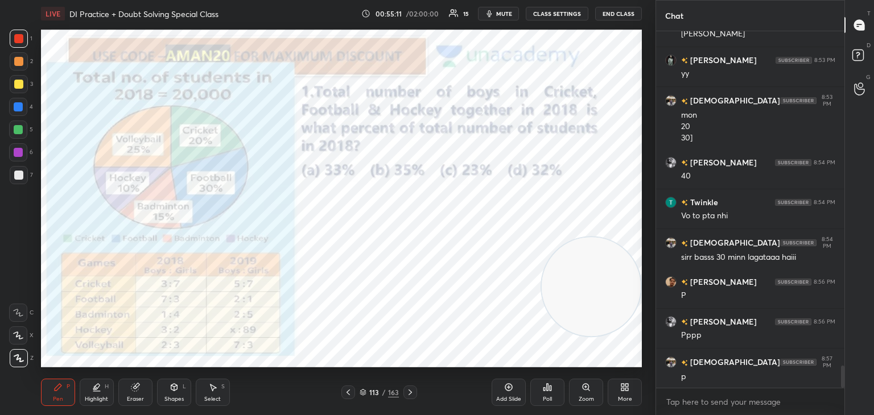
scroll to position [5424, 0]
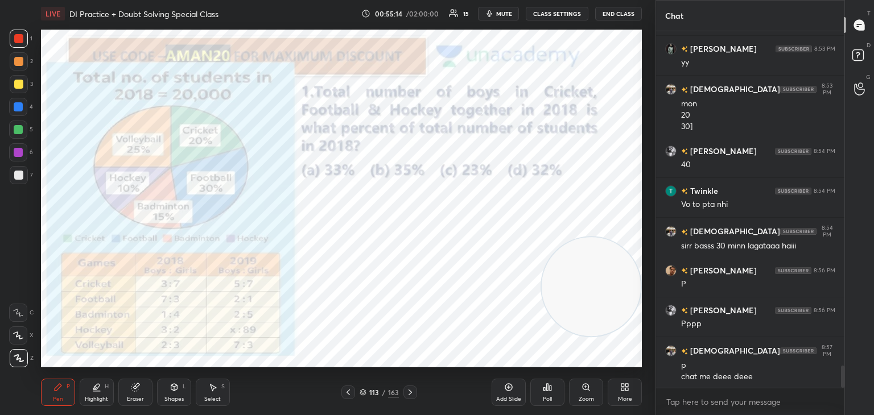
click at [23, 42] on div at bounding box center [19, 39] width 18 height 18
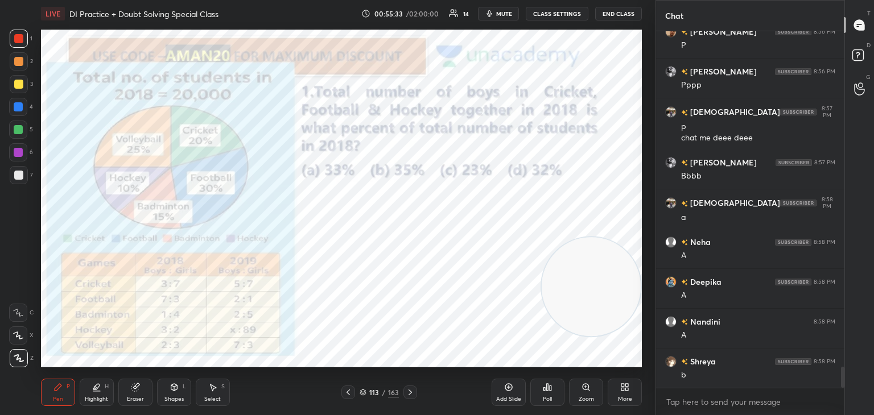
scroll to position [5703, 0]
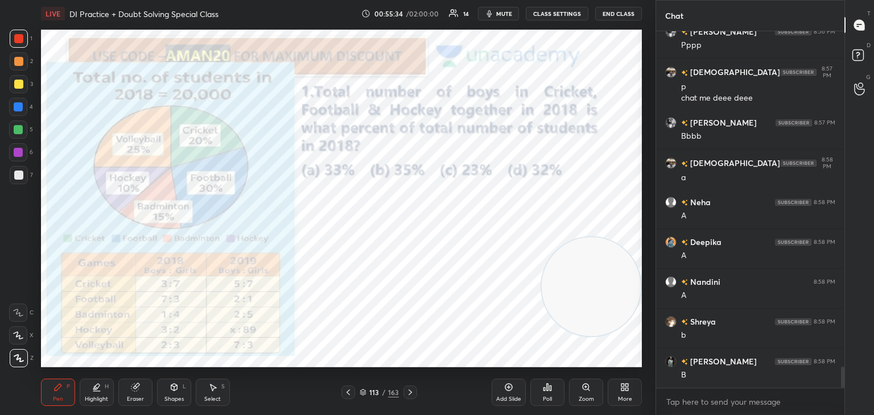
click at [127, 393] on div "Eraser" at bounding box center [135, 392] width 34 height 27
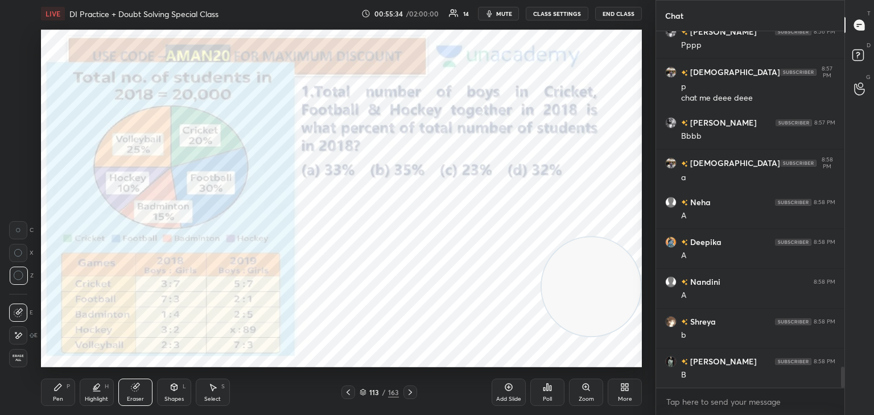
click at [30, 361] on div "E E Erase all" at bounding box center [23, 333] width 28 height 68
click at [51, 391] on div "Pen P" at bounding box center [58, 392] width 34 height 27
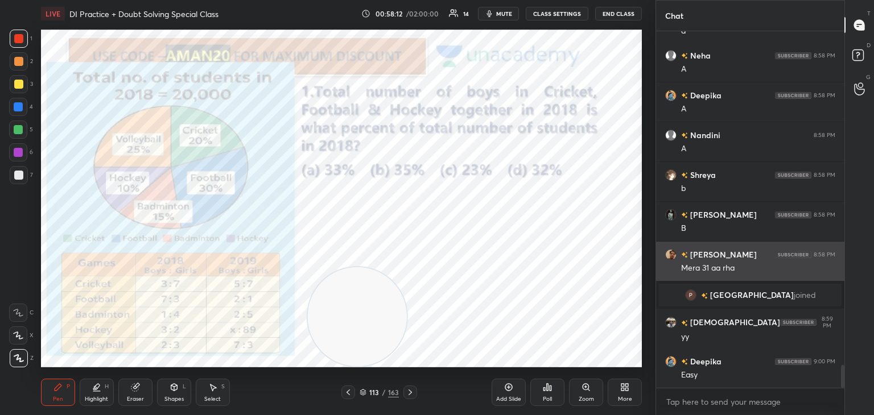
scroll to position [5268, 0]
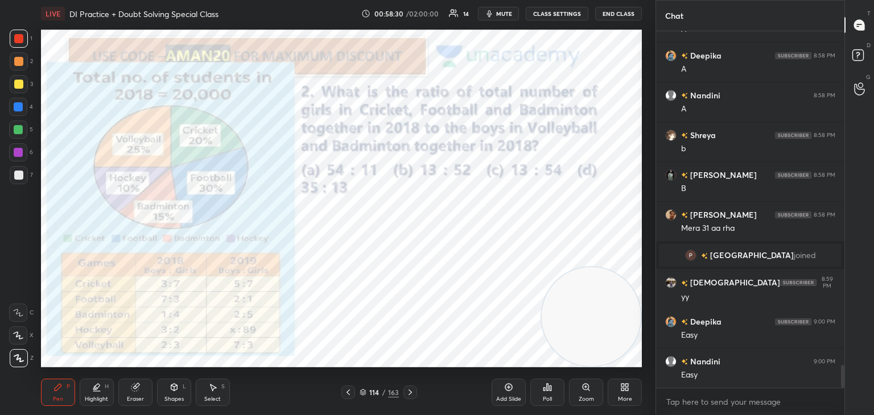
click at [125, 390] on div "Eraser" at bounding box center [135, 392] width 34 height 27
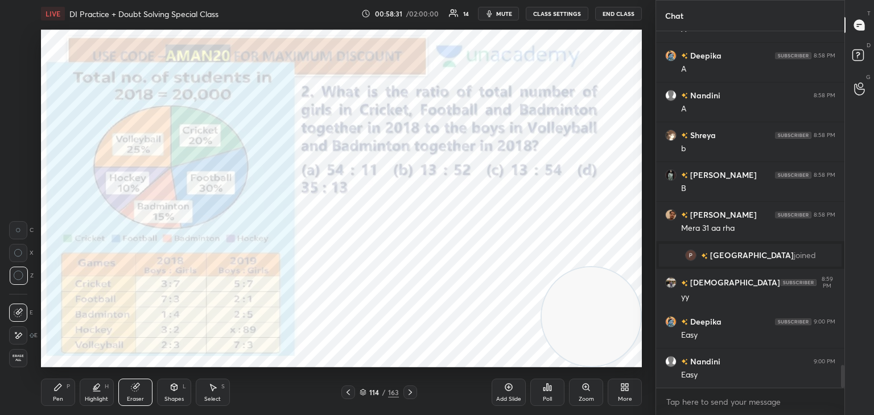
click at [19, 357] on span "Erase all" at bounding box center [18, 358] width 17 height 8
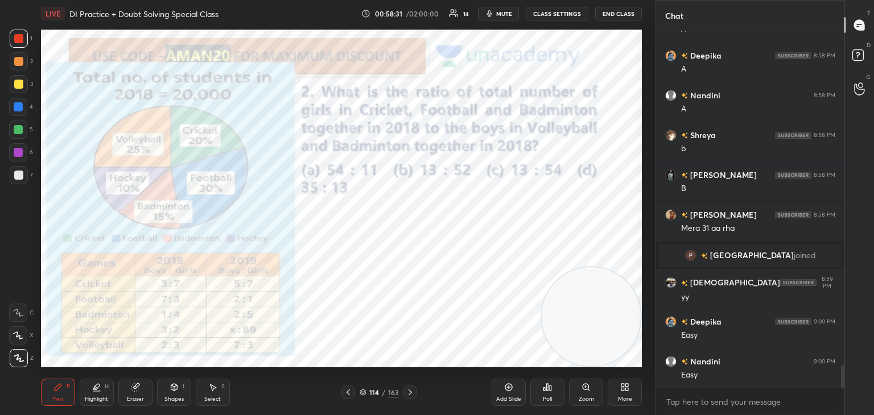
click at [61, 397] on div "Pen" at bounding box center [58, 400] width 10 height 6
click at [510, 16] on span "mute" at bounding box center [504, 14] width 16 height 8
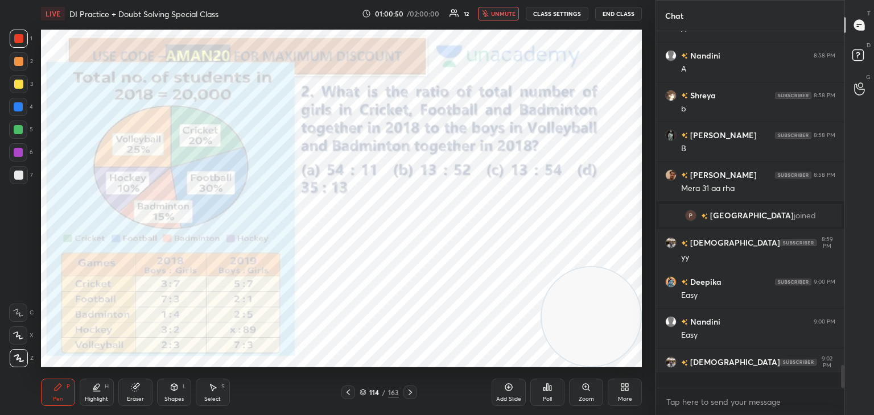
scroll to position [353, 185]
click at [510, 12] on span "unmute" at bounding box center [503, 14] width 24 height 8
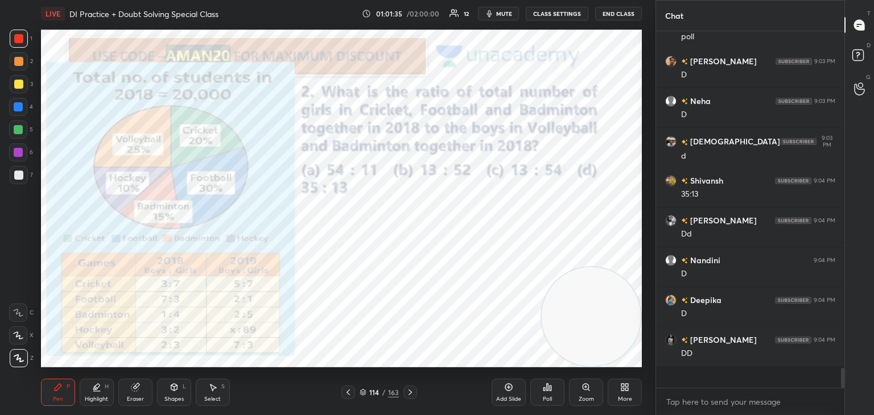
scroll to position [5627, 0]
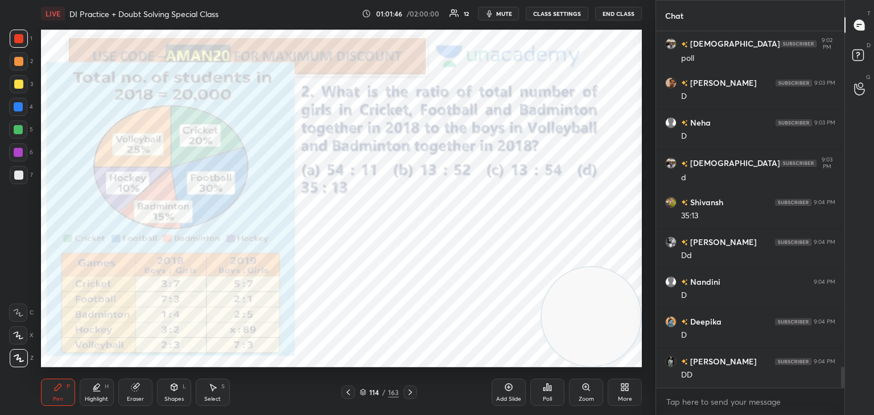
click at [134, 391] on icon at bounding box center [134, 387] width 7 height 7
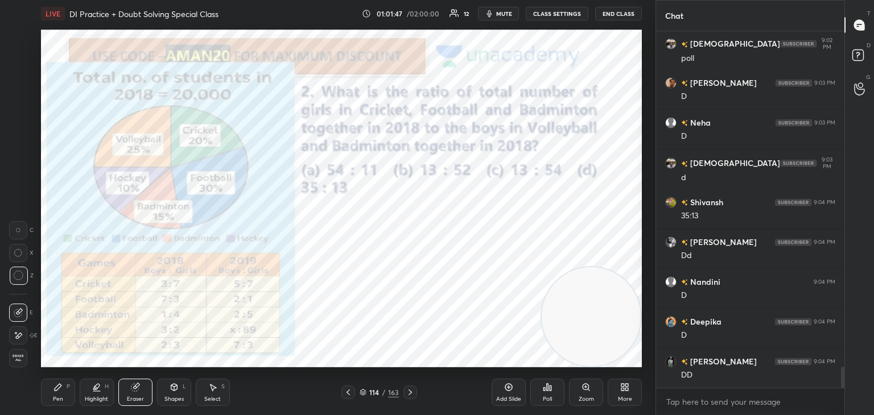
click at [14, 358] on span "Erase all" at bounding box center [18, 358] width 17 height 8
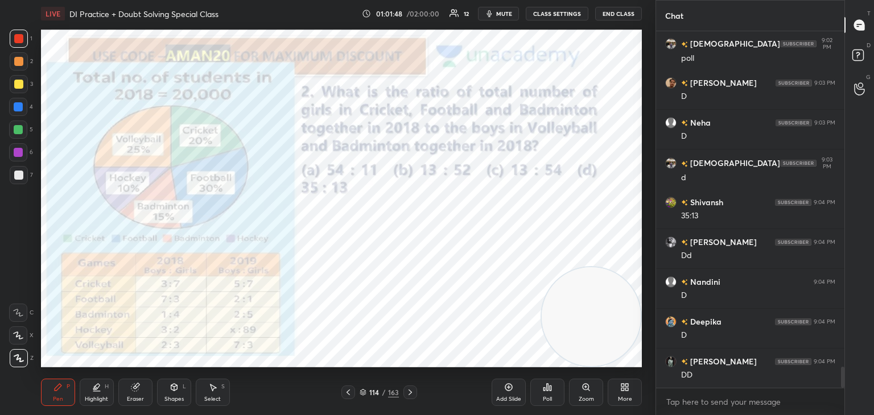
click at [53, 395] on div "Pen P" at bounding box center [58, 392] width 34 height 27
click at [24, 35] on div at bounding box center [19, 39] width 18 height 18
click at [131, 402] on div "Eraser" at bounding box center [135, 400] width 17 height 6
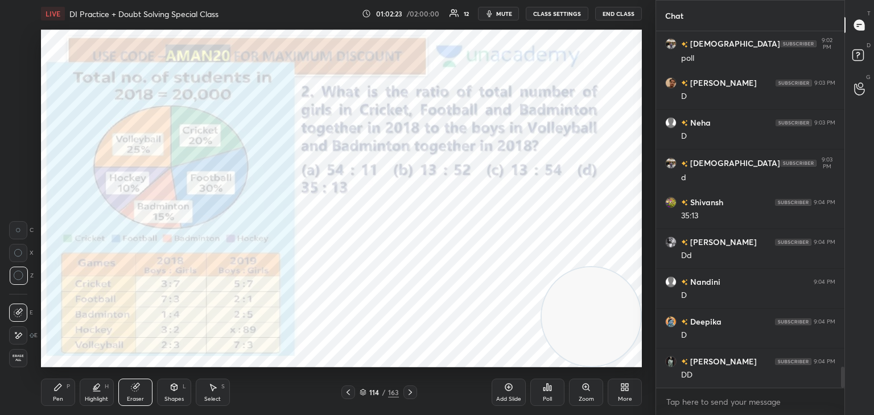
scroll to position [5667, 0]
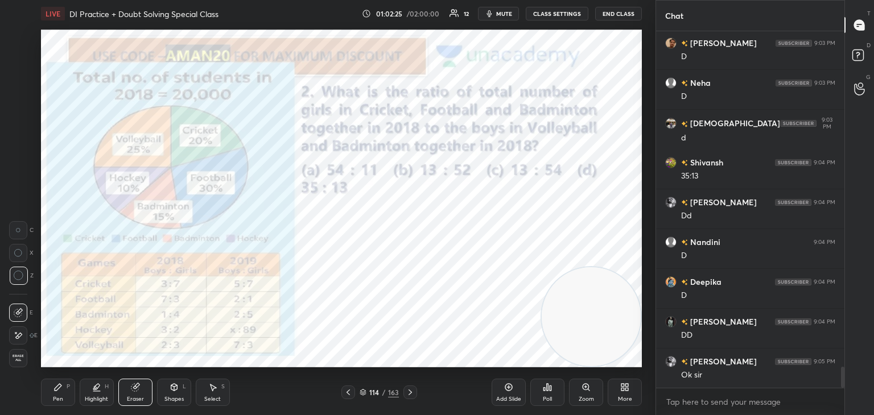
click at [58, 394] on div "Pen P" at bounding box center [58, 392] width 34 height 27
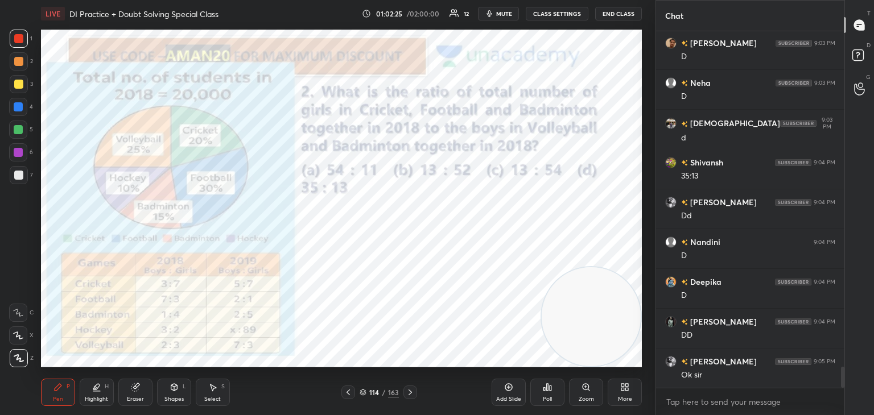
click at [63, 392] on div "Pen P" at bounding box center [58, 392] width 34 height 27
click at [18, 336] on icon at bounding box center [18, 335] width 9 height 7
click at [12, 312] on div at bounding box center [18, 313] width 18 height 18
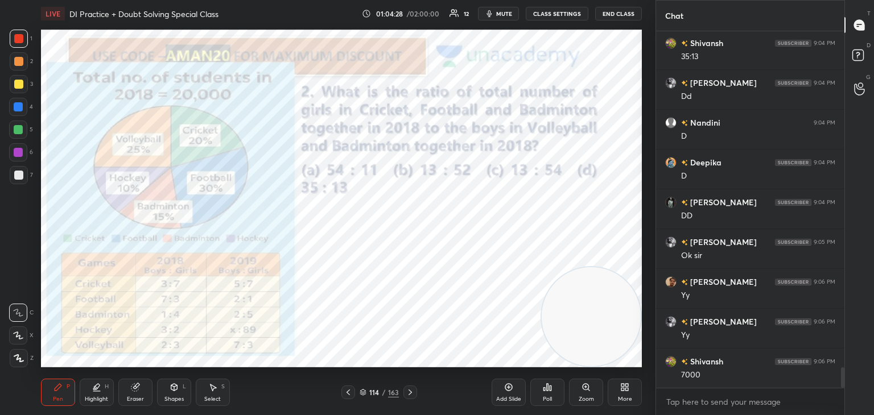
scroll to position [5826, 0]
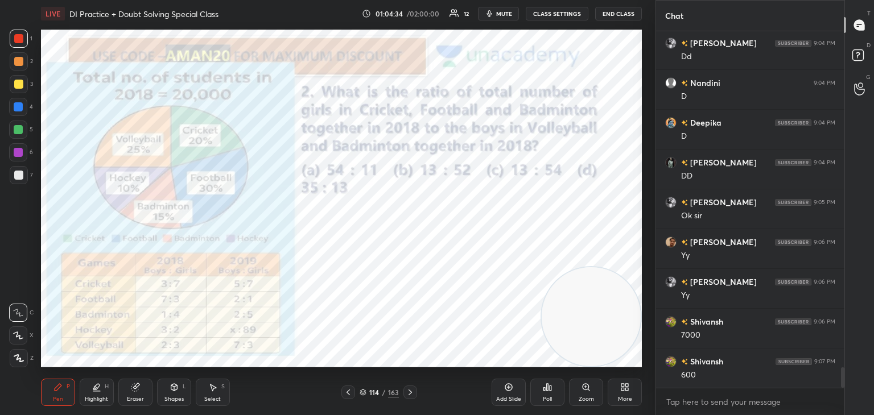
click at [141, 392] on div "Eraser" at bounding box center [135, 392] width 34 height 27
click at [60, 391] on icon at bounding box center [57, 387] width 9 height 9
click at [60, 395] on div "Pen P" at bounding box center [58, 392] width 34 height 27
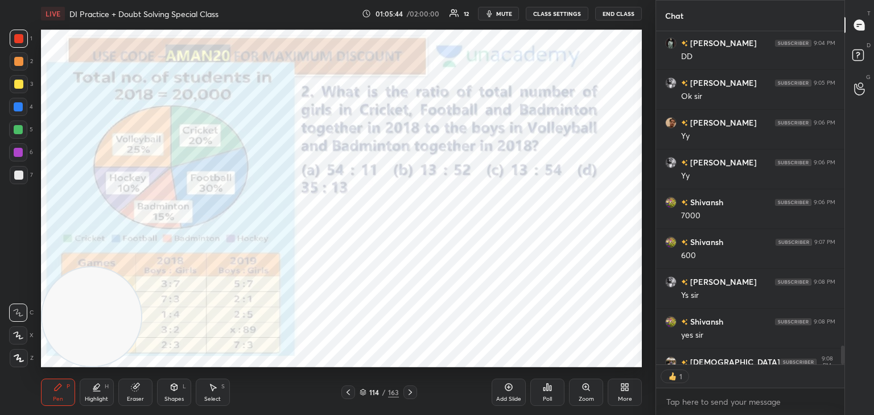
scroll to position [4, 3]
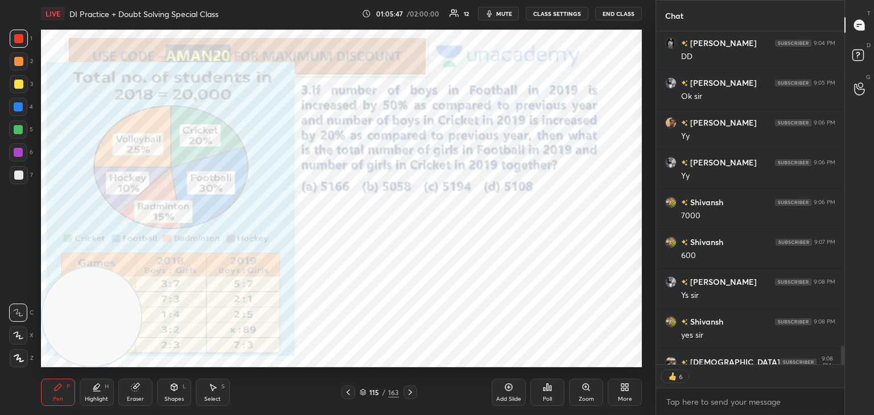
click at [16, 44] on div at bounding box center [19, 39] width 18 height 18
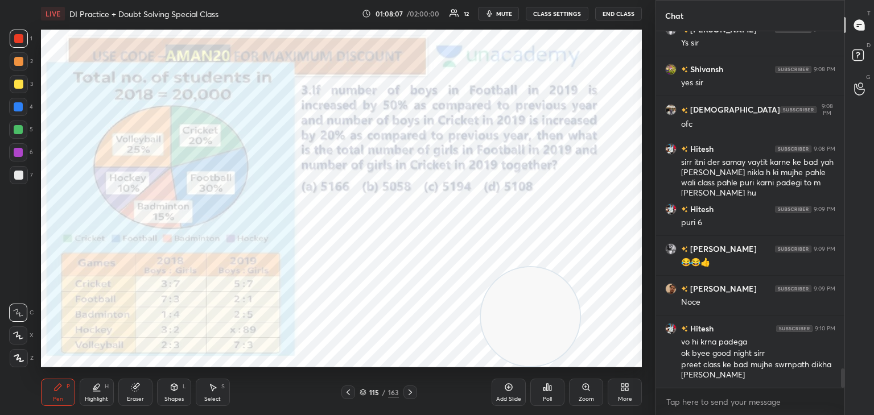
scroll to position [6238, 0]
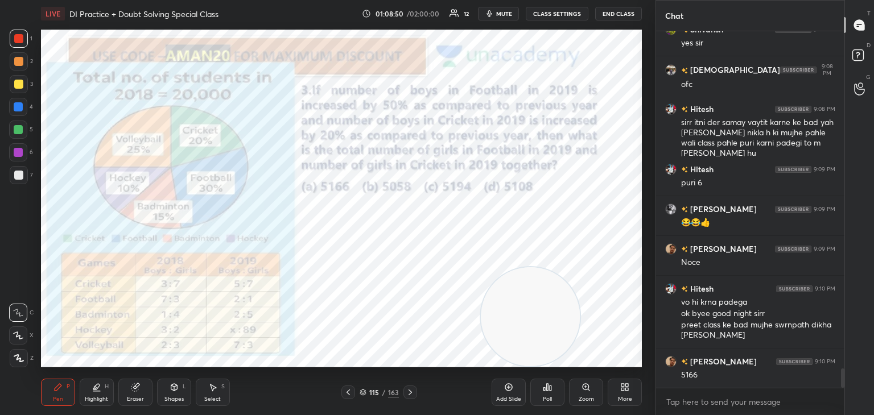
click at [19, 51] on div "1" at bounding box center [21, 41] width 23 height 23
click at [22, 156] on div at bounding box center [18, 152] width 9 height 9
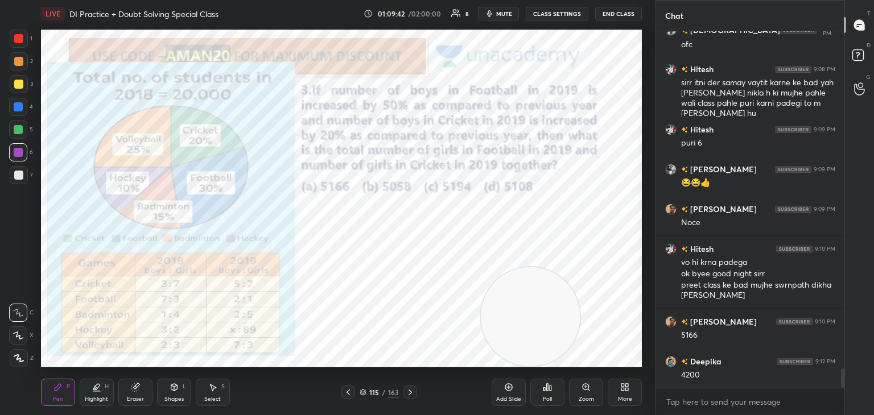
click at [138, 393] on div "Eraser" at bounding box center [135, 392] width 34 height 27
click at [58, 390] on icon at bounding box center [58, 387] width 7 height 7
click at [134, 386] on icon at bounding box center [134, 387] width 7 height 7
click at [61, 397] on div "Pen" at bounding box center [58, 400] width 10 height 6
click at [139, 385] on icon at bounding box center [136, 386] width 6 height 6
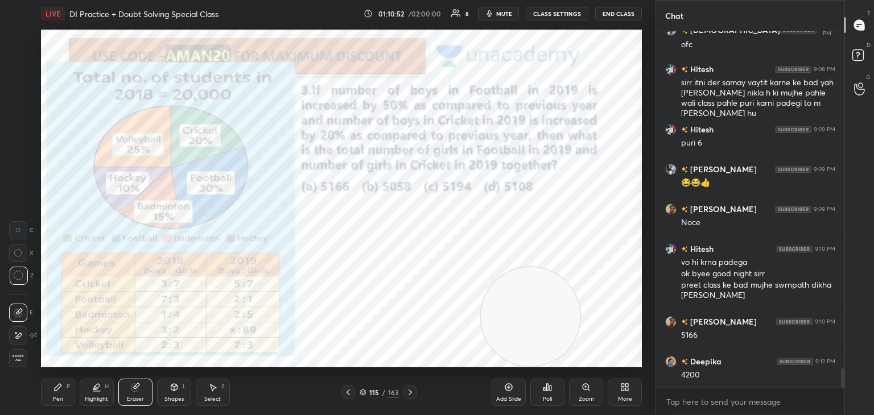
click at [56, 393] on div "Pen P" at bounding box center [58, 392] width 34 height 27
click at [61, 387] on icon at bounding box center [57, 387] width 9 height 9
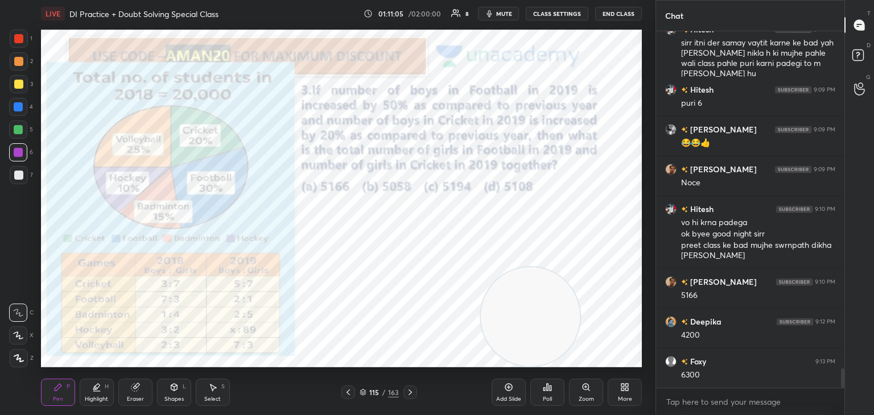
scroll to position [6357, 0]
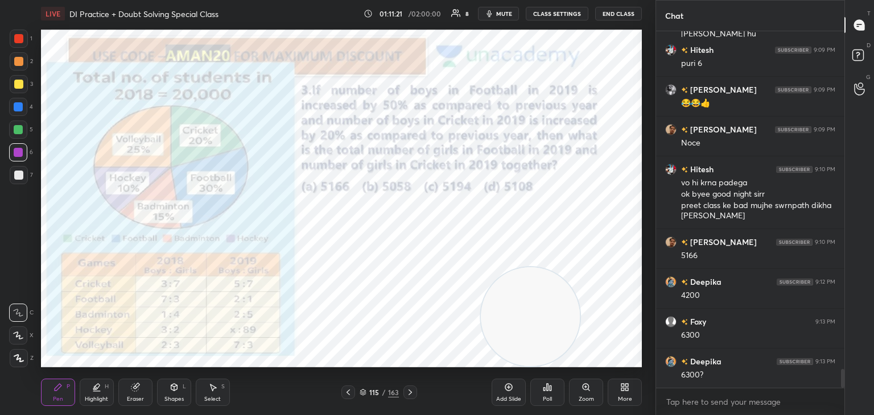
click at [137, 385] on icon at bounding box center [136, 386] width 6 height 6
click at [57, 400] on div "Pen" at bounding box center [58, 400] width 10 height 6
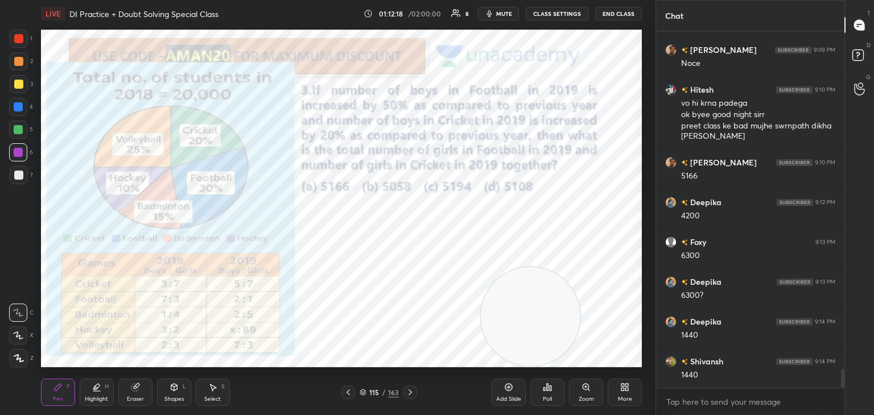
scroll to position [6477, 0]
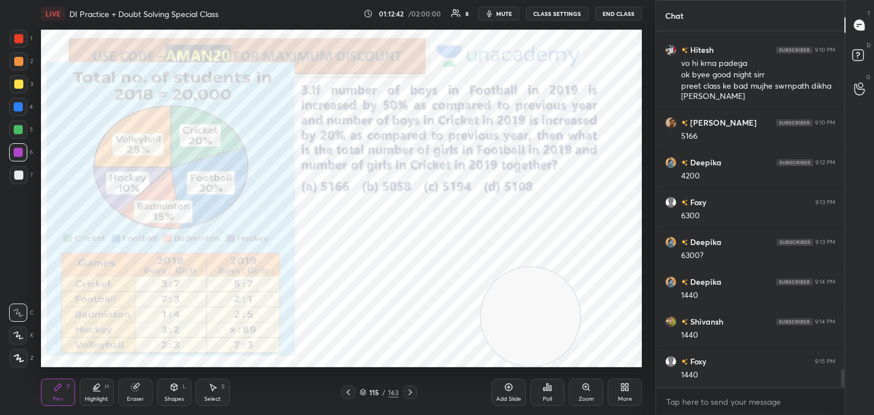
click at [141, 389] on div "Eraser" at bounding box center [135, 392] width 34 height 27
click at [56, 395] on div "Pen P" at bounding box center [58, 392] width 34 height 27
click at [18, 130] on div at bounding box center [18, 129] width 9 height 9
click at [16, 333] on icon at bounding box center [18, 335] width 9 height 7
click at [135, 397] on div "Eraser" at bounding box center [135, 400] width 17 height 6
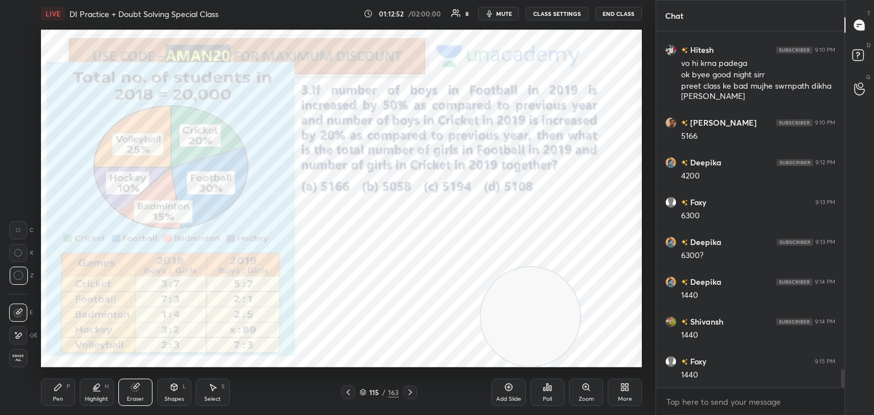
click at [62, 399] on div "Pen" at bounding box center [58, 400] width 10 height 6
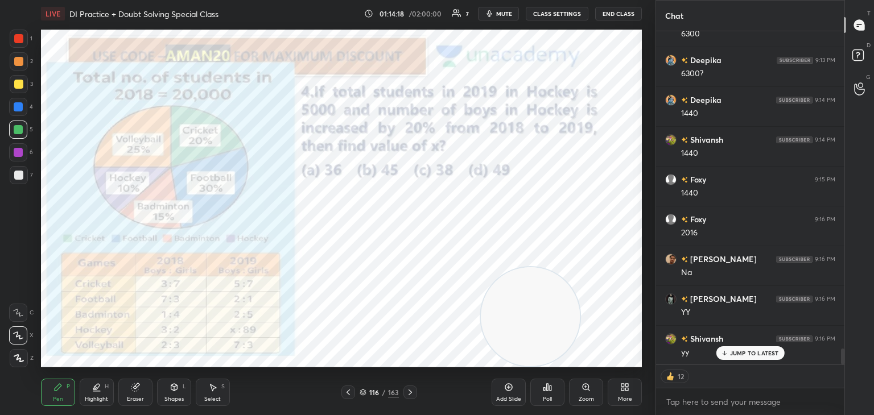
scroll to position [6636, 0]
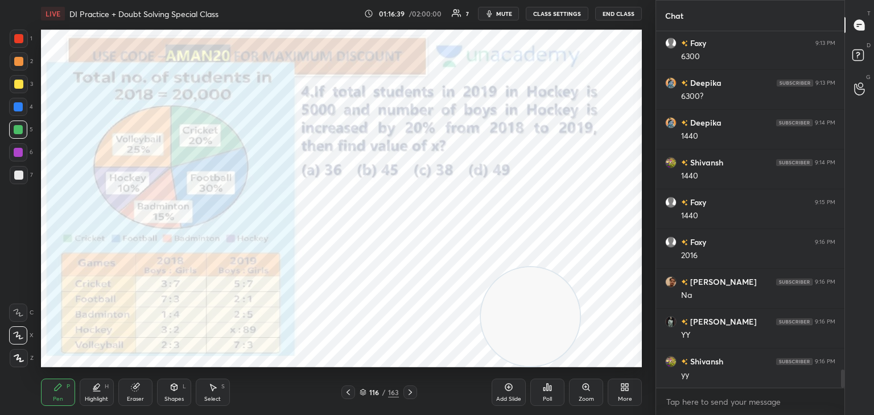
click at [504, 15] on span "mute" at bounding box center [504, 14] width 16 height 8
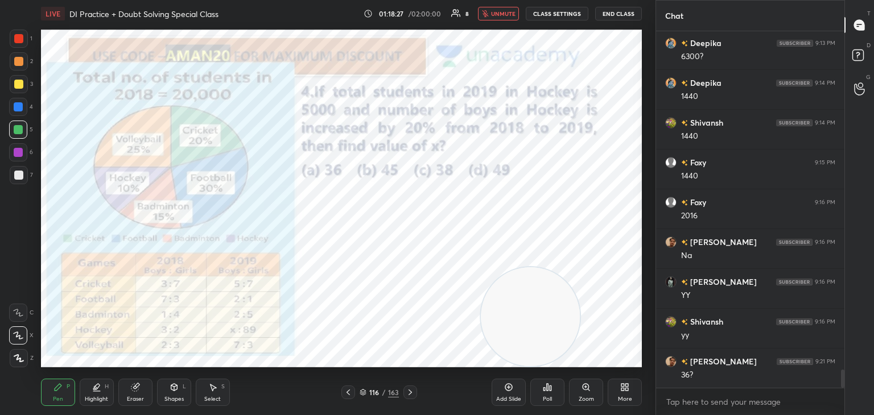
click at [504, 13] on span "unmute" at bounding box center [503, 14] width 24 height 8
click at [19, 36] on div at bounding box center [18, 38] width 9 height 9
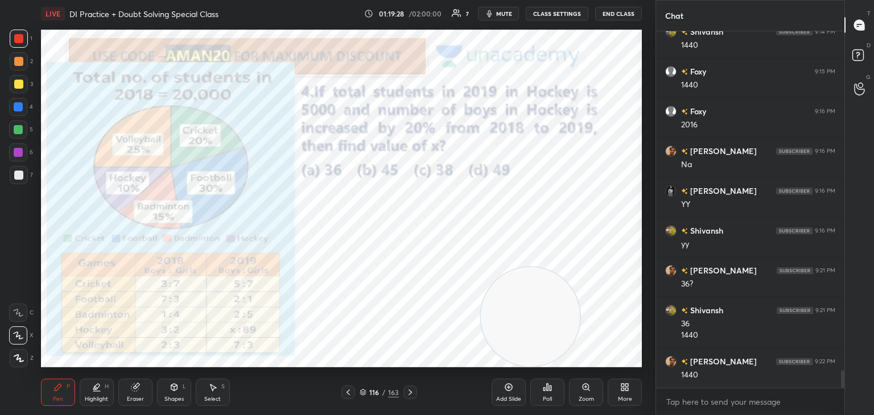
scroll to position [6807, 0]
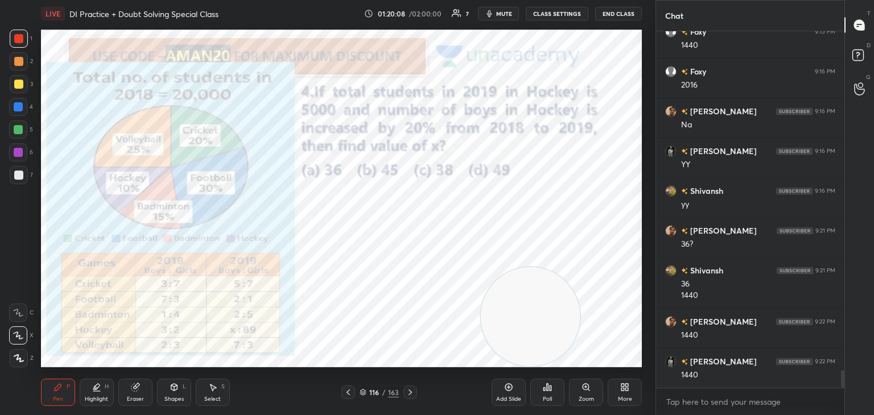
click at [135, 382] on div "Eraser" at bounding box center [135, 392] width 34 height 27
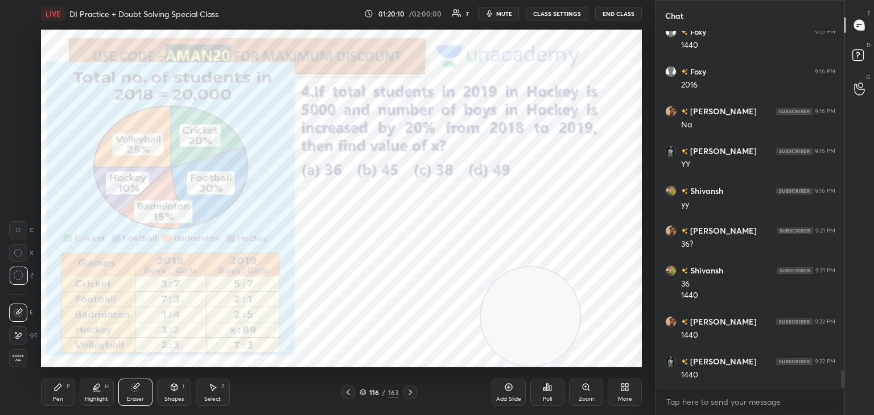
click at [47, 400] on div "Pen P" at bounding box center [58, 392] width 34 height 27
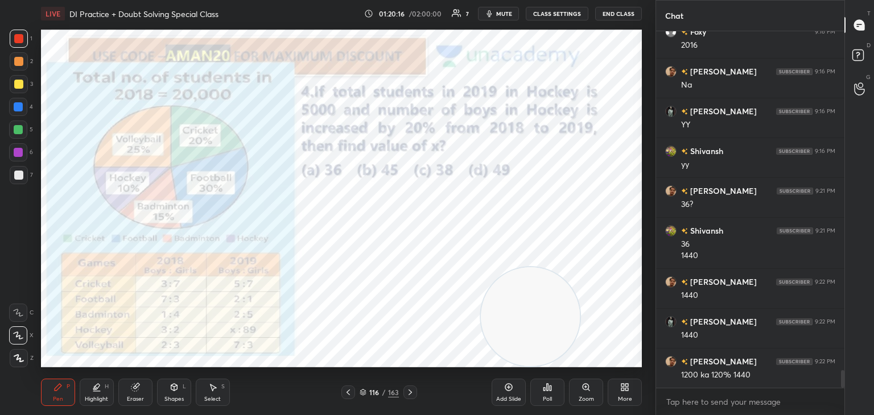
scroll to position [6886, 0]
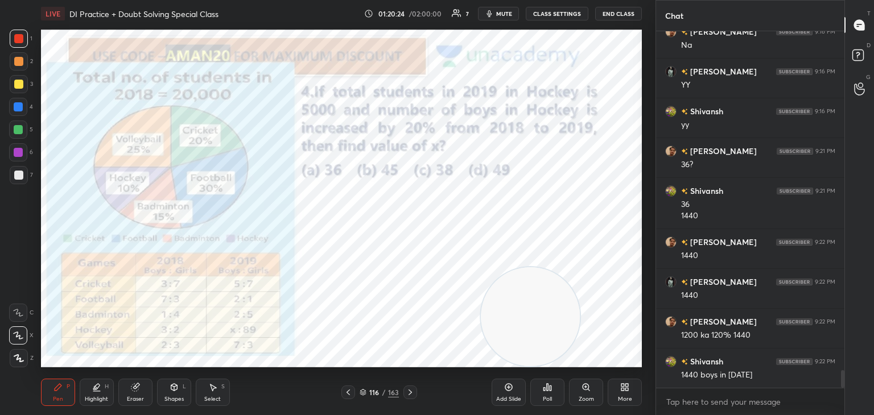
click at [142, 385] on div "Eraser" at bounding box center [135, 392] width 34 height 27
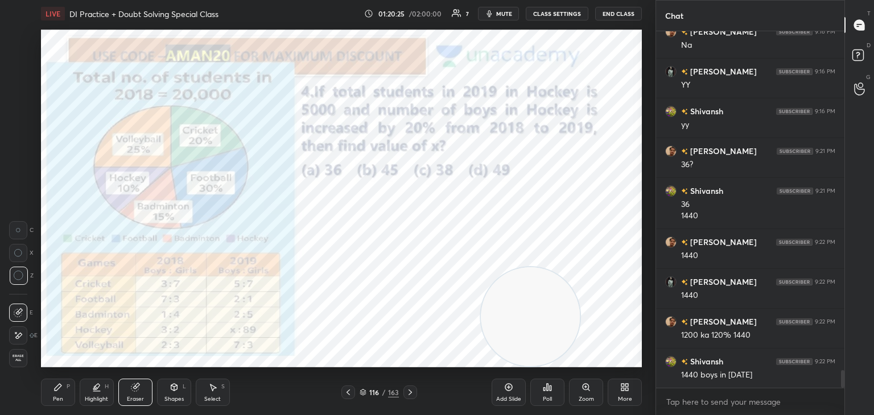
click at [69, 395] on div "Pen P" at bounding box center [58, 392] width 34 height 27
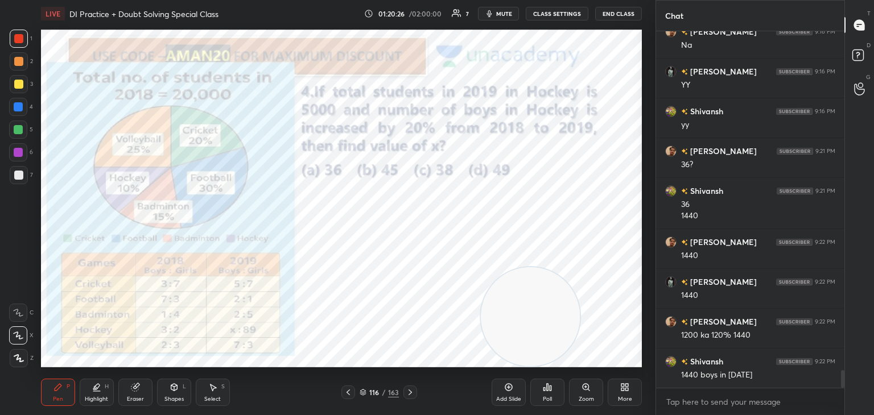
click at [71, 396] on div "Pen P" at bounding box center [58, 392] width 34 height 27
click at [143, 393] on div "Eraser" at bounding box center [135, 392] width 34 height 27
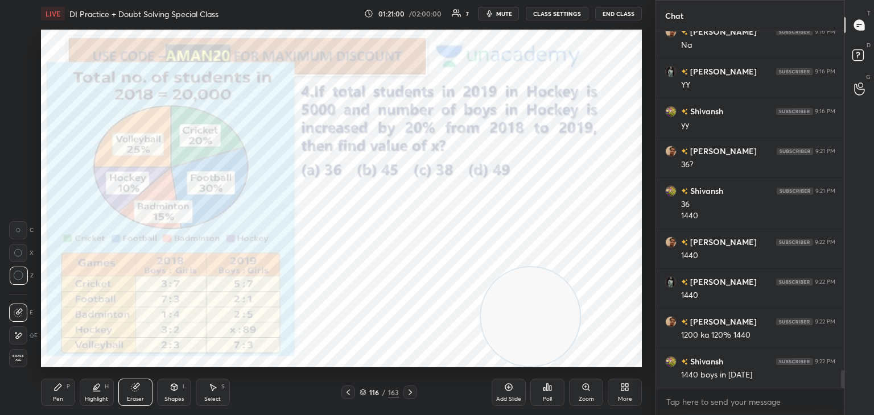
click at [68, 391] on div "Pen P" at bounding box center [58, 392] width 34 height 27
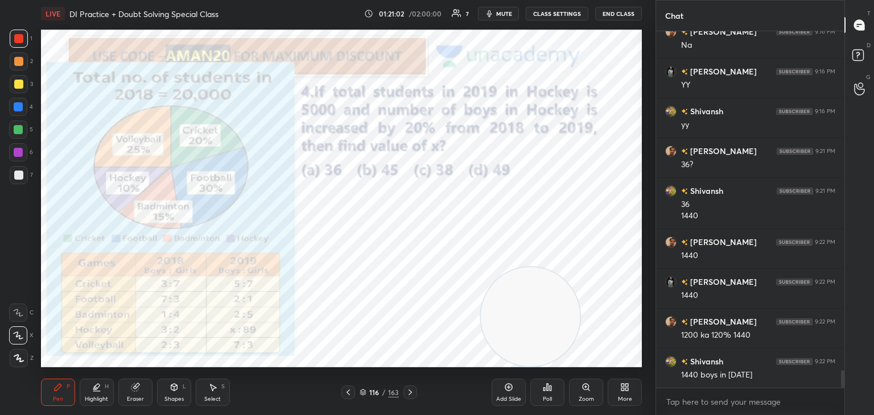
click at [146, 389] on div "Eraser" at bounding box center [135, 392] width 34 height 27
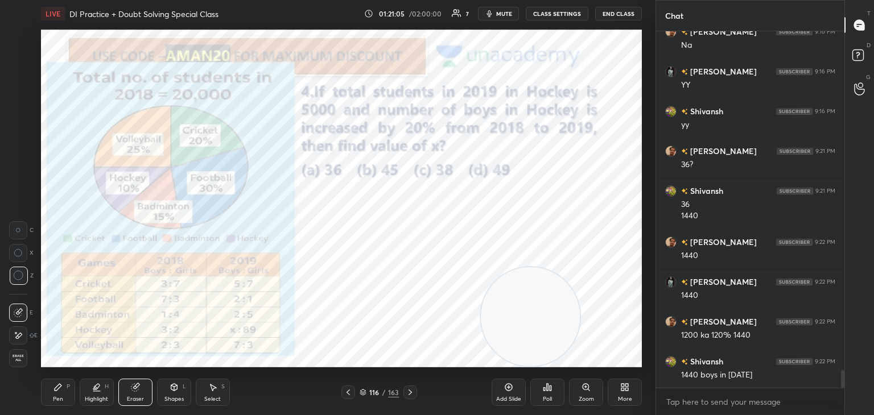
click at [57, 399] on div "Pen" at bounding box center [58, 400] width 10 height 6
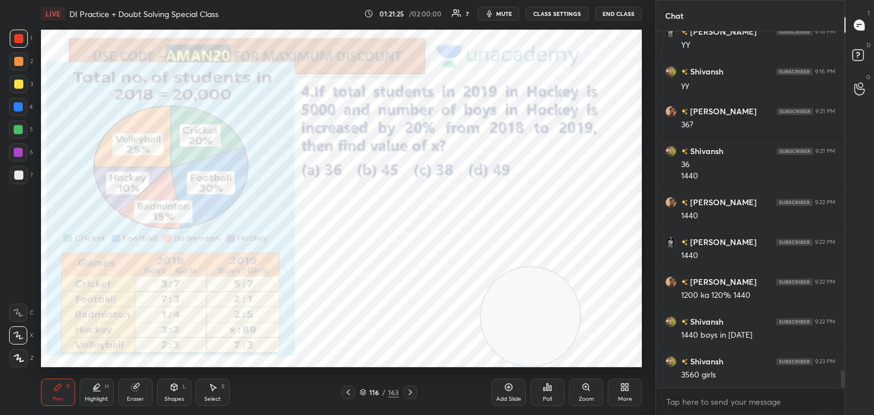
scroll to position [6966, 0]
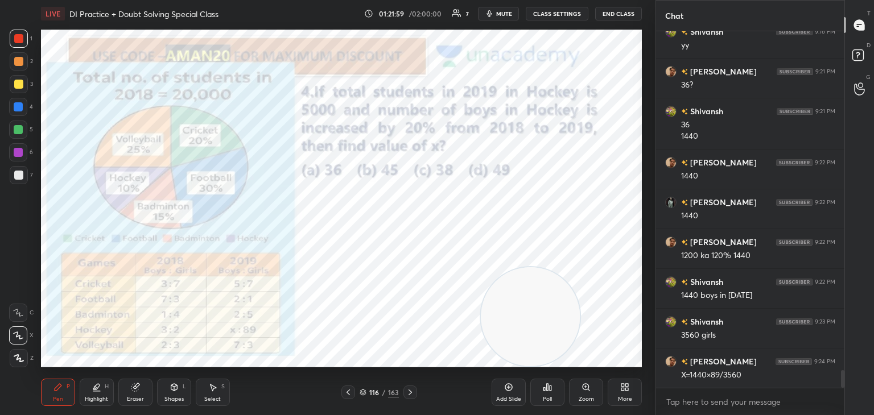
click at [139, 386] on icon at bounding box center [135, 387] width 9 height 9
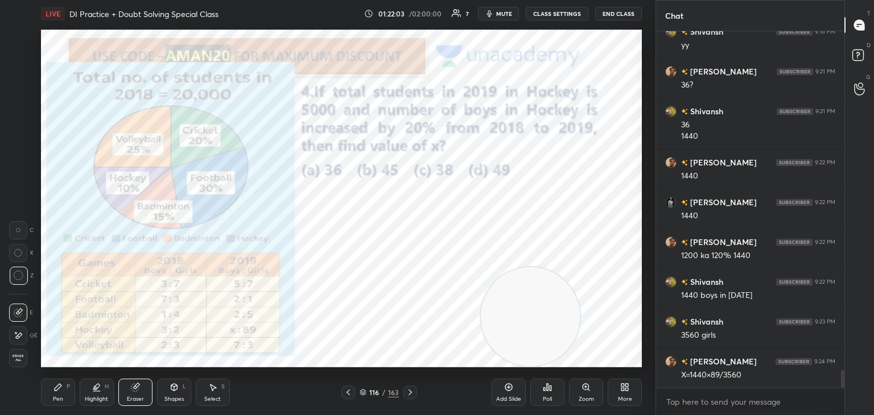
click at [60, 401] on div "Pen" at bounding box center [58, 400] width 10 height 6
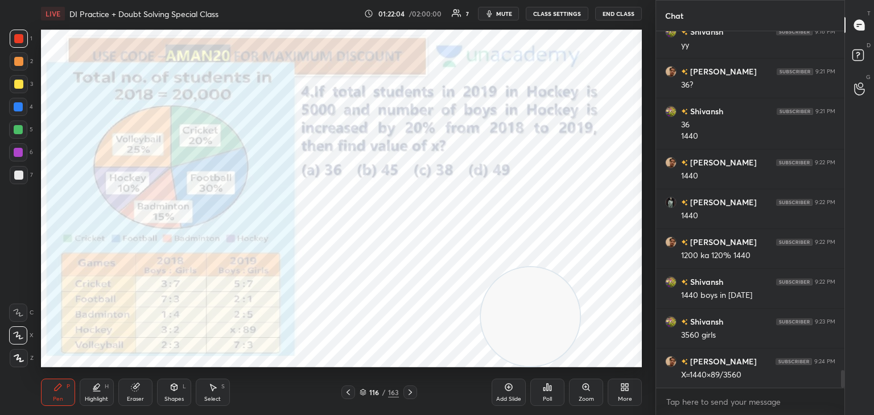
click at [69, 394] on div "Pen P" at bounding box center [58, 392] width 34 height 27
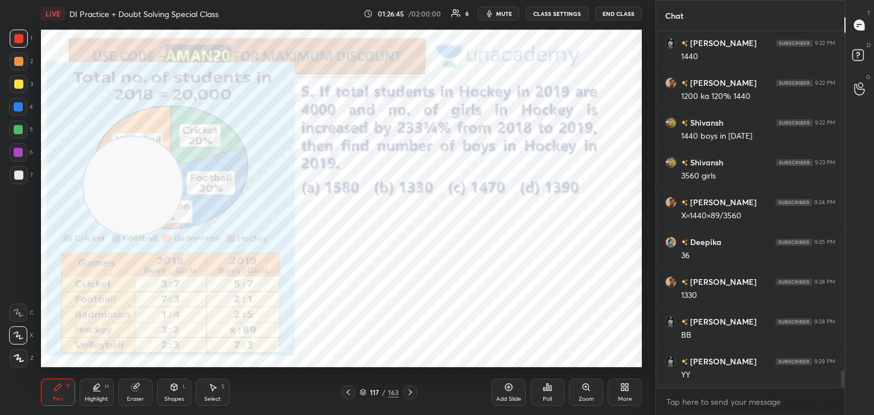
scroll to position [7165, 0]
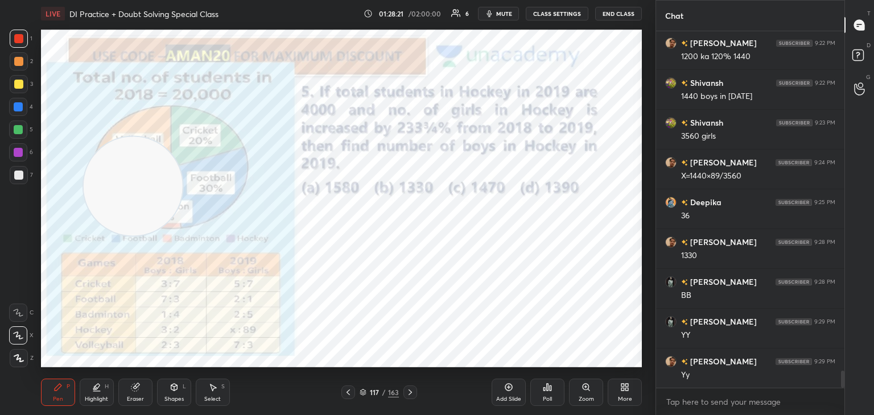
click at [137, 394] on div "Eraser" at bounding box center [135, 392] width 34 height 27
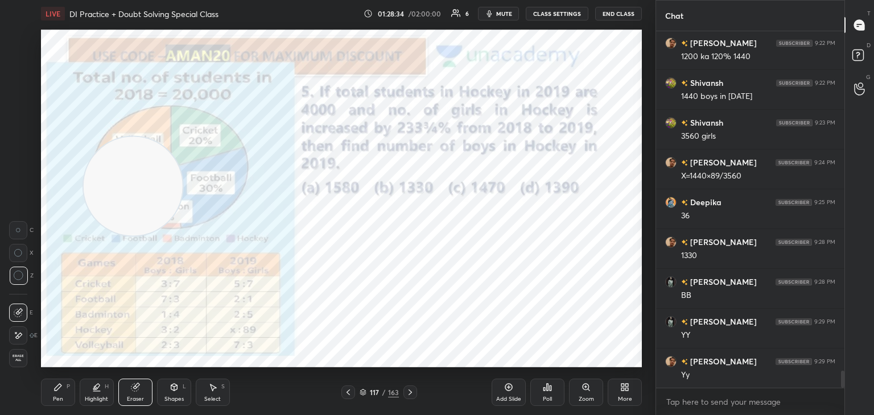
click at [65, 394] on div "Pen P" at bounding box center [58, 392] width 34 height 27
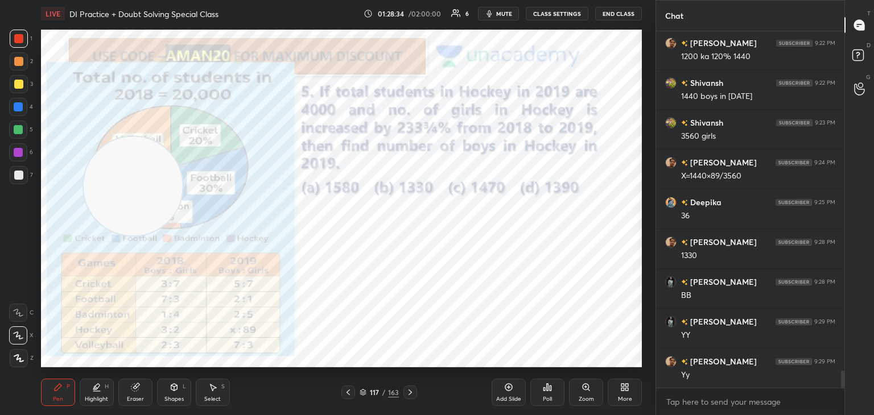
click at [66, 391] on div "Pen P" at bounding box center [58, 392] width 34 height 27
click at [25, 40] on div at bounding box center [19, 39] width 18 height 18
click at [137, 392] on div "Eraser" at bounding box center [135, 392] width 34 height 27
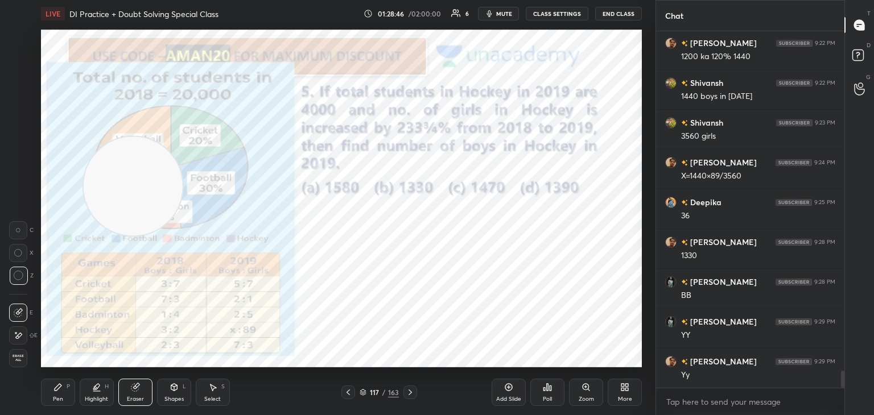
click at [61, 390] on icon at bounding box center [57, 387] width 9 height 9
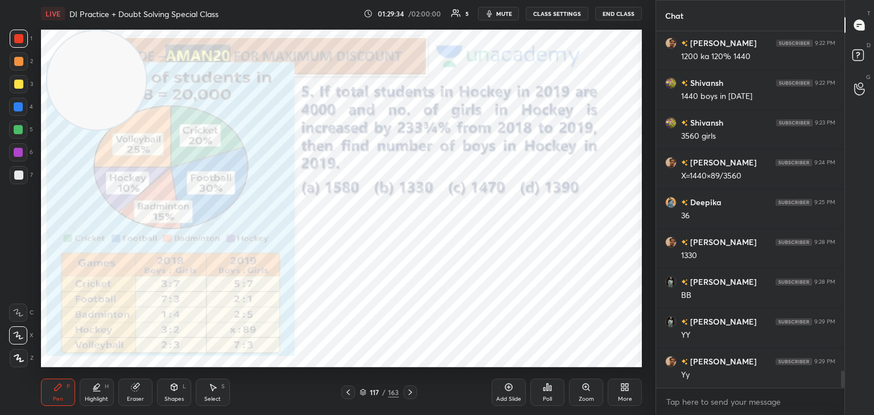
click at [146, 381] on div "Eraser" at bounding box center [135, 392] width 34 height 27
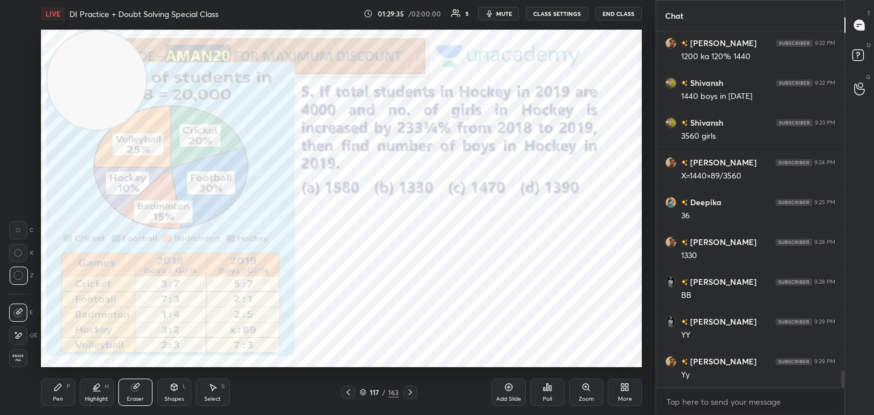
click at [65, 393] on div "Pen P" at bounding box center [58, 392] width 34 height 27
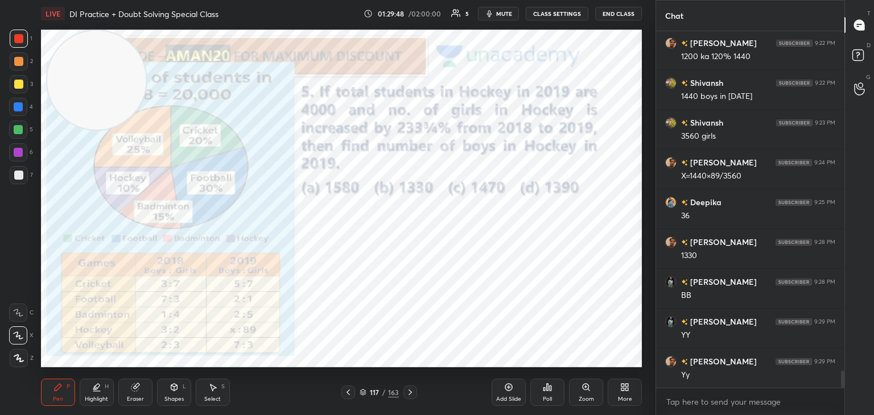
click at [148, 388] on div "Eraser" at bounding box center [135, 392] width 34 height 27
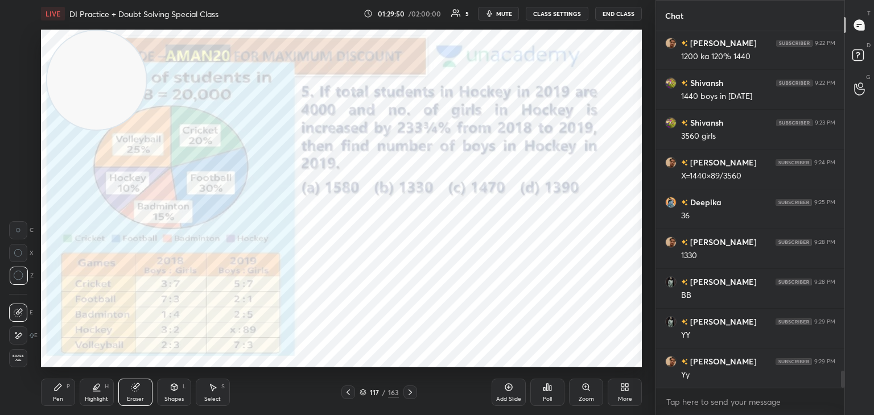
click at [68, 397] on div "Pen P" at bounding box center [58, 392] width 34 height 27
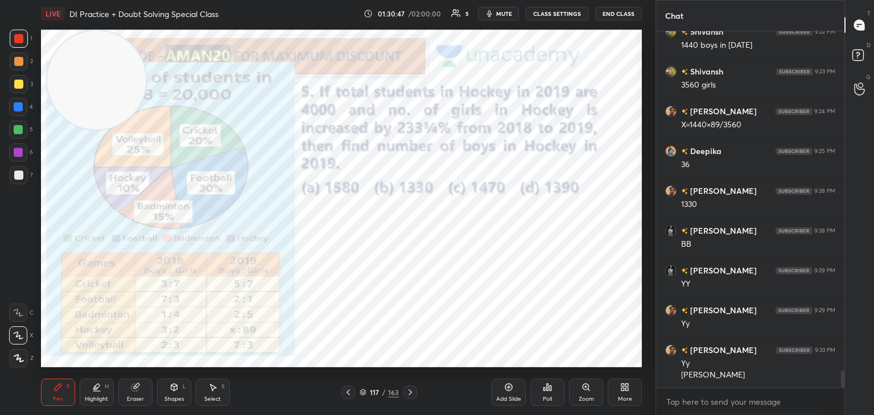
scroll to position [7256, 0]
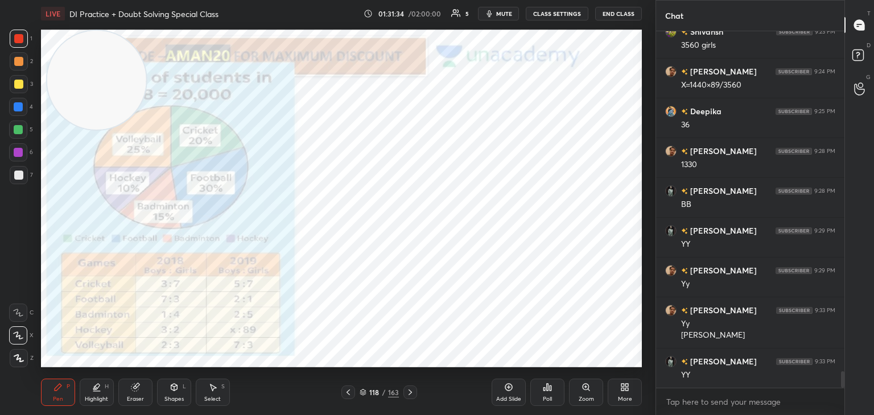
click at [519, 392] on div "Add Slide" at bounding box center [509, 392] width 34 height 27
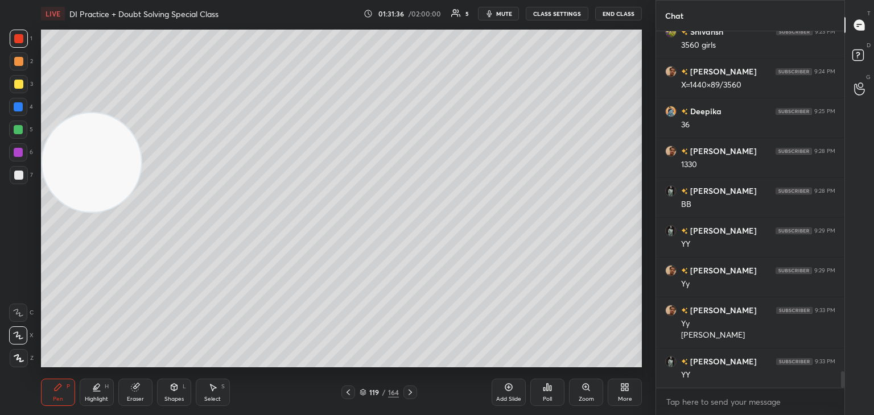
click at [20, 84] on div at bounding box center [18, 84] width 9 height 9
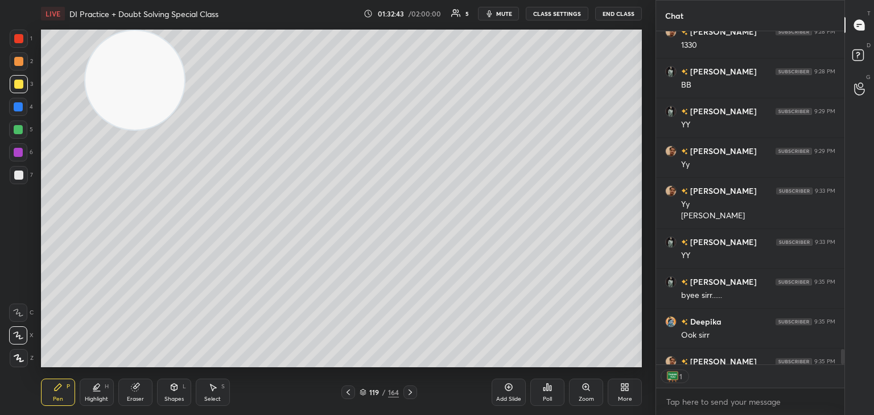
scroll to position [4, 3]
click at [621, 12] on button "End Class" at bounding box center [618, 14] width 47 height 14
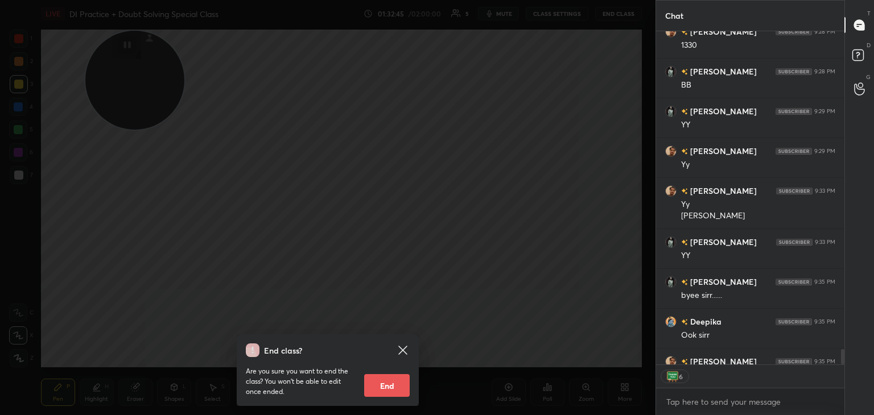
click at [398, 379] on button "End" at bounding box center [387, 385] width 46 height 23
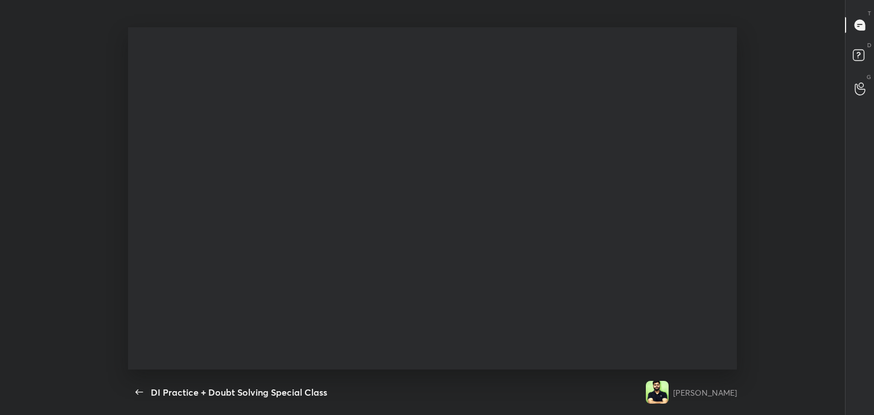
scroll to position [7369, 0]
type textarea "x"
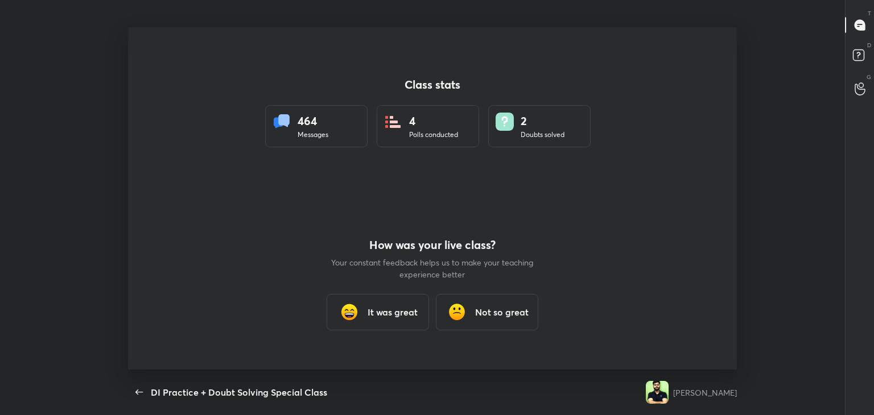
scroll to position [0, 0]
